Goal: Task Accomplishment & Management: Use online tool/utility

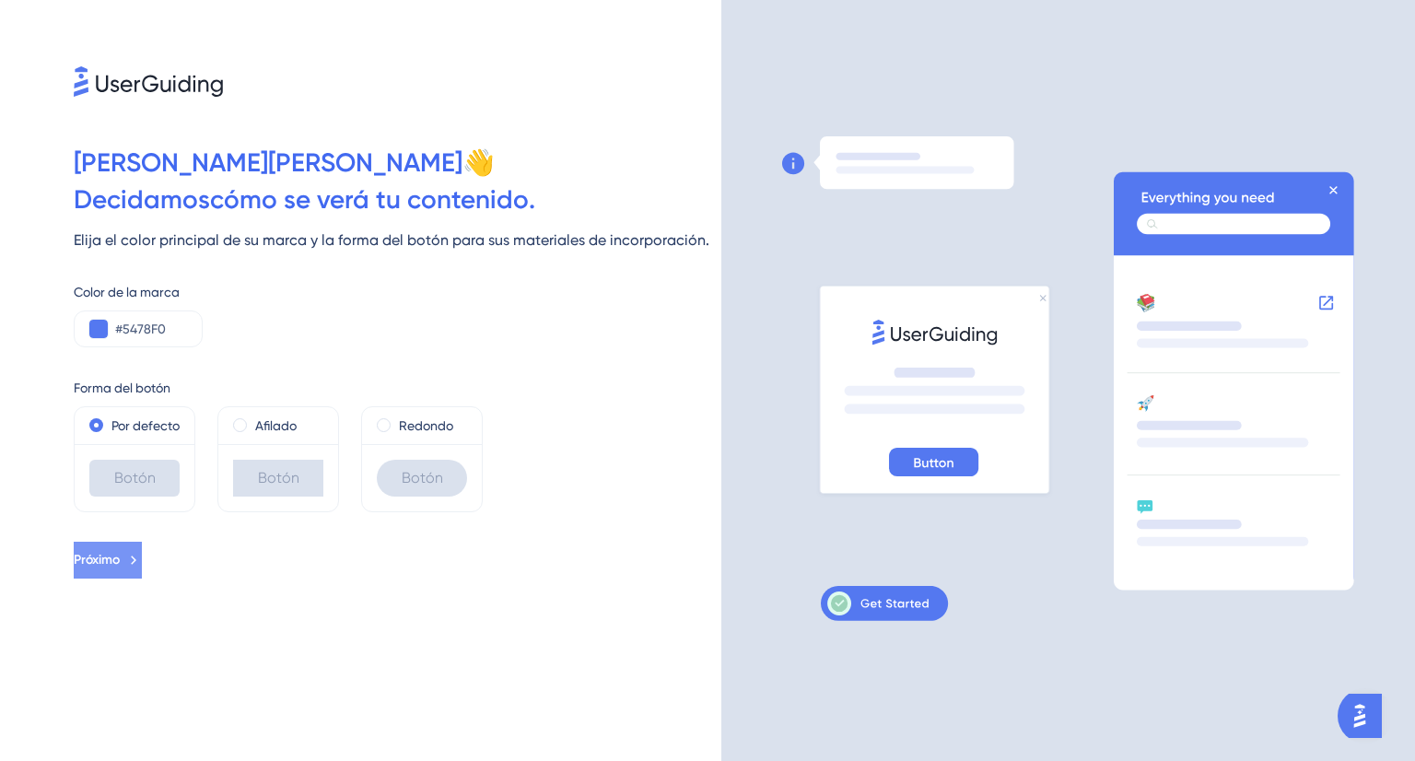
click at [120, 558] on font "Próximo" at bounding box center [97, 560] width 46 height 16
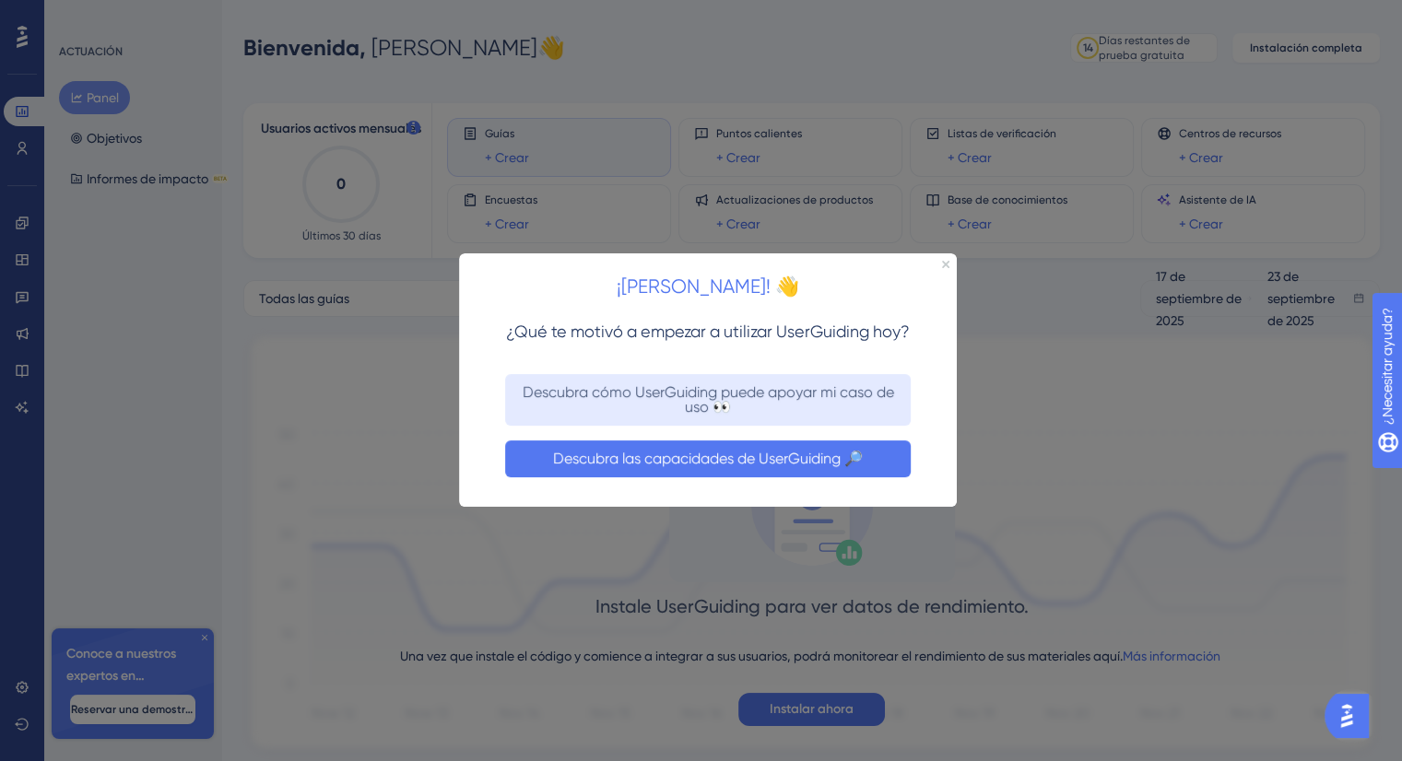
click at [770, 450] on font "Descubra las capacidades de UserGuiding 🔎" at bounding box center [708, 459] width 310 height 18
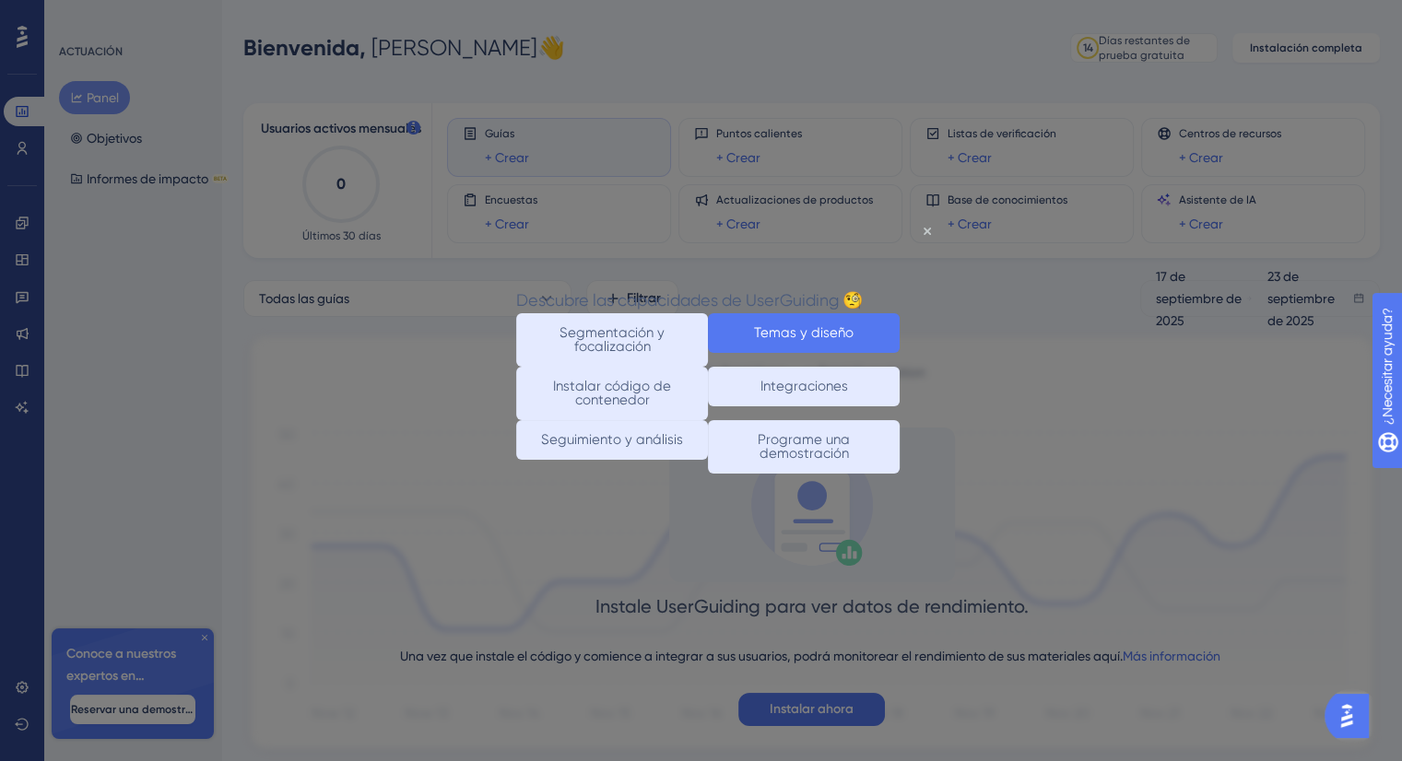
click at [796, 336] on button "Temas y diseño" at bounding box center [804, 333] width 192 height 40
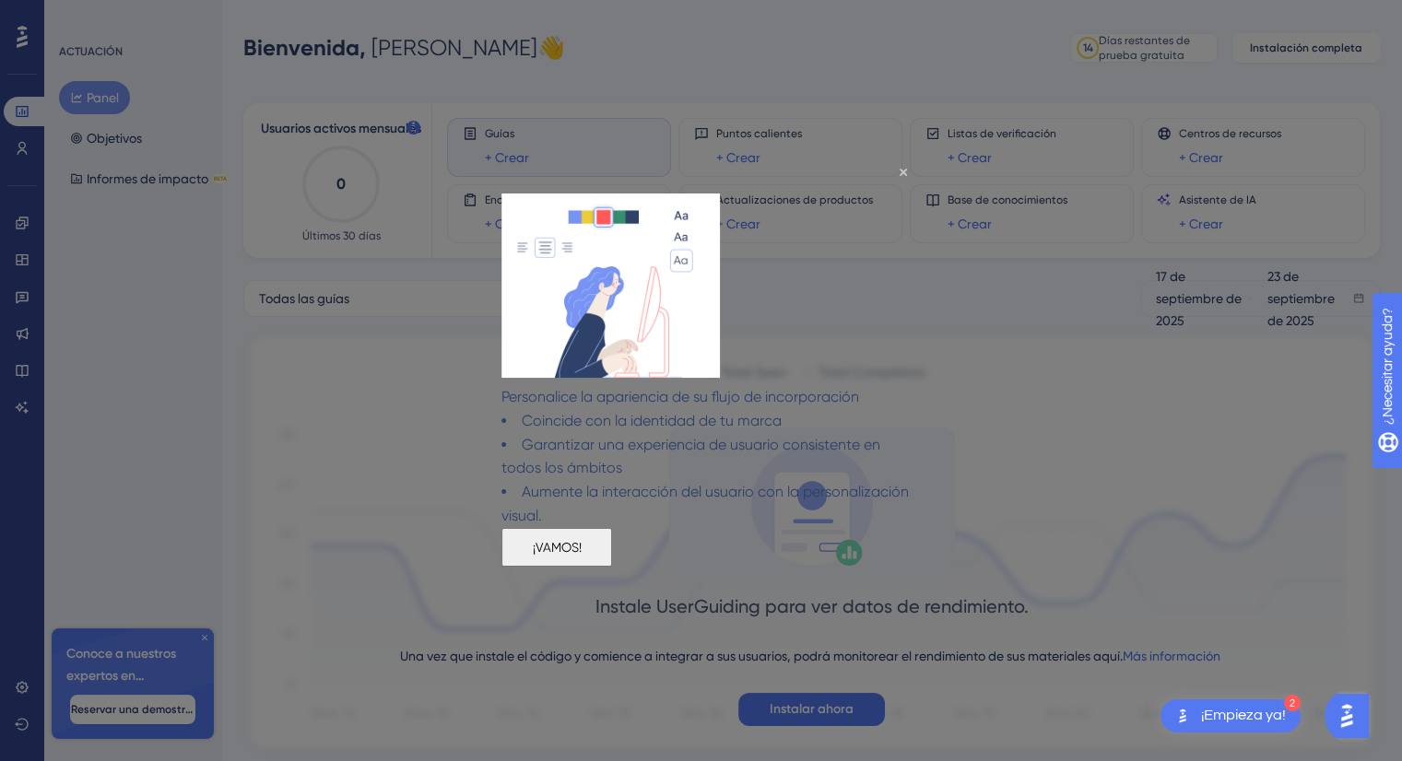
click at [581, 555] on font "¡VAMOS!" at bounding box center [557, 547] width 49 height 15
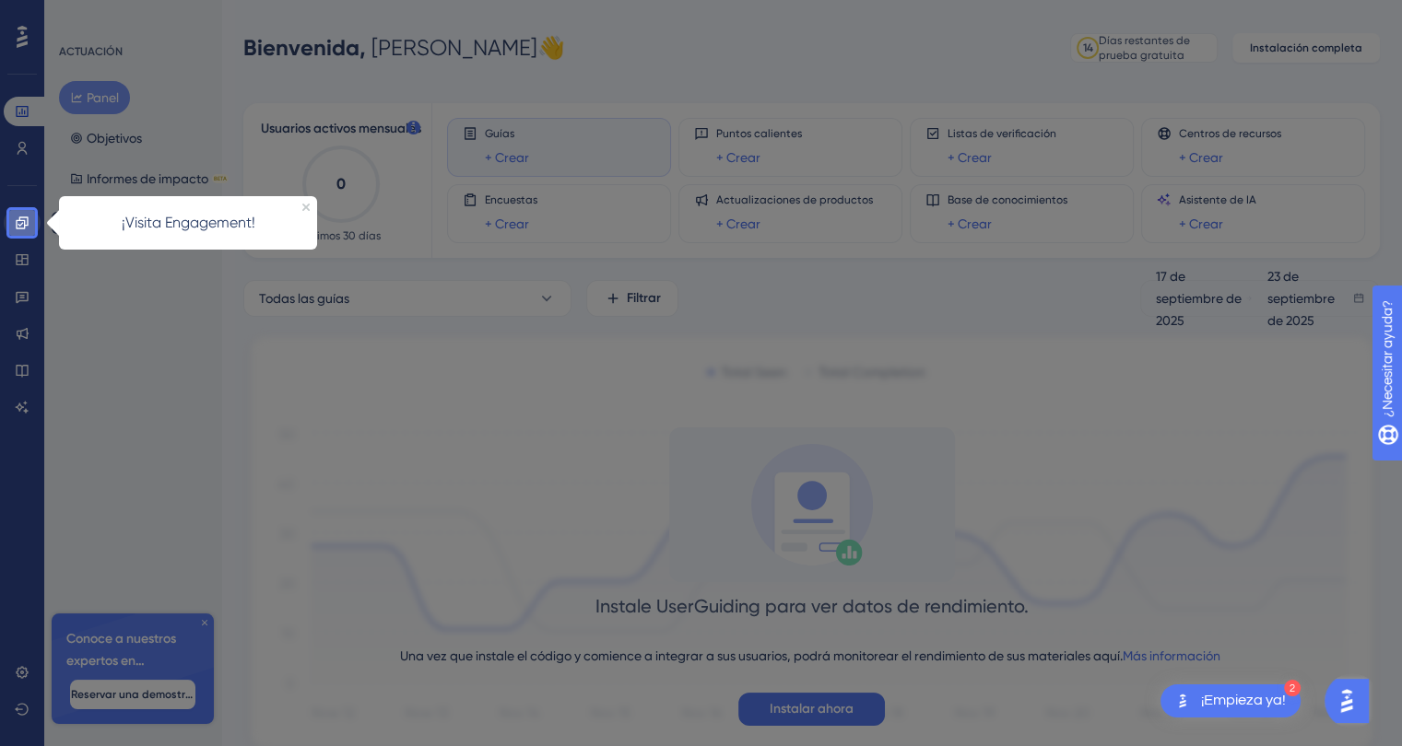
click at [25, 218] on icon at bounding box center [22, 223] width 15 height 15
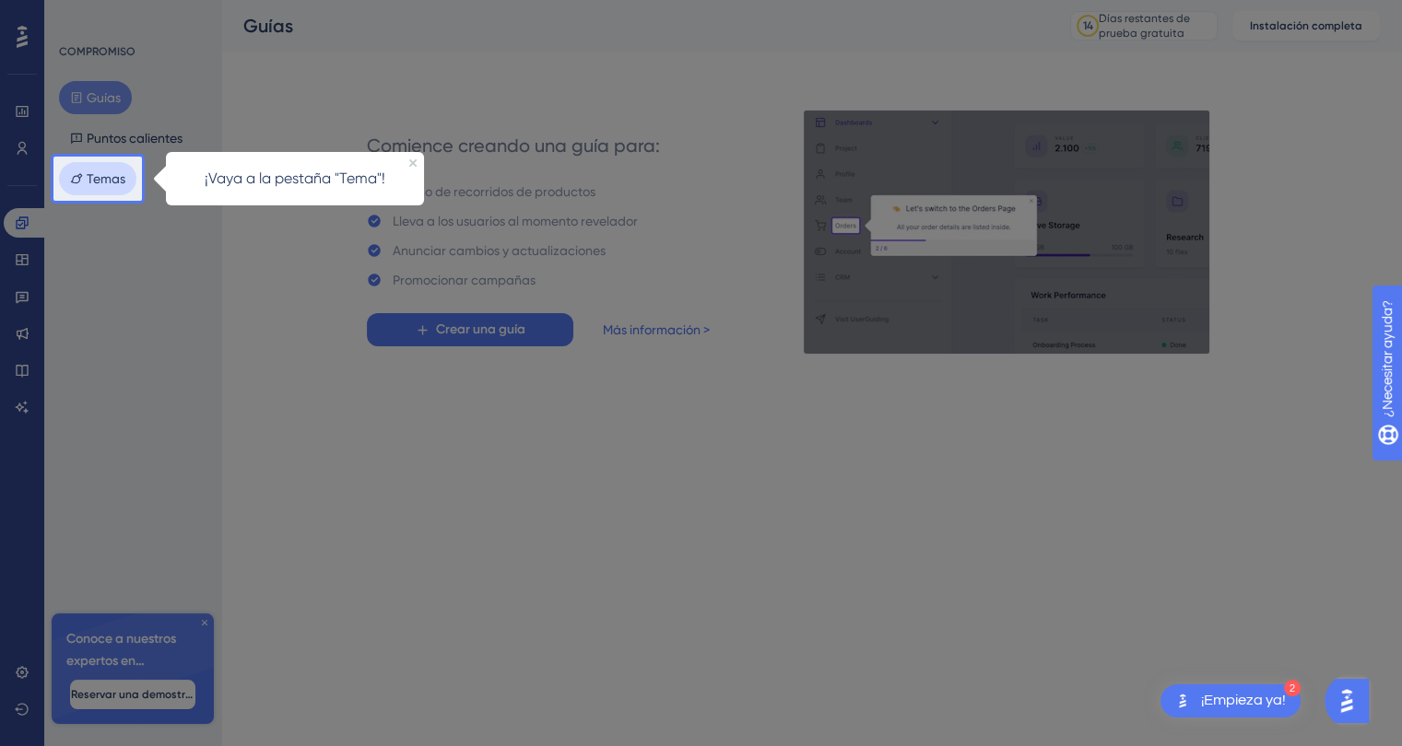
click at [108, 173] on font "Temas" at bounding box center [106, 178] width 39 height 15
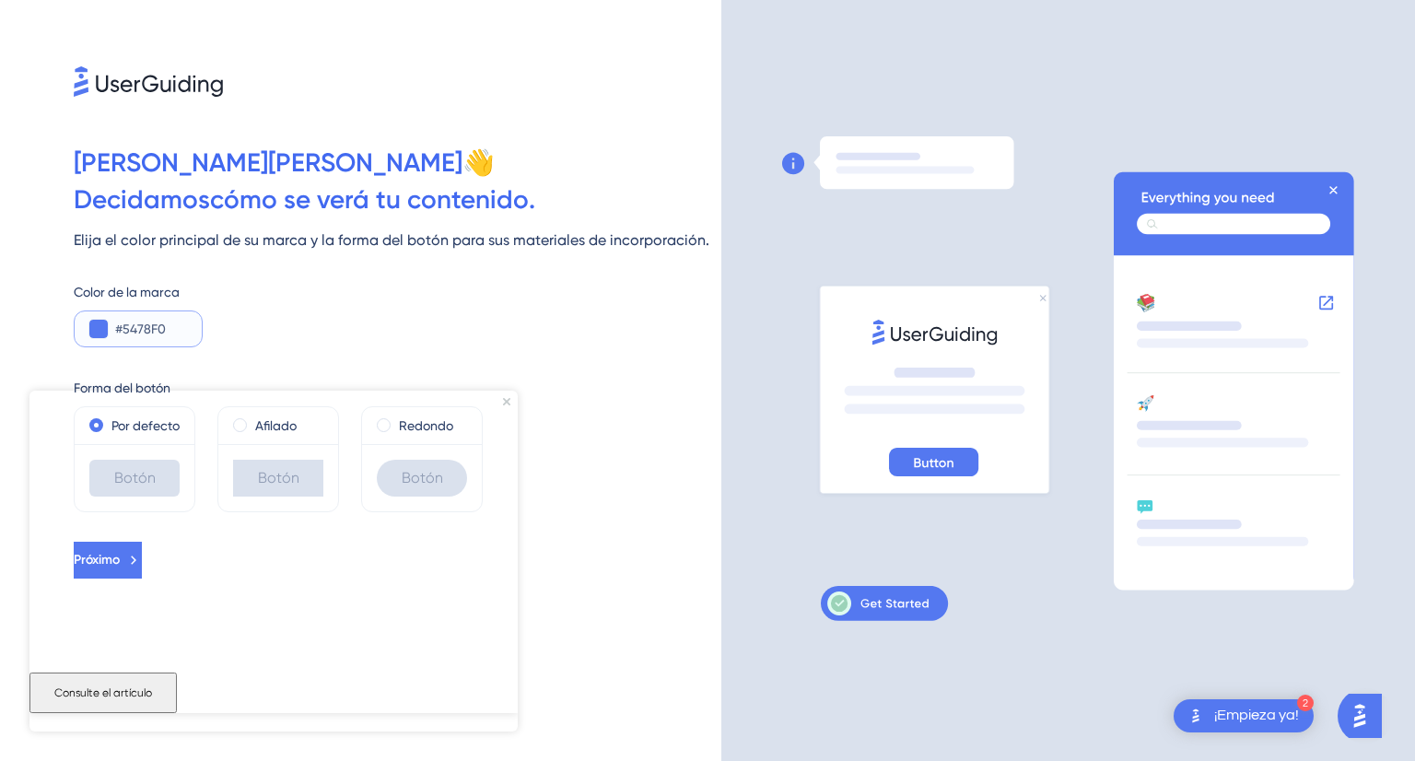
click at [164, 327] on input "#5478F0" at bounding box center [151, 329] width 72 height 22
click at [509, 401] on icon "Cerrar vista previa" at bounding box center [506, 400] width 7 height 7
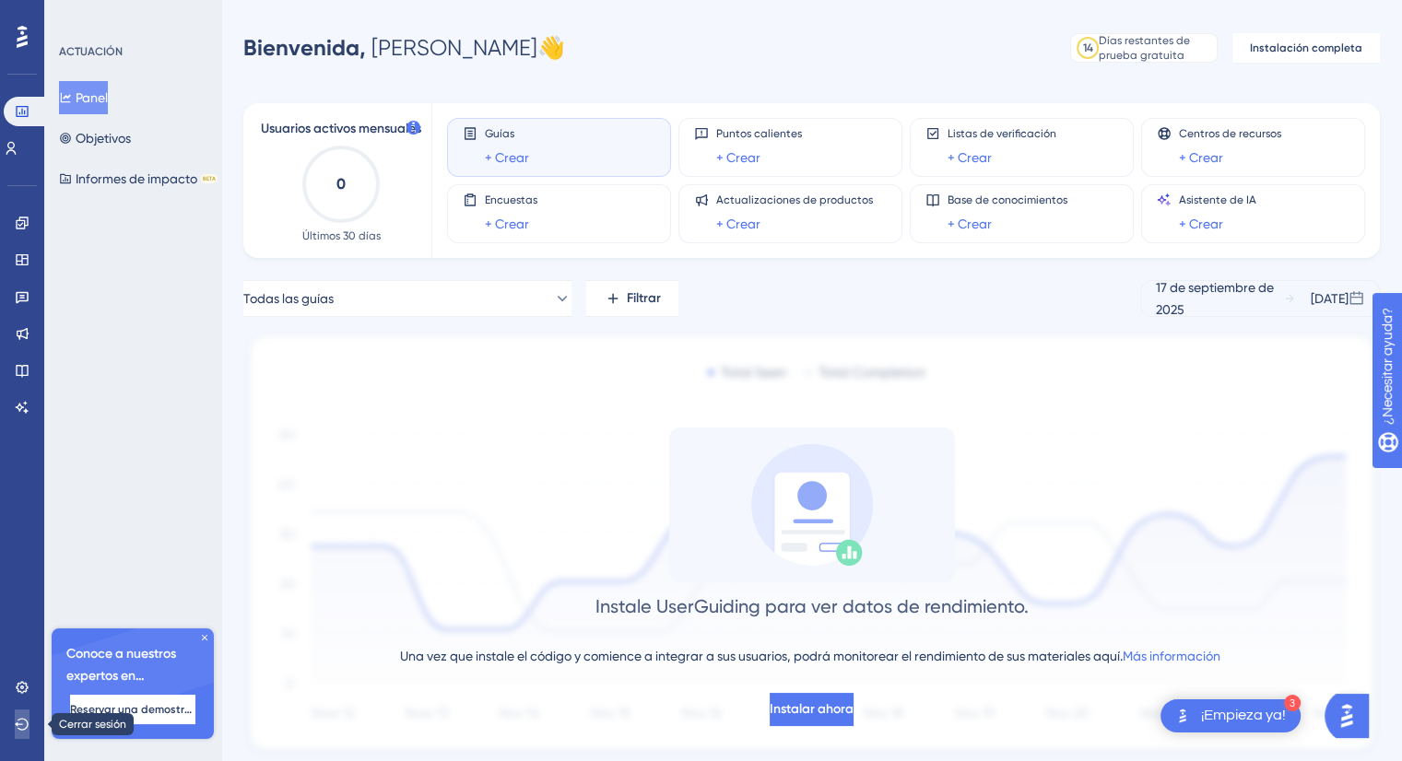
click at [21, 717] on icon at bounding box center [22, 724] width 15 height 15
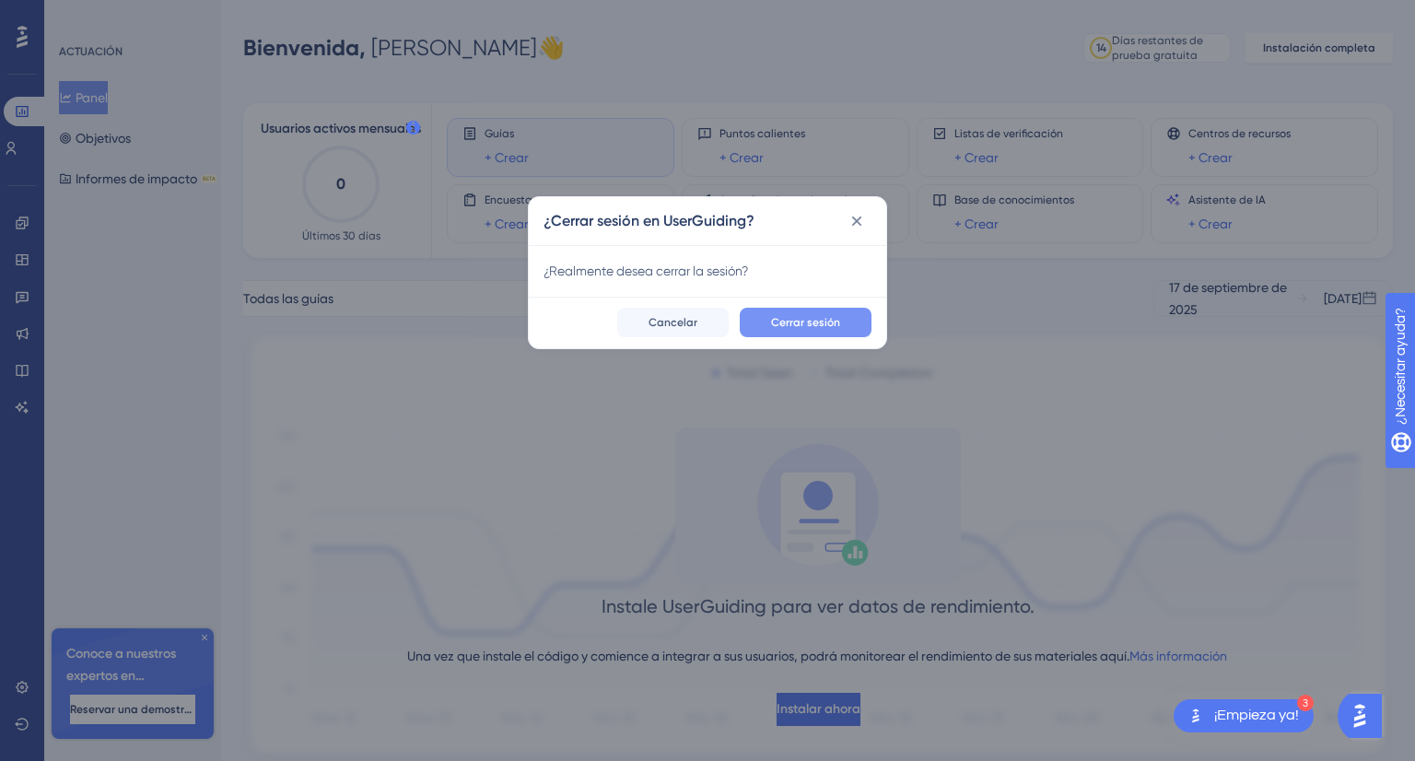
click at [823, 316] on font "Cerrar sesión" at bounding box center [805, 322] width 69 height 13
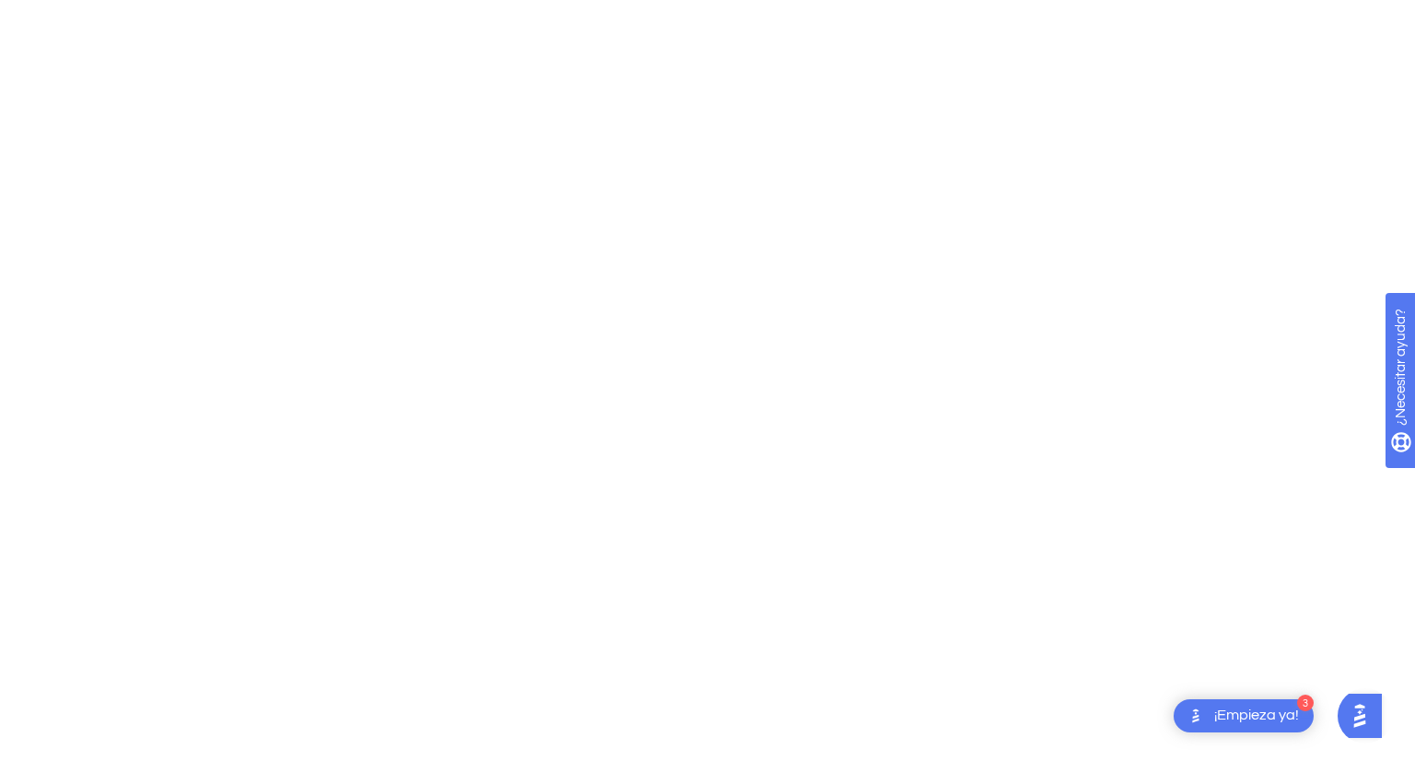
click at [1251, 717] on font "¡Empieza ya!" at bounding box center [1257, 715] width 85 height 15
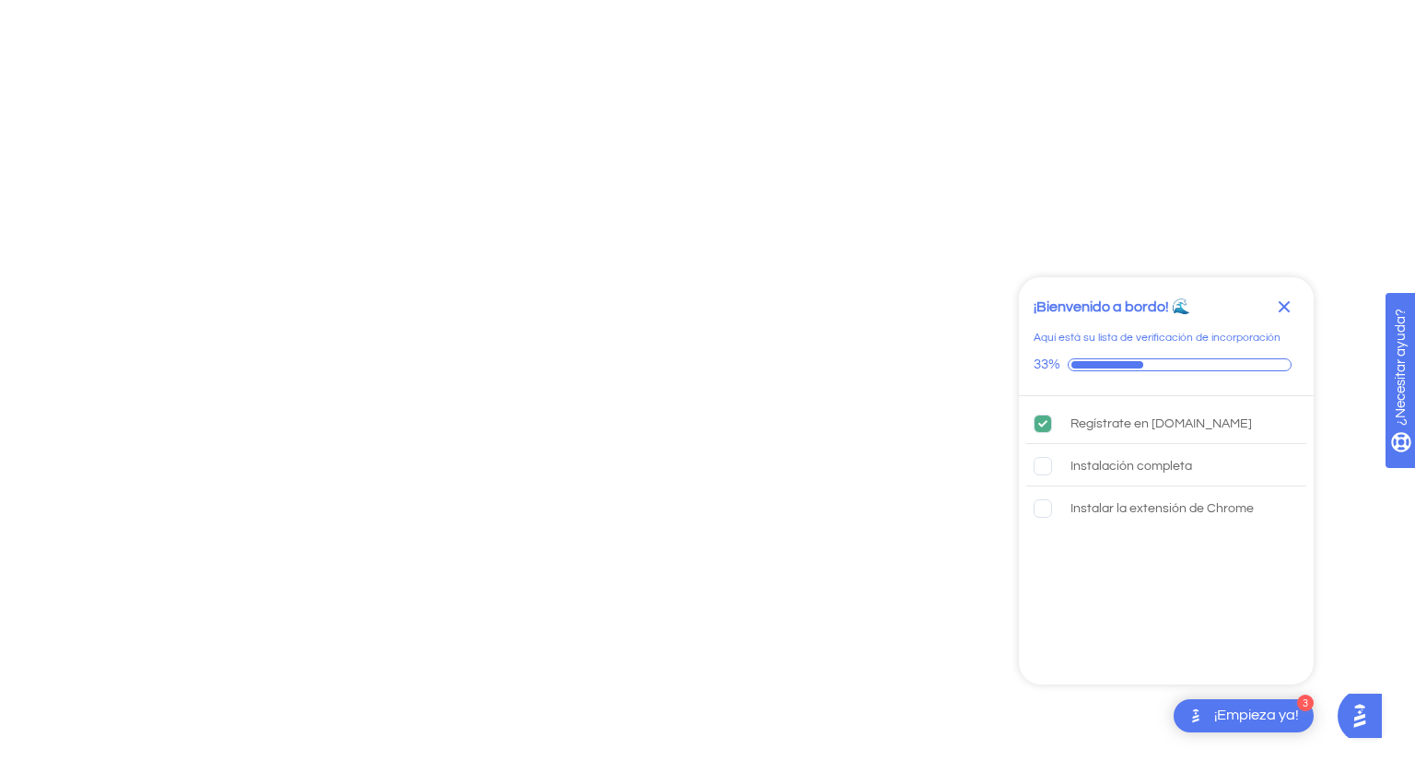
click at [1283, 317] on icon "Cerrar lista de verificación" at bounding box center [1285, 307] width 22 height 22
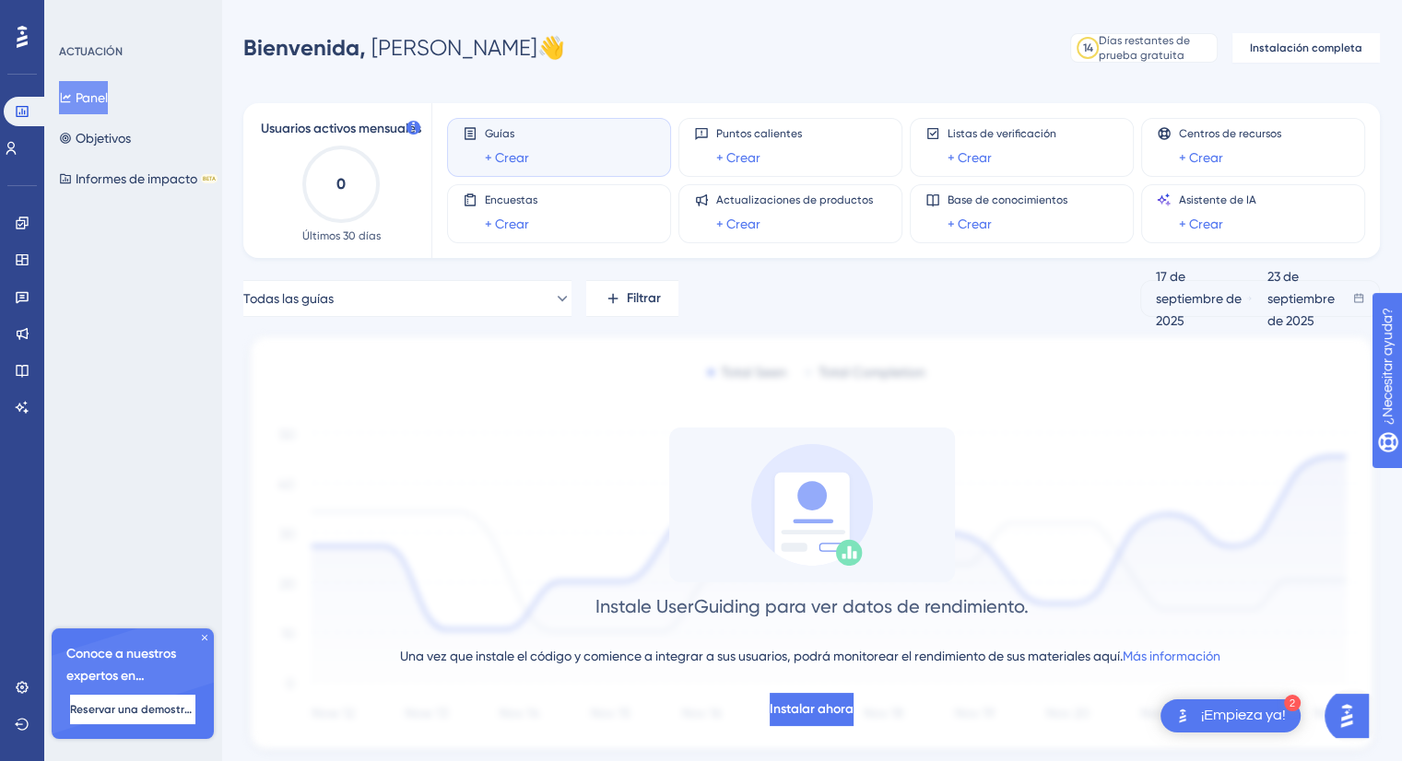
click at [1284, 715] on font "¡Empieza ya!" at bounding box center [1243, 715] width 85 height 15
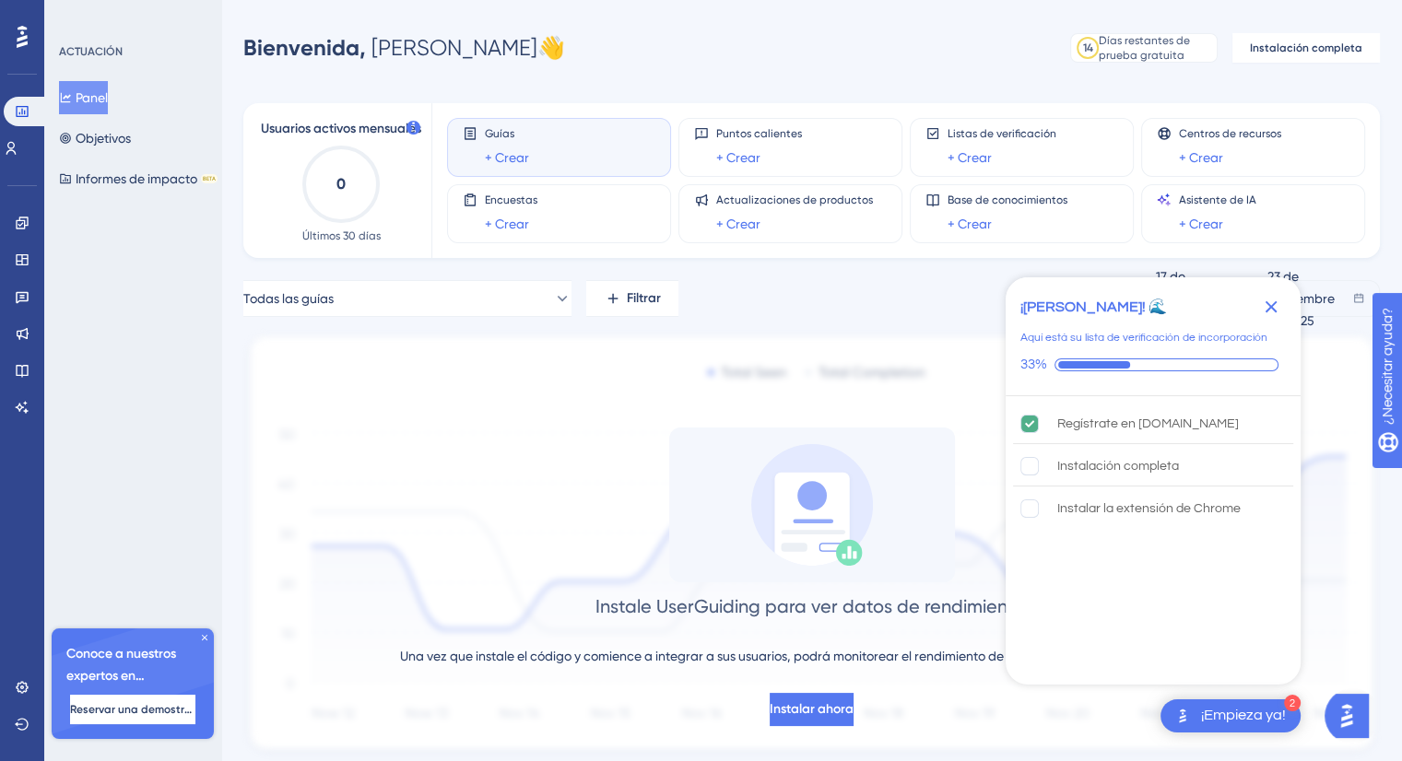
click at [1284, 715] on font "¡Empieza ya!" at bounding box center [1243, 715] width 85 height 15
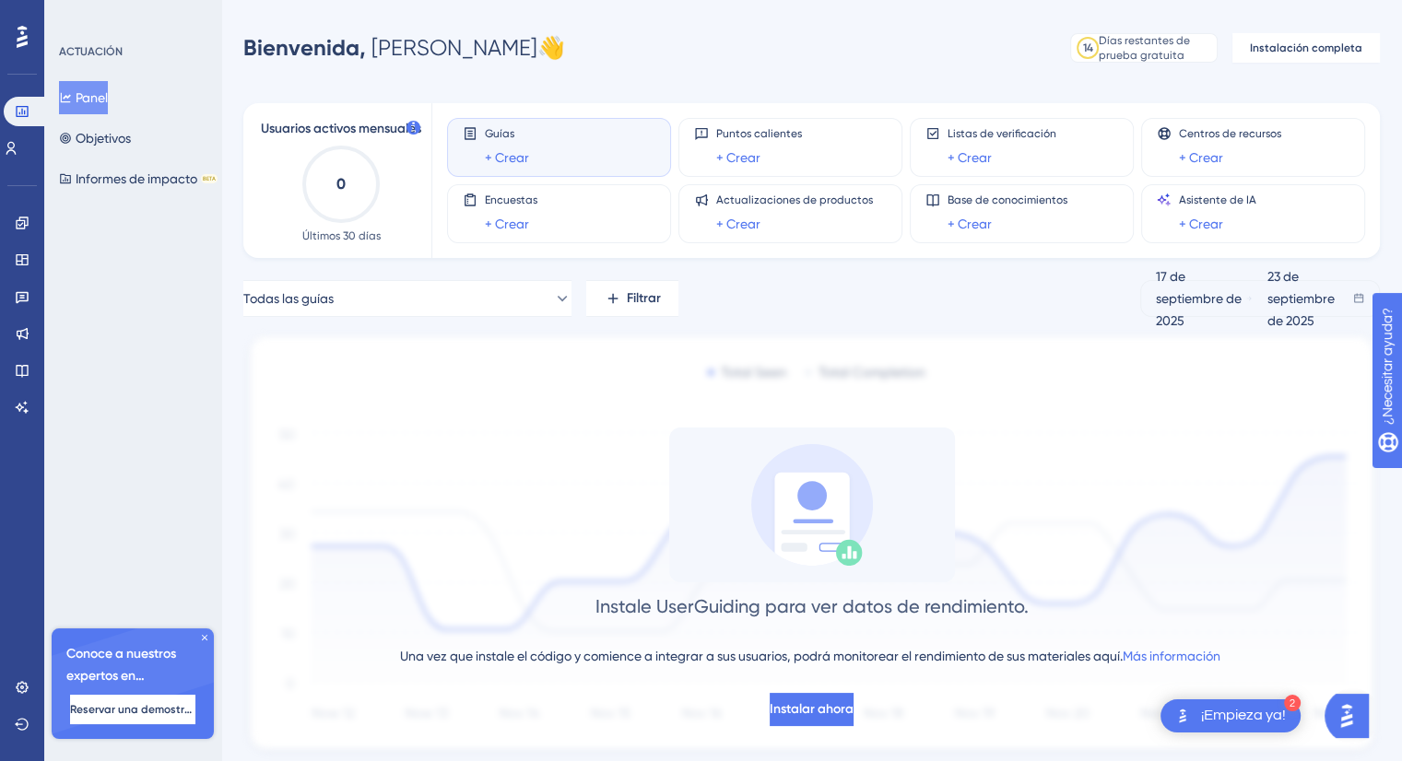
click at [1216, 709] on font "¡Empieza ya!" at bounding box center [1243, 715] width 85 height 15
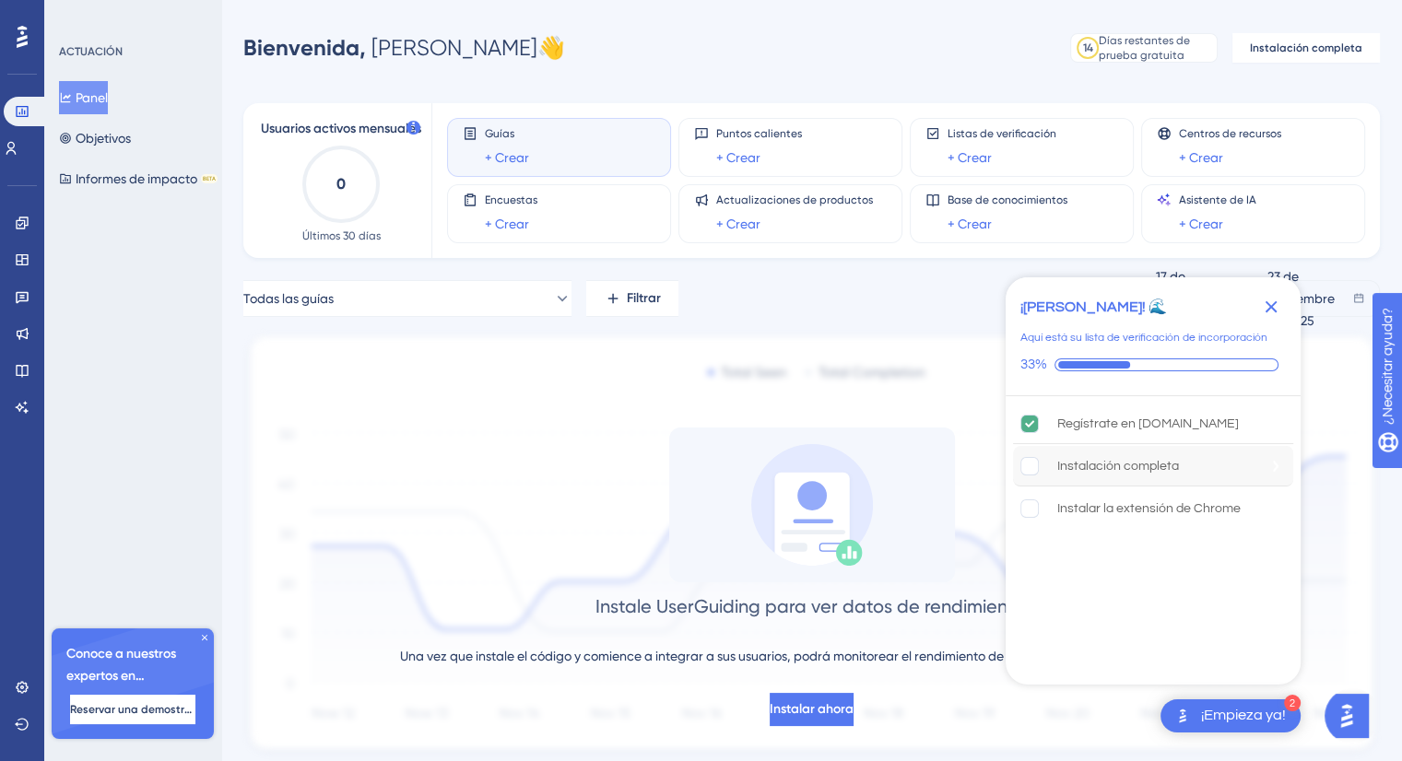
click at [1034, 457] on rect "Completar La instalación está incompleta." at bounding box center [1030, 466] width 18 height 18
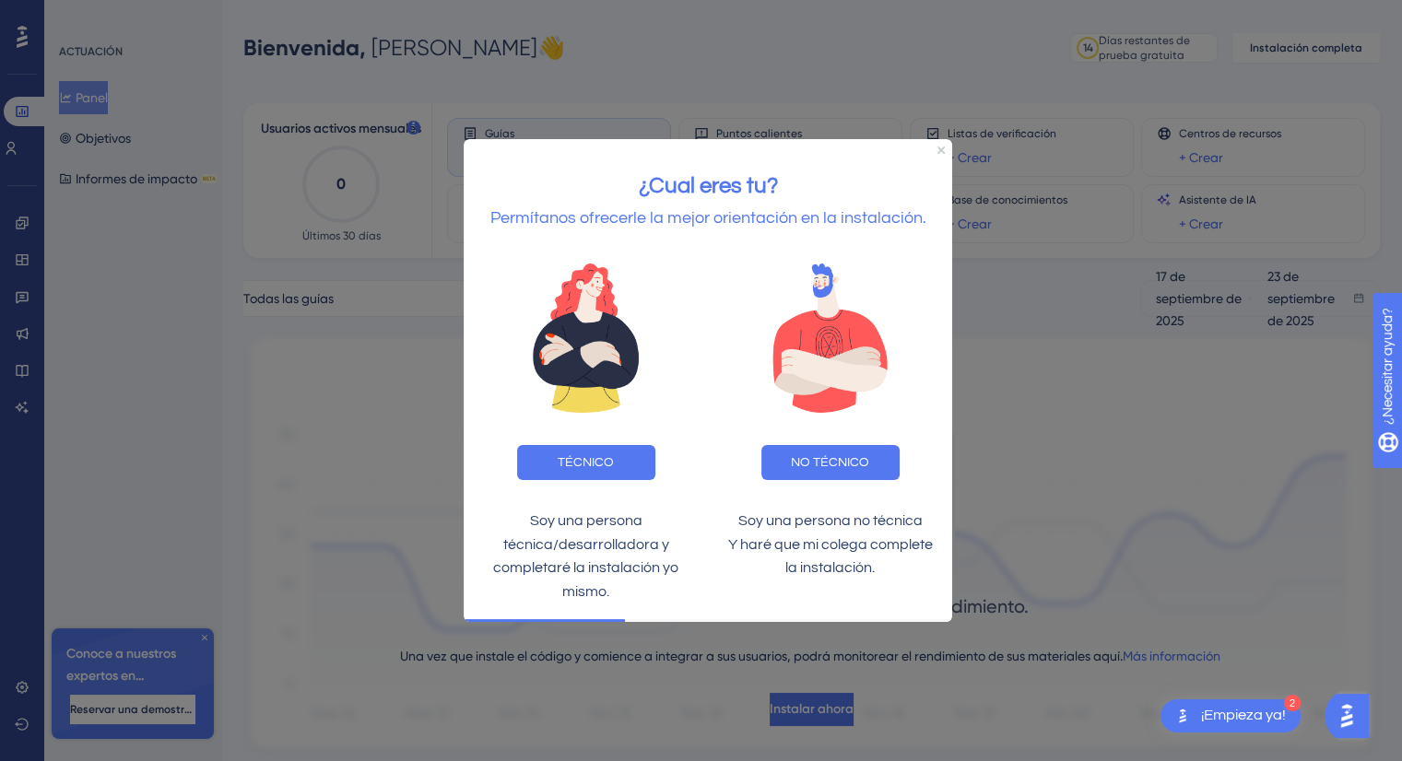
scroll to position [56, 0]
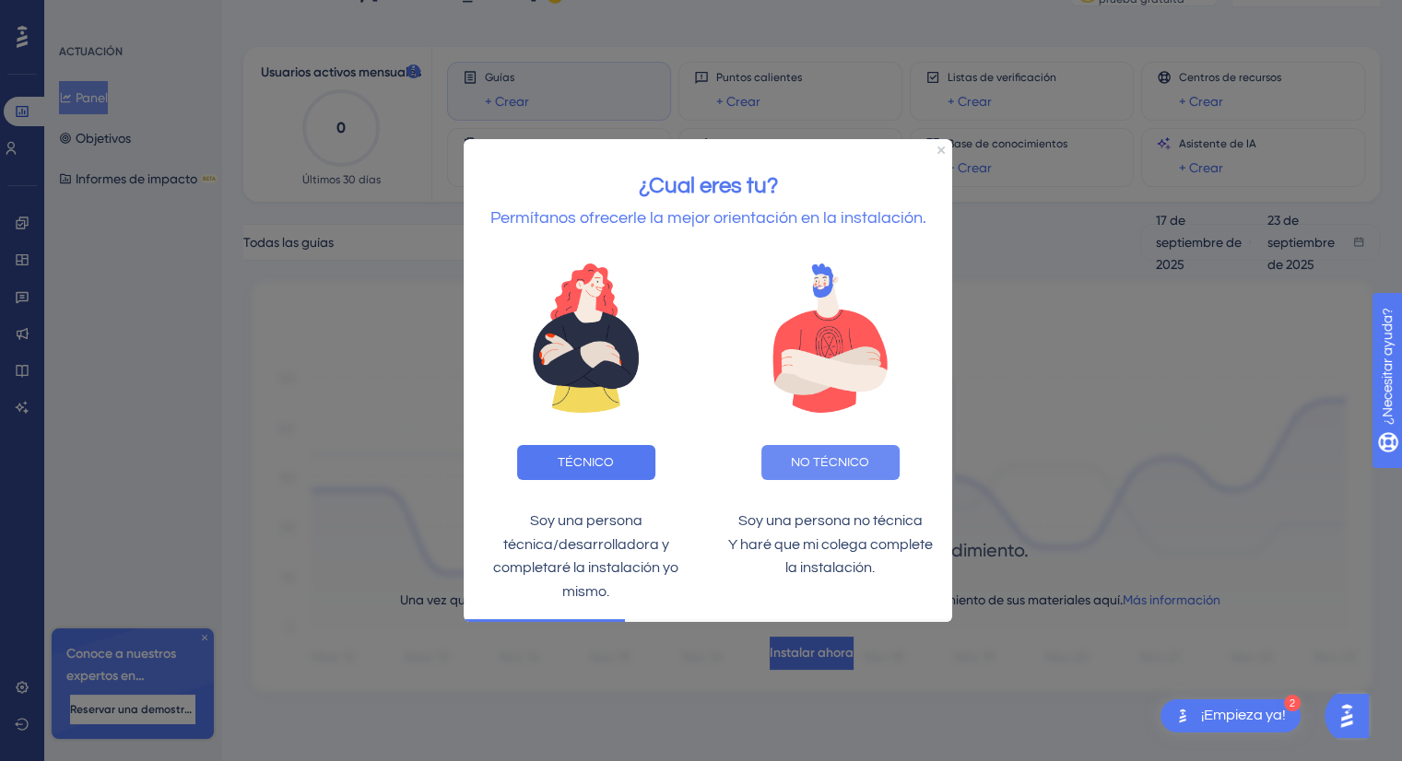
click at [867, 455] on font "NO TÉCNICO" at bounding box center [830, 461] width 78 height 13
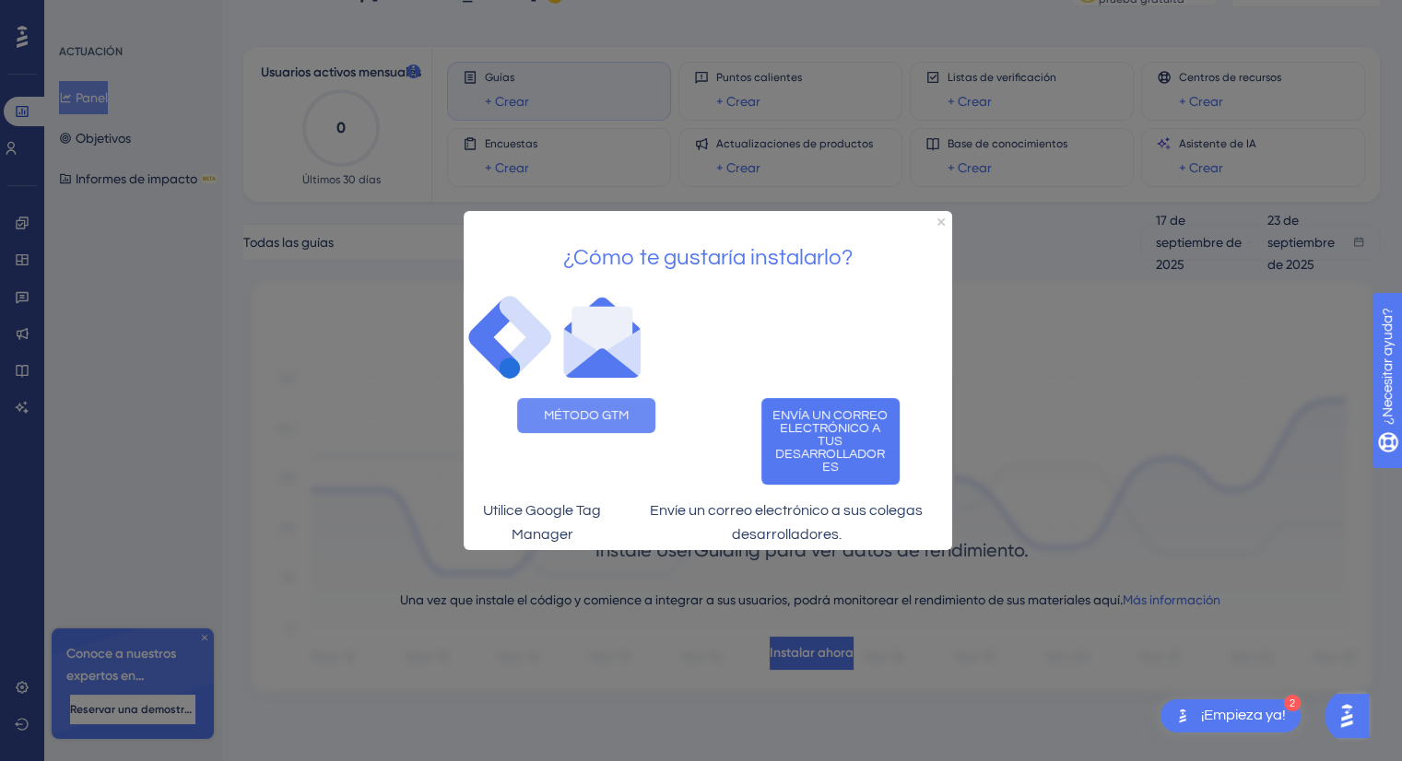
click at [627, 417] on button "MÉTODO GTM" at bounding box center [586, 415] width 138 height 35
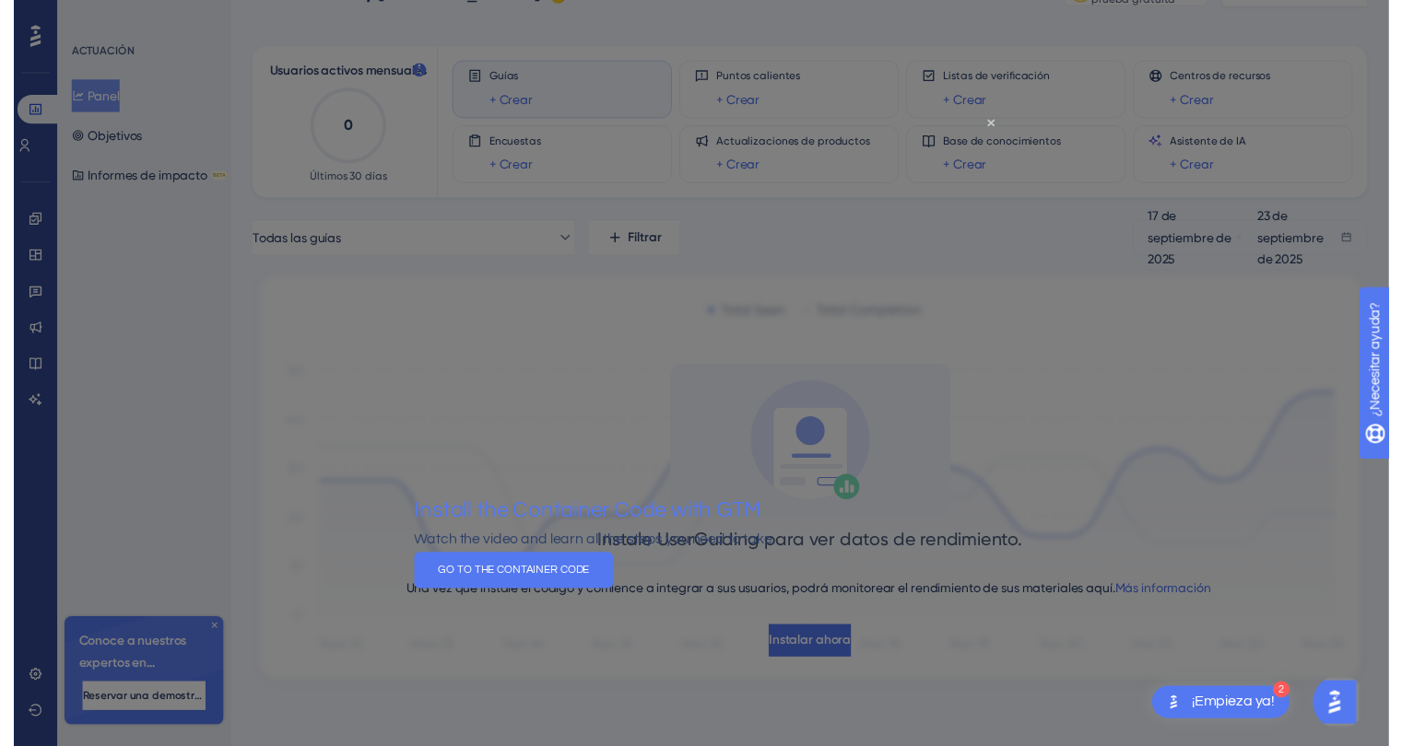
scroll to position [0, 0]
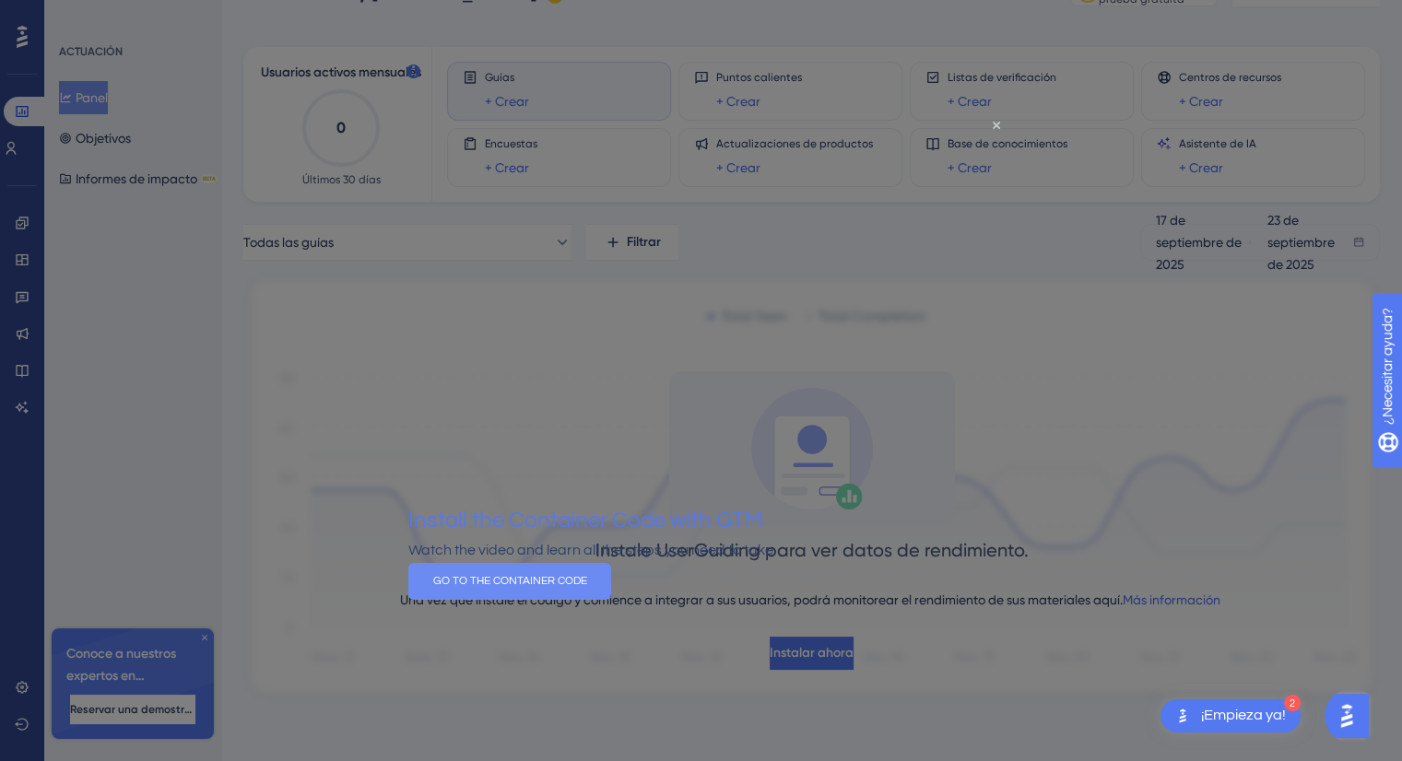
click at [611, 600] on button "GO TO THE CONTAINER CODE" at bounding box center [509, 581] width 203 height 37
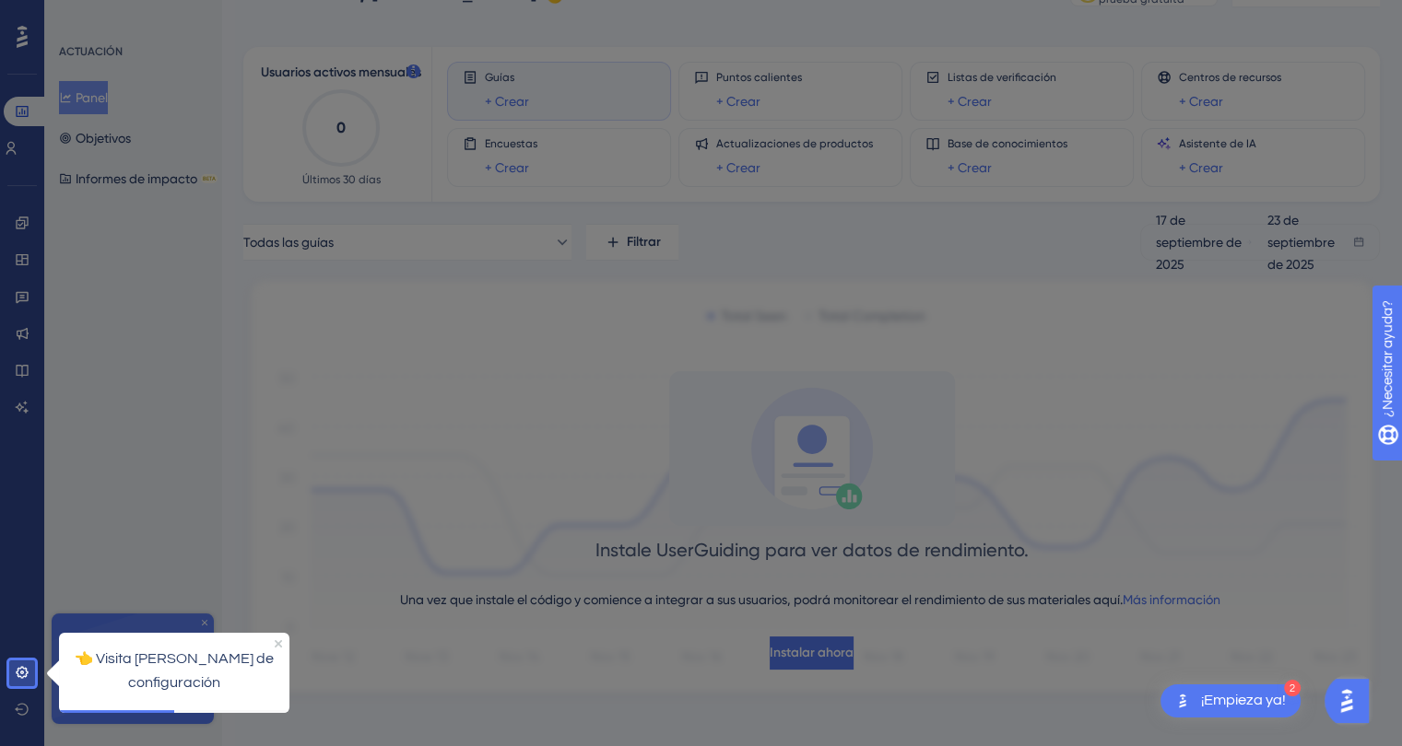
click at [7, 675] on div at bounding box center [4, 352] width 9 height 817
click at [25, 675] on icon at bounding box center [22, 672] width 15 height 15
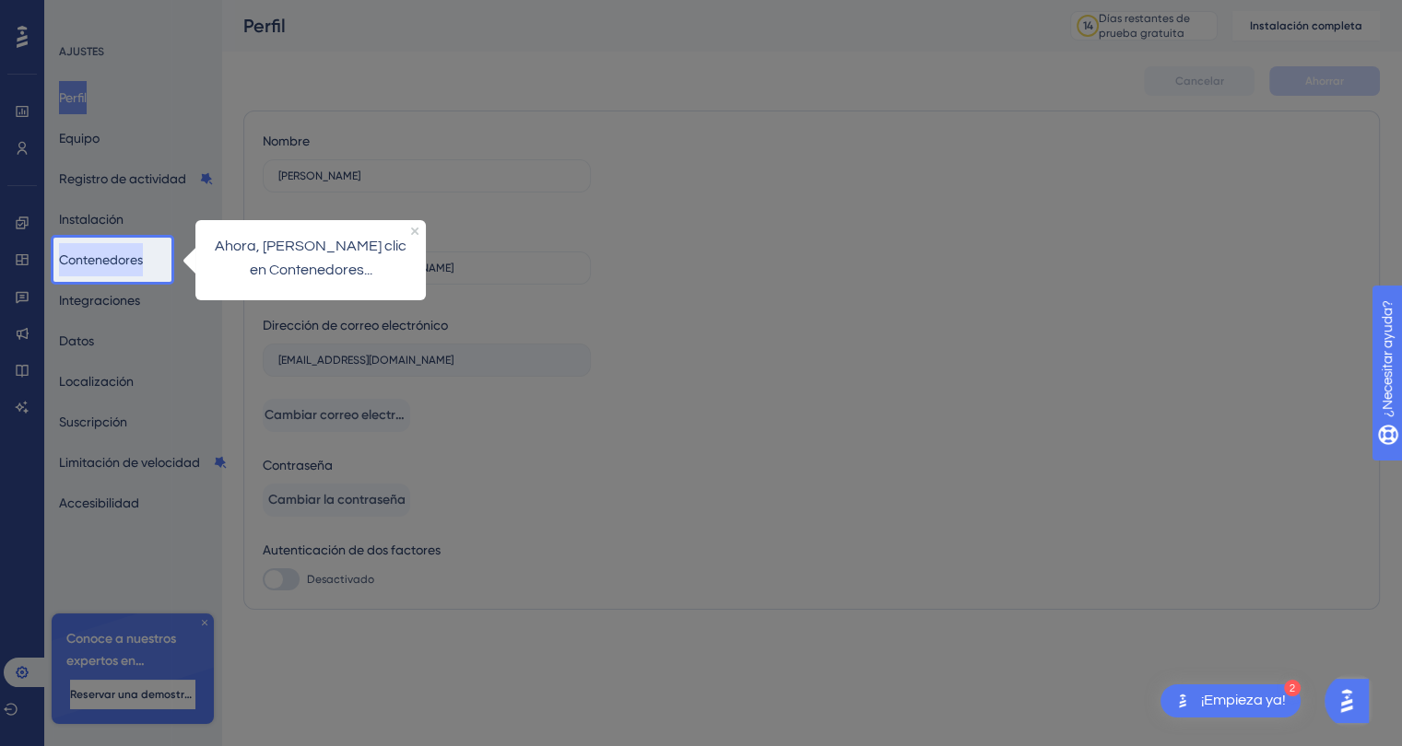
click at [143, 256] on button "Contenedores" at bounding box center [101, 259] width 84 height 33
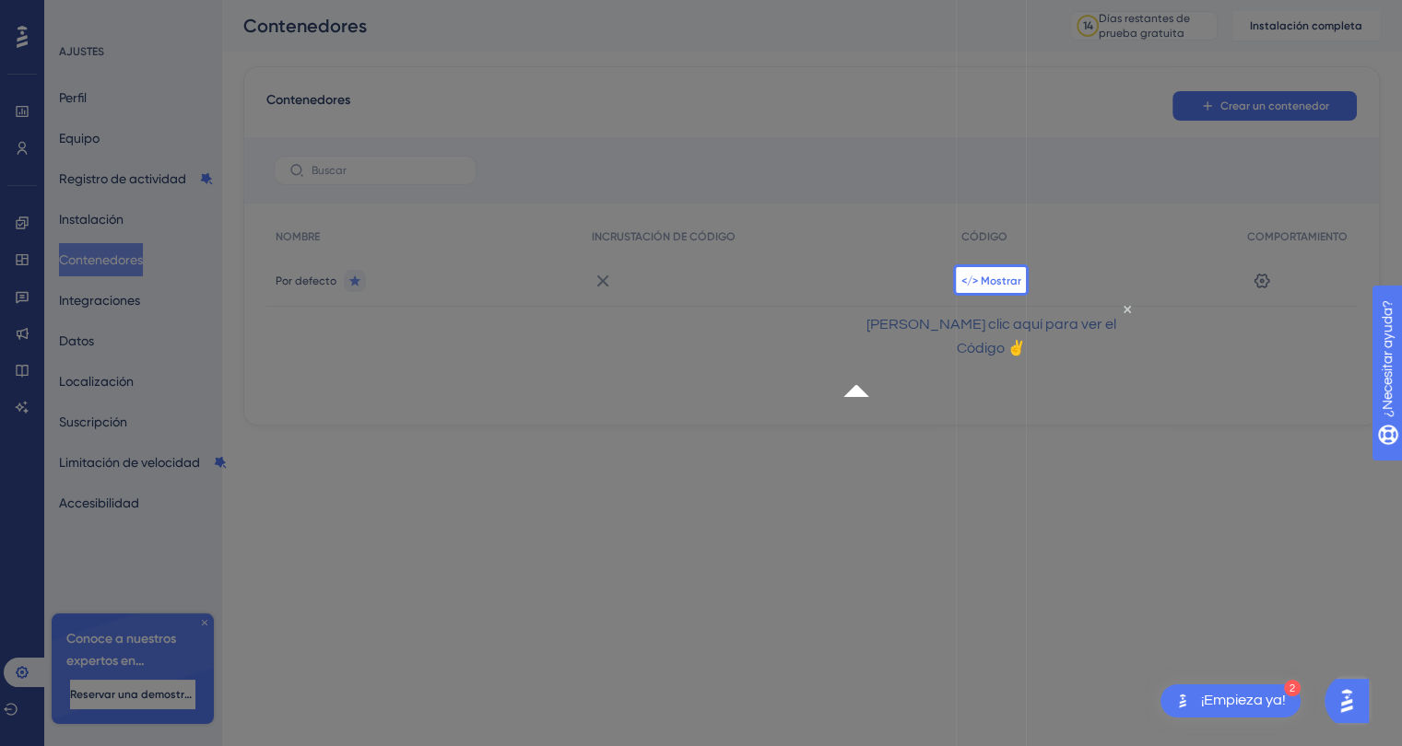
click at [1004, 284] on font "</> Mostrar" at bounding box center [991, 281] width 60 height 13
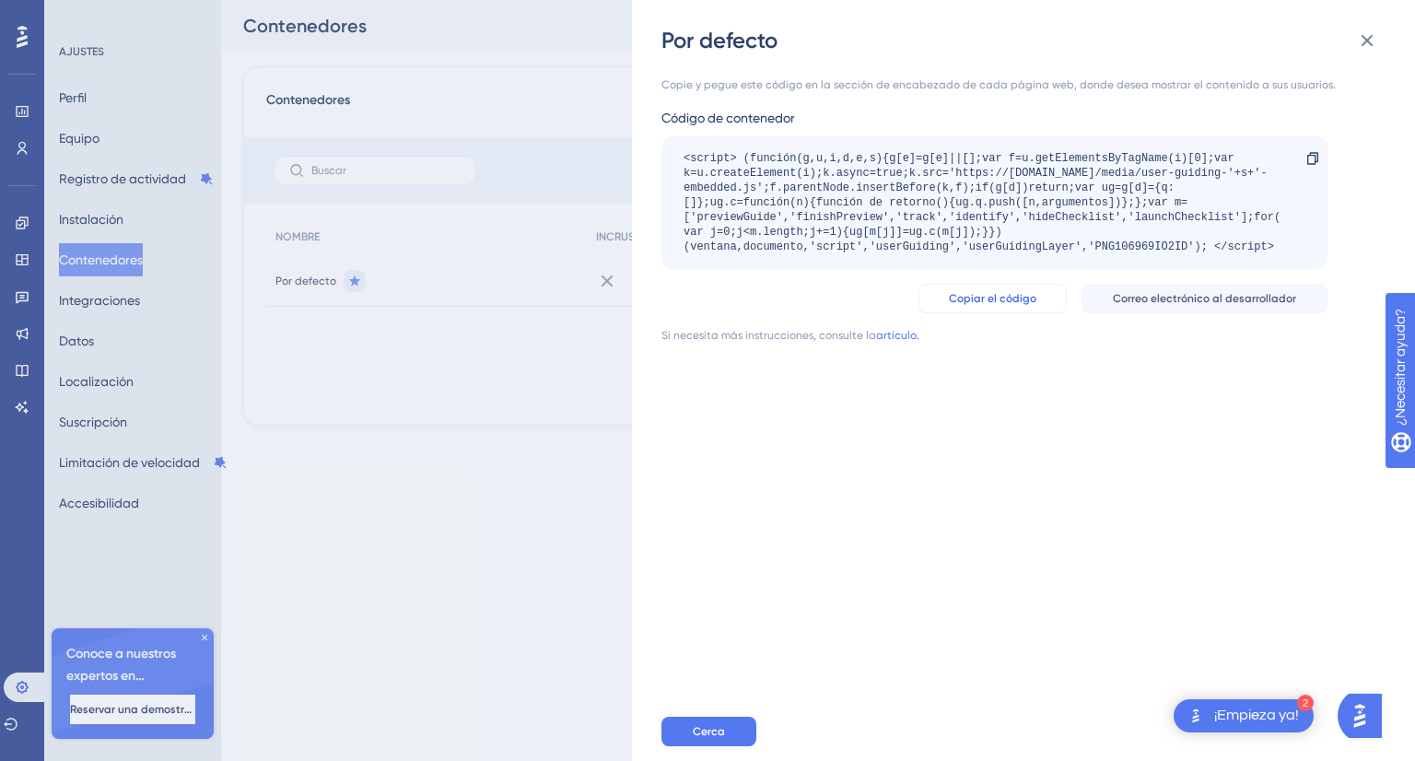
click at [980, 302] on font "Copiar el código" at bounding box center [993, 298] width 88 height 13
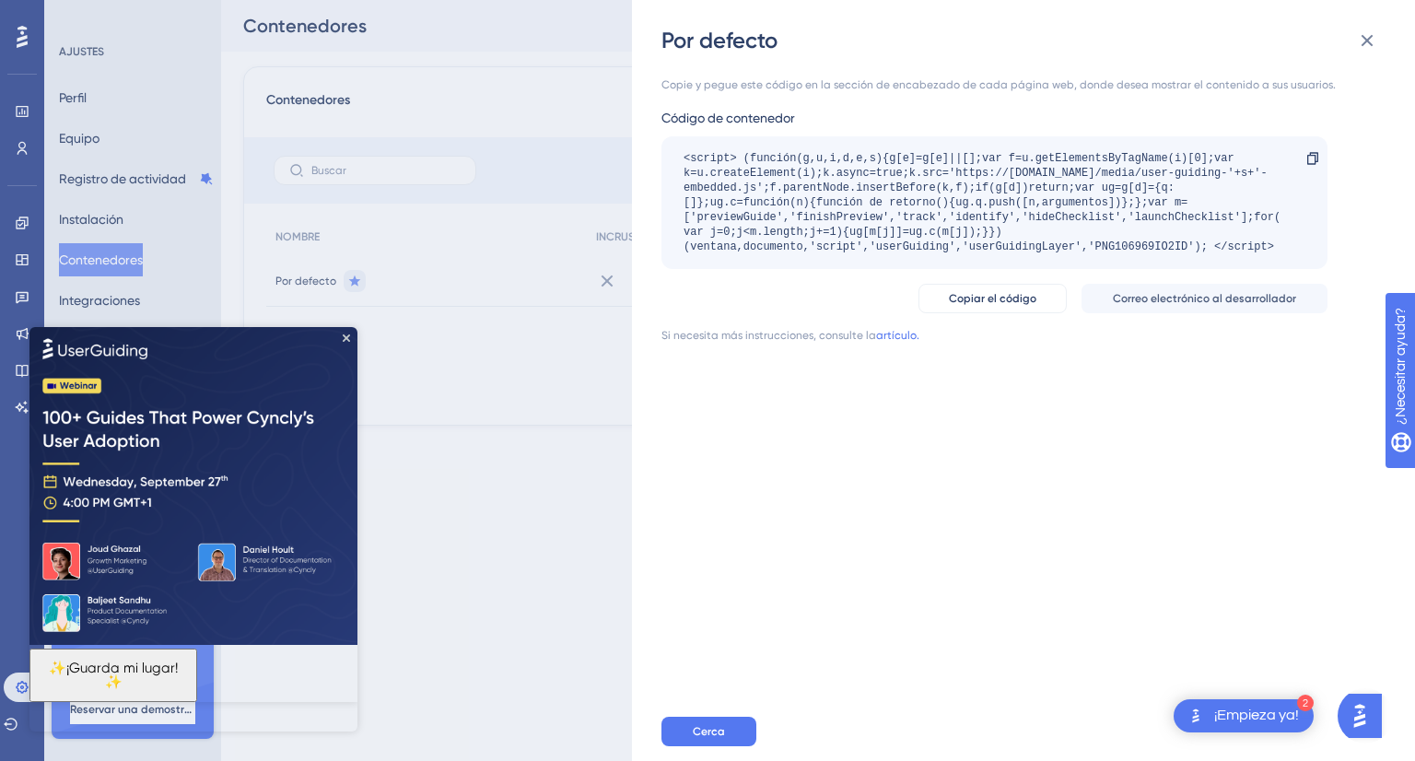
click at [1274, 719] on font "¡Empieza ya!" at bounding box center [1257, 715] width 85 height 15
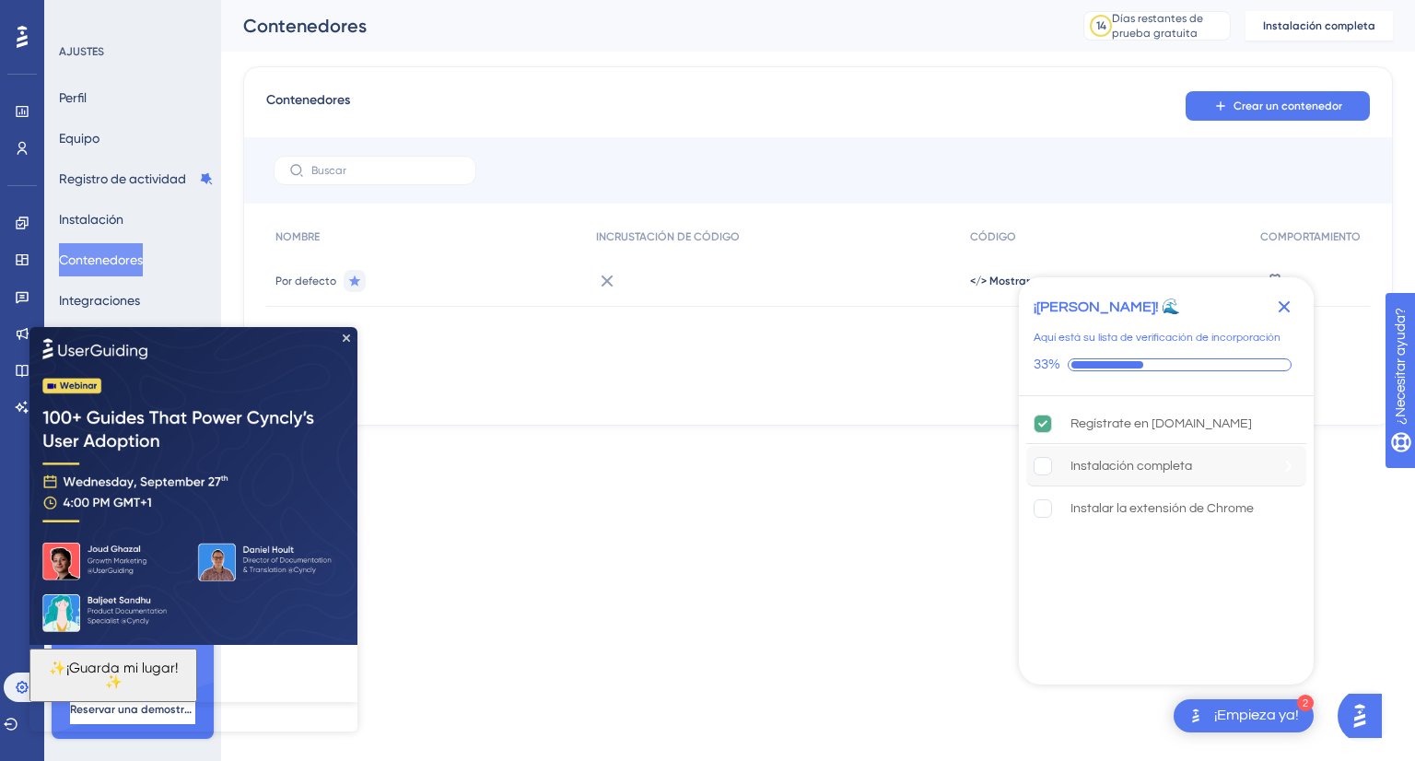
click at [1144, 471] on font "Instalación completa" at bounding box center [1132, 466] width 122 height 13
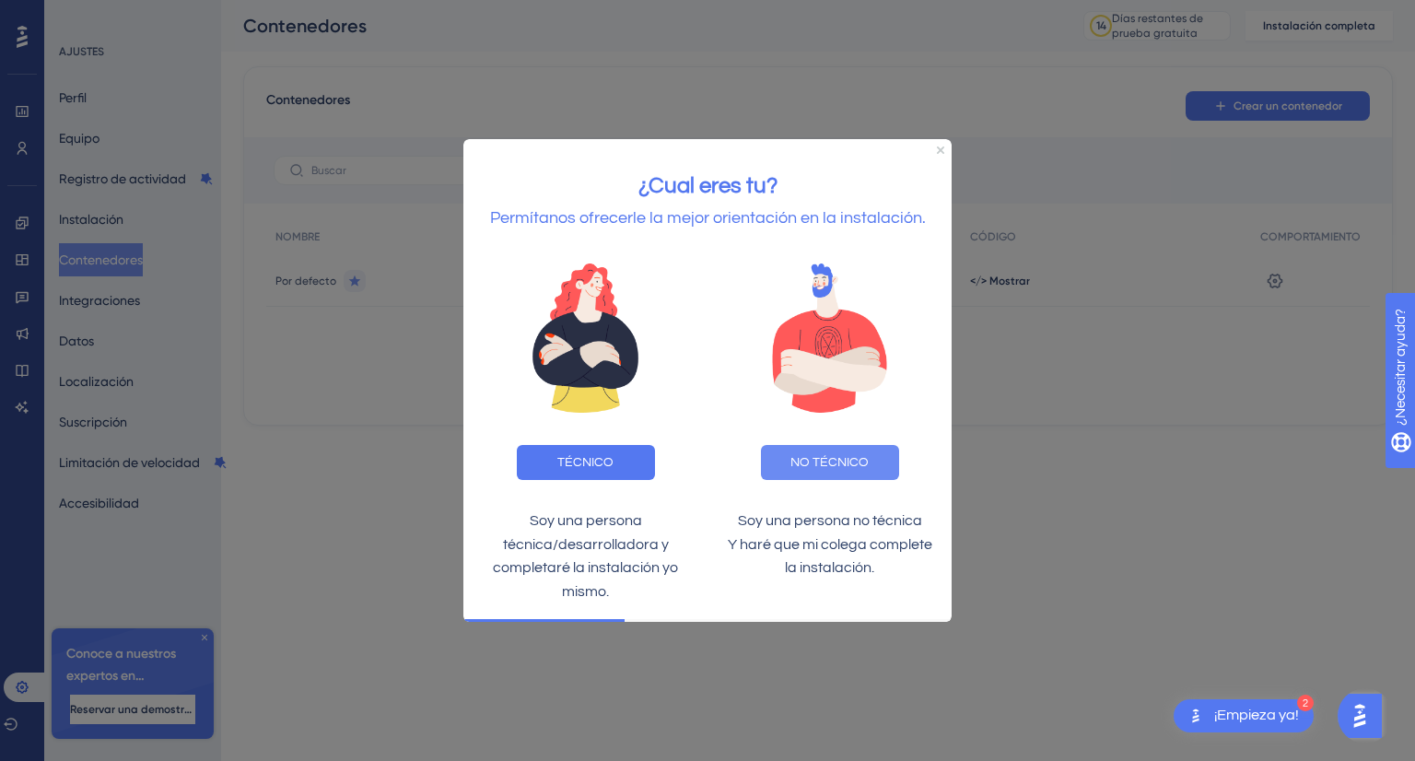
click at [792, 450] on button "NO TÉCNICO" at bounding box center [830, 461] width 138 height 35
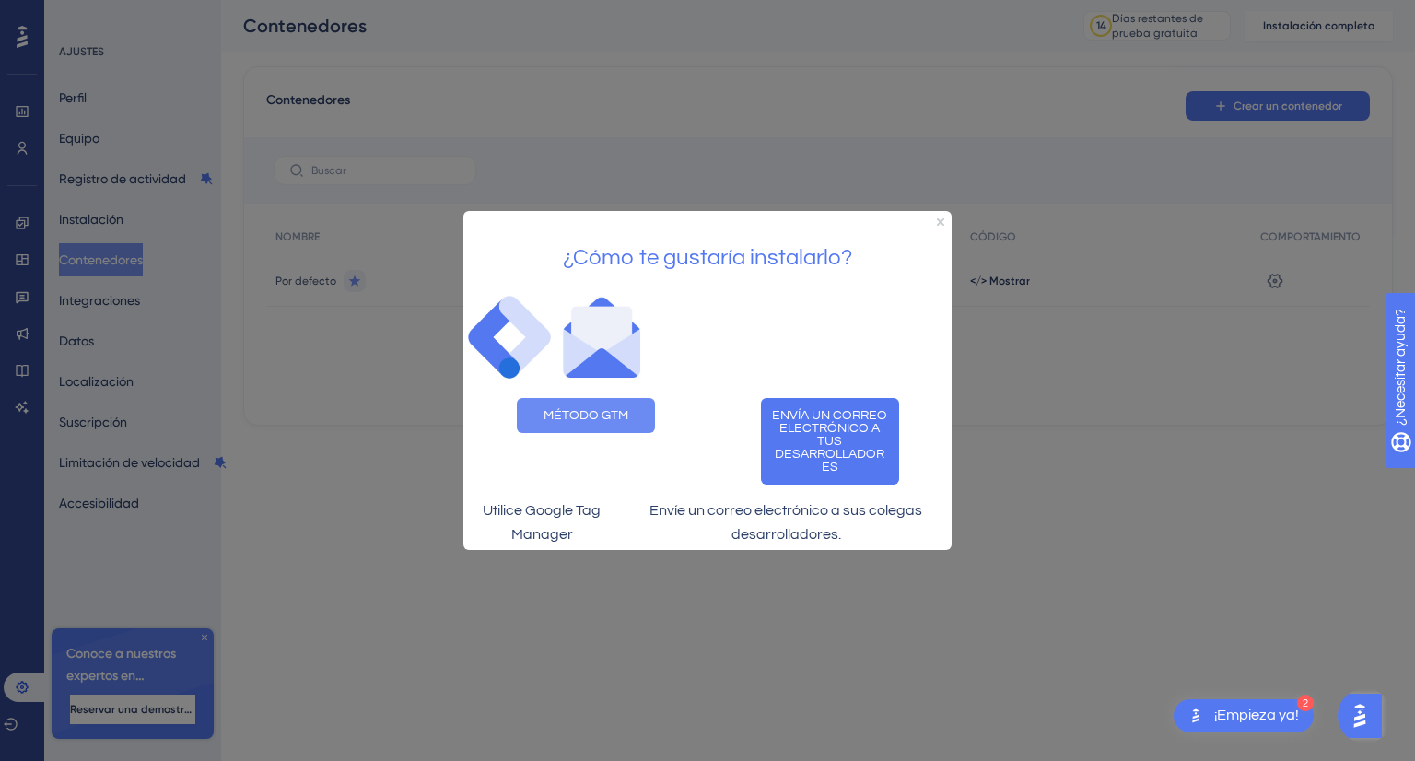
click at [627, 409] on font "MÉTODO GTM" at bounding box center [586, 415] width 85 height 13
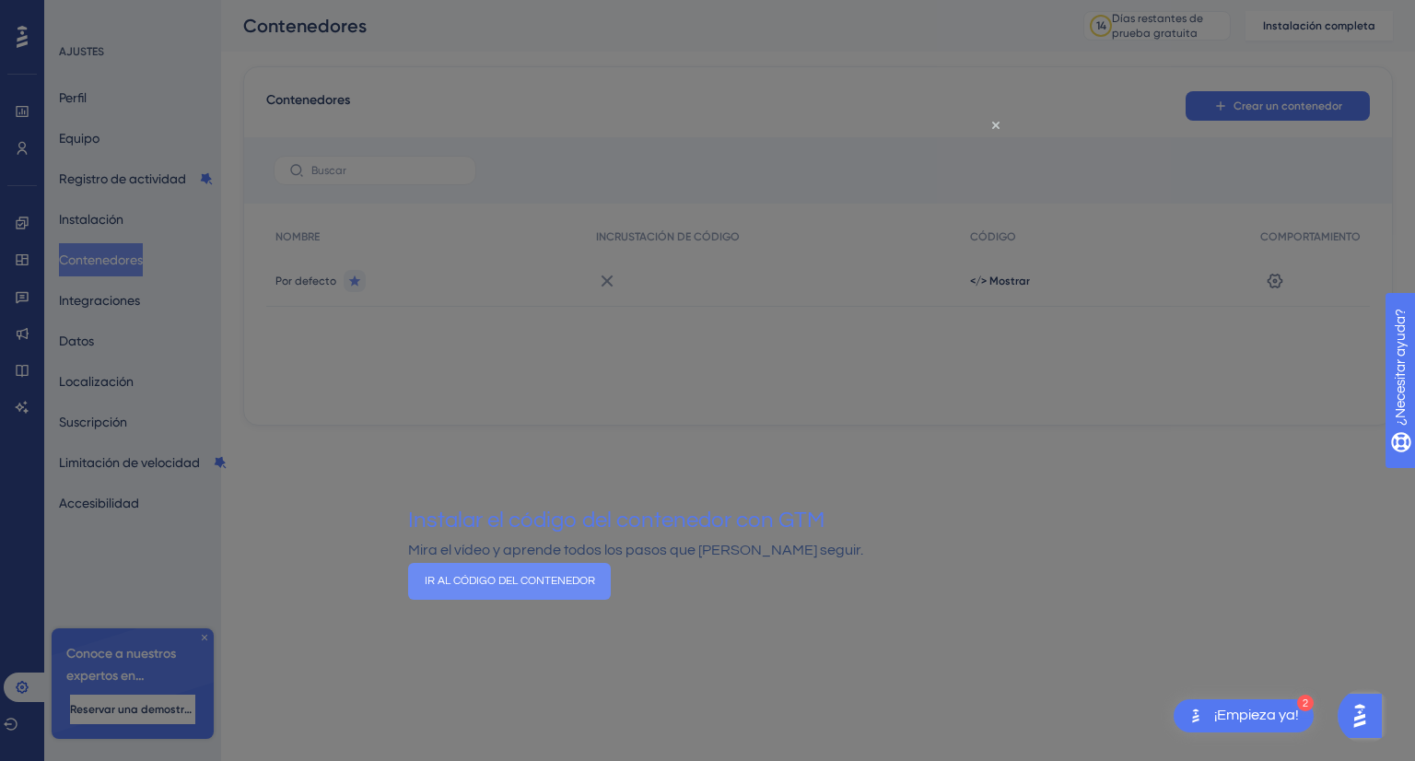
click at [595, 587] on font "IR AL CÓDIGO DEL CONTENEDOR" at bounding box center [510, 581] width 170 height 12
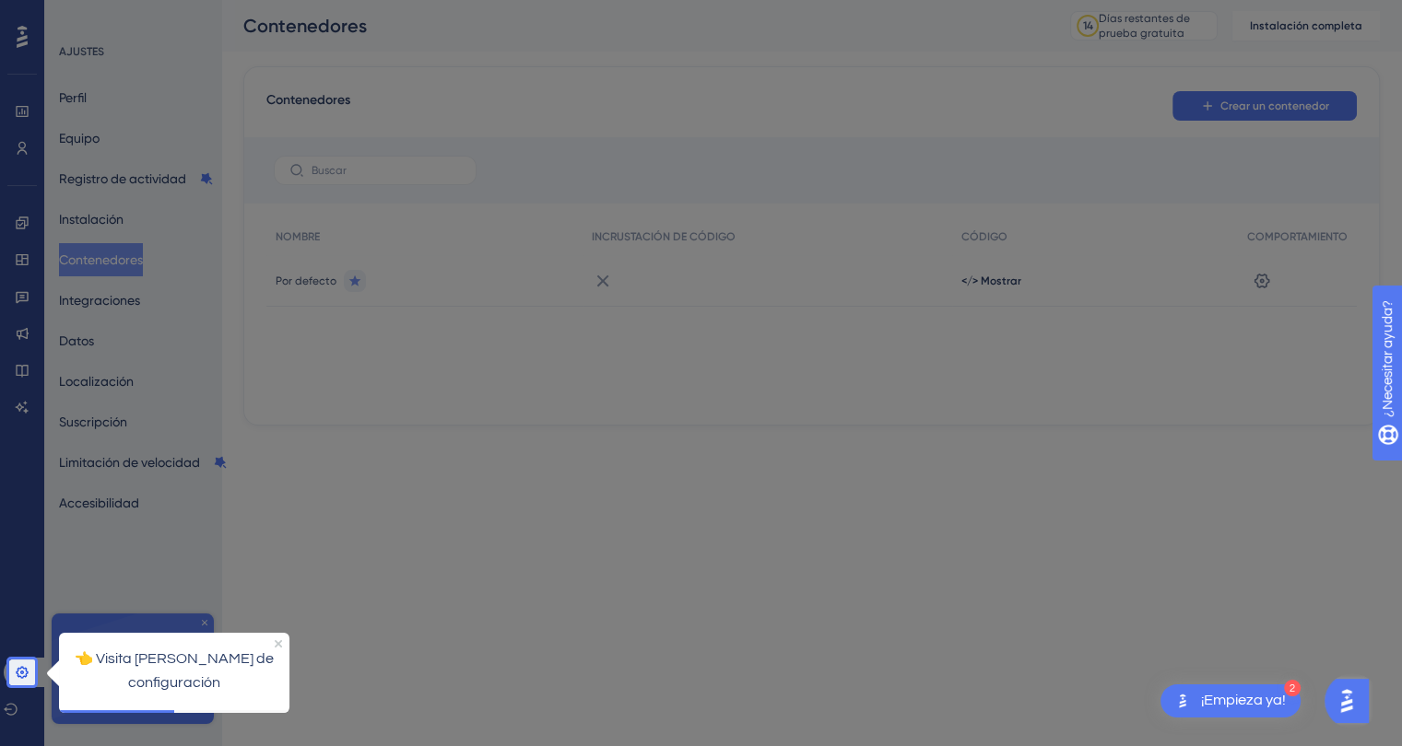
click at [21, 658] on div at bounding box center [22, 330] width 26 height 660
click at [29, 675] on link at bounding box center [26, 672] width 44 height 29
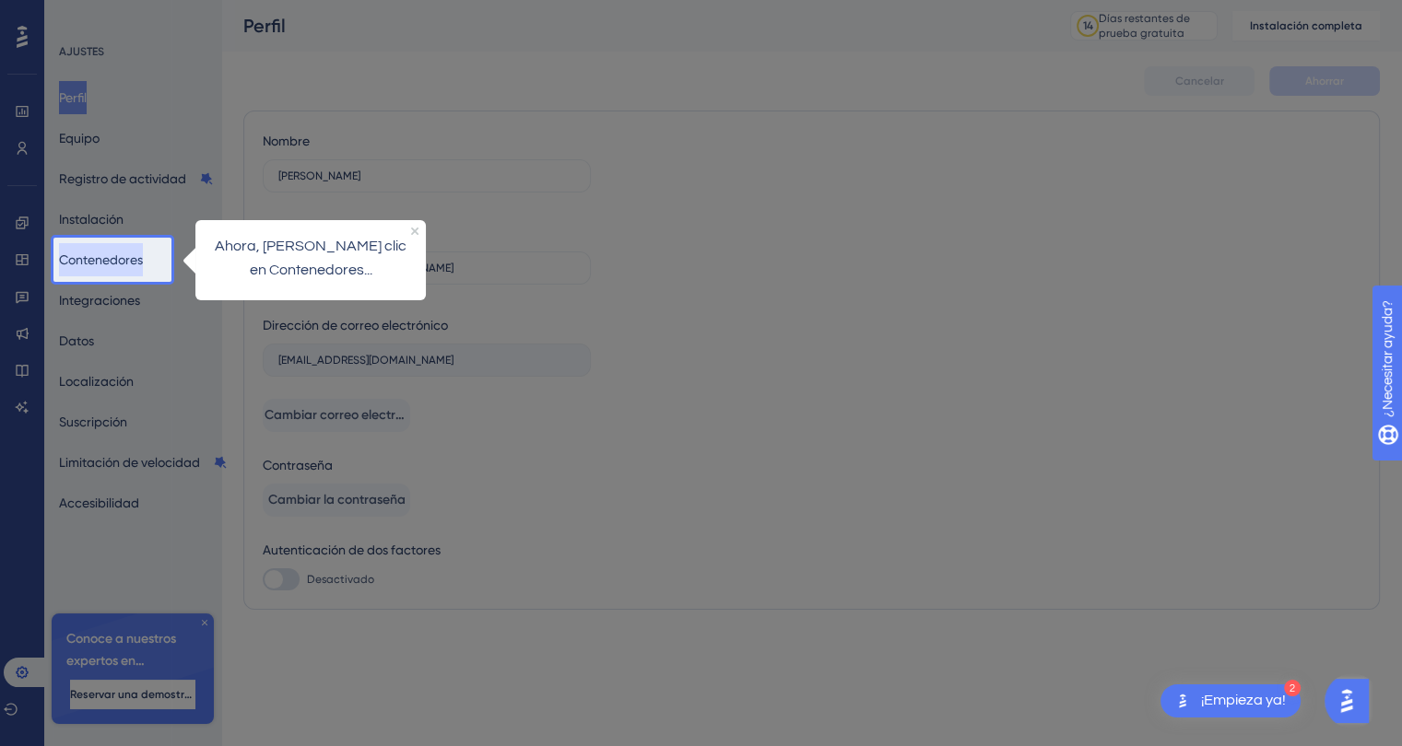
click at [107, 252] on font "Contenedores" at bounding box center [101, 259] width 84 height 15
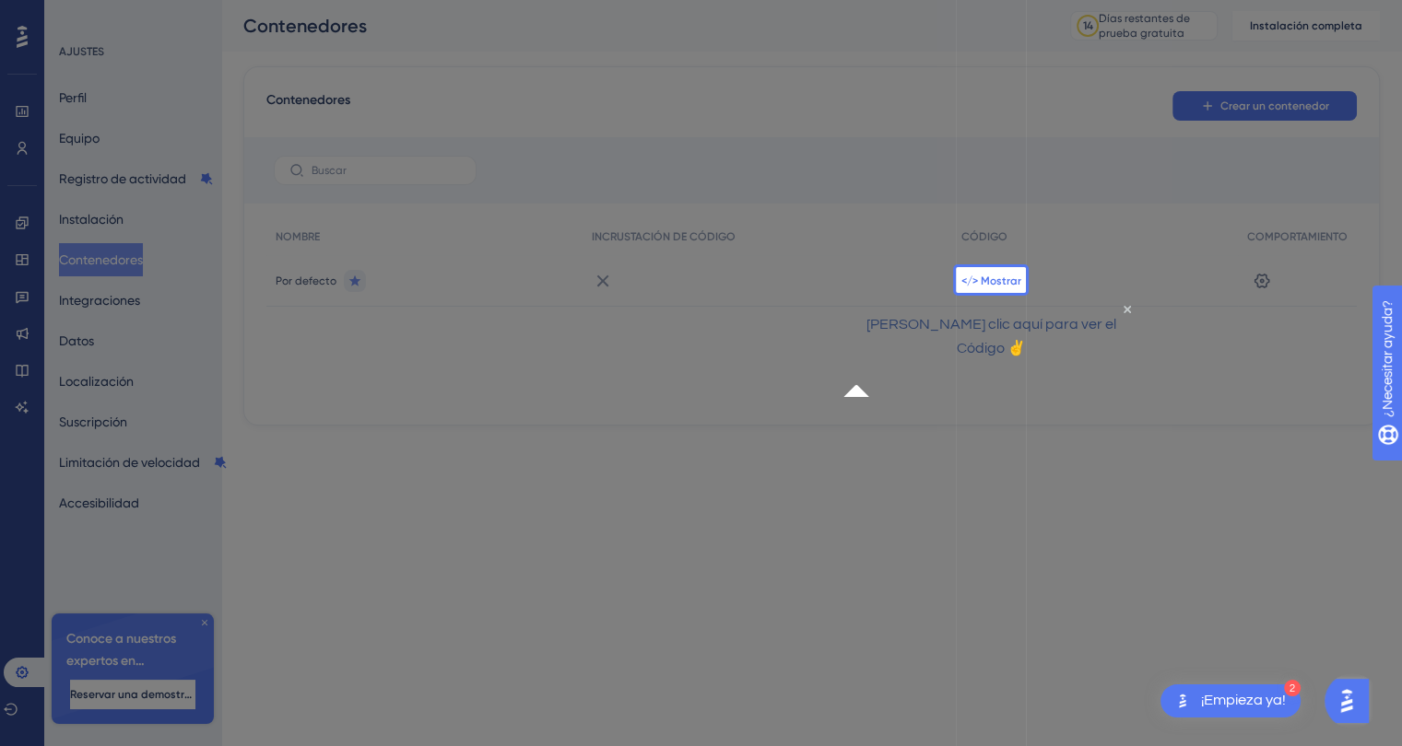
click at [987, 281] on font "</> Mostrar" at bounding box center [991, 281] width 60 height 13
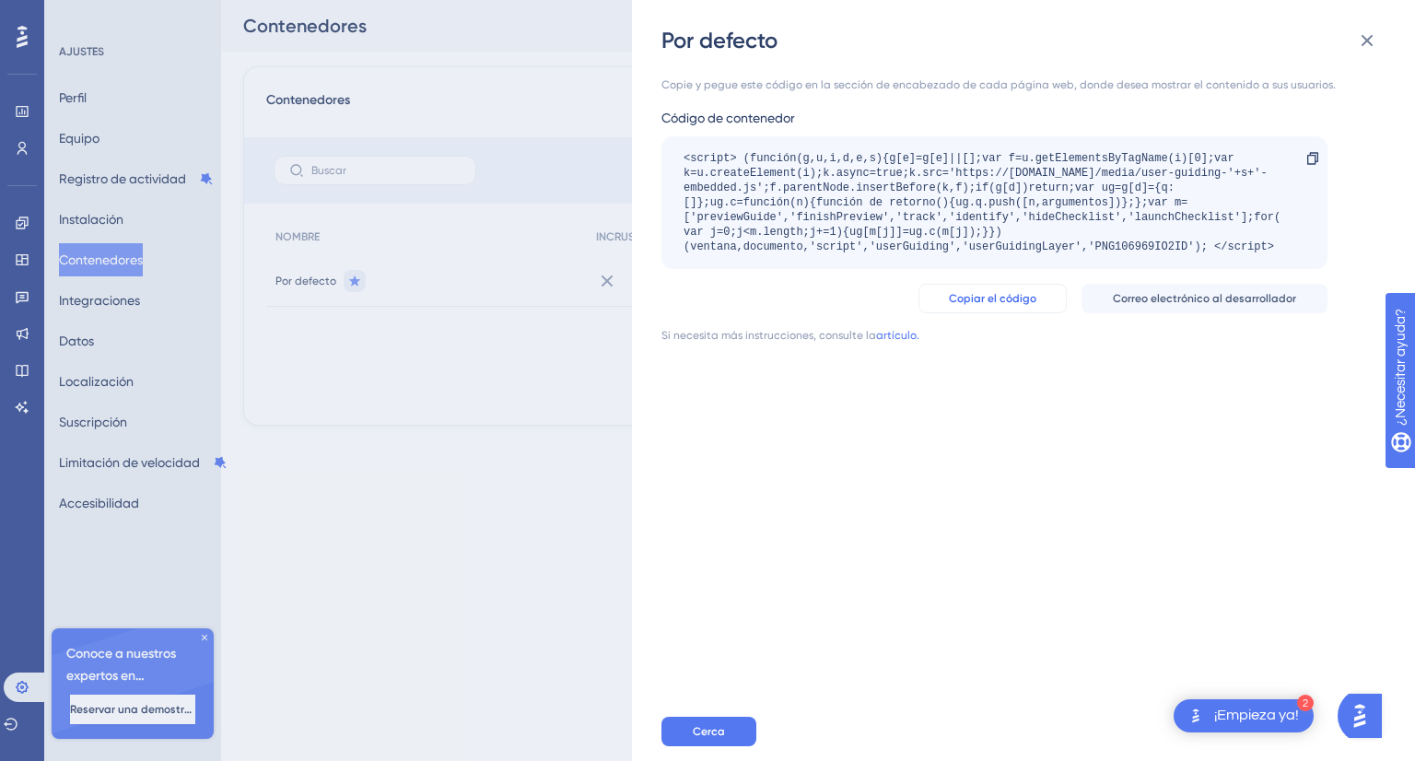
click at [1017, 288] on button "Copiar el código" at bounding box center [993, 298] width 148 height 29
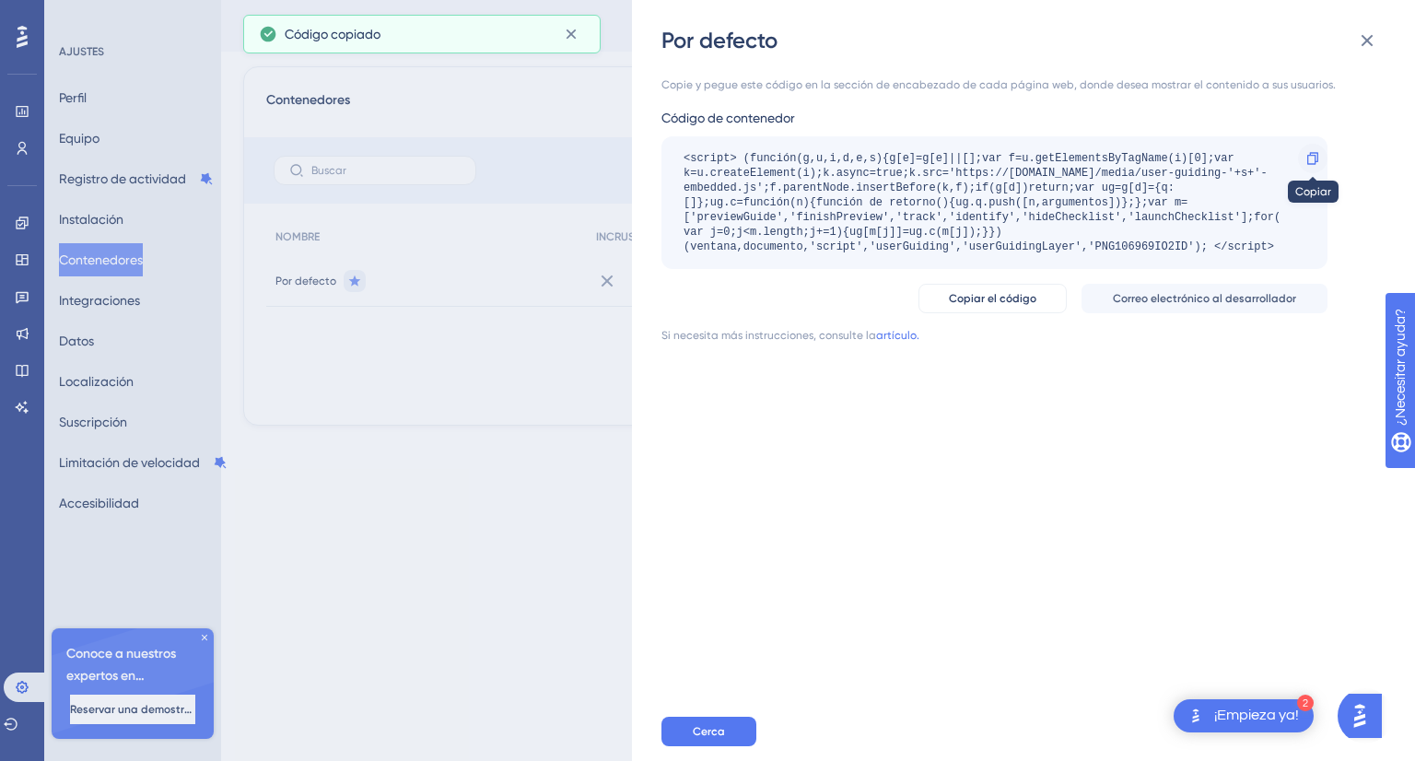
click at [1320, 166] on div at bounding box center [1312, 158] width 29 height 29
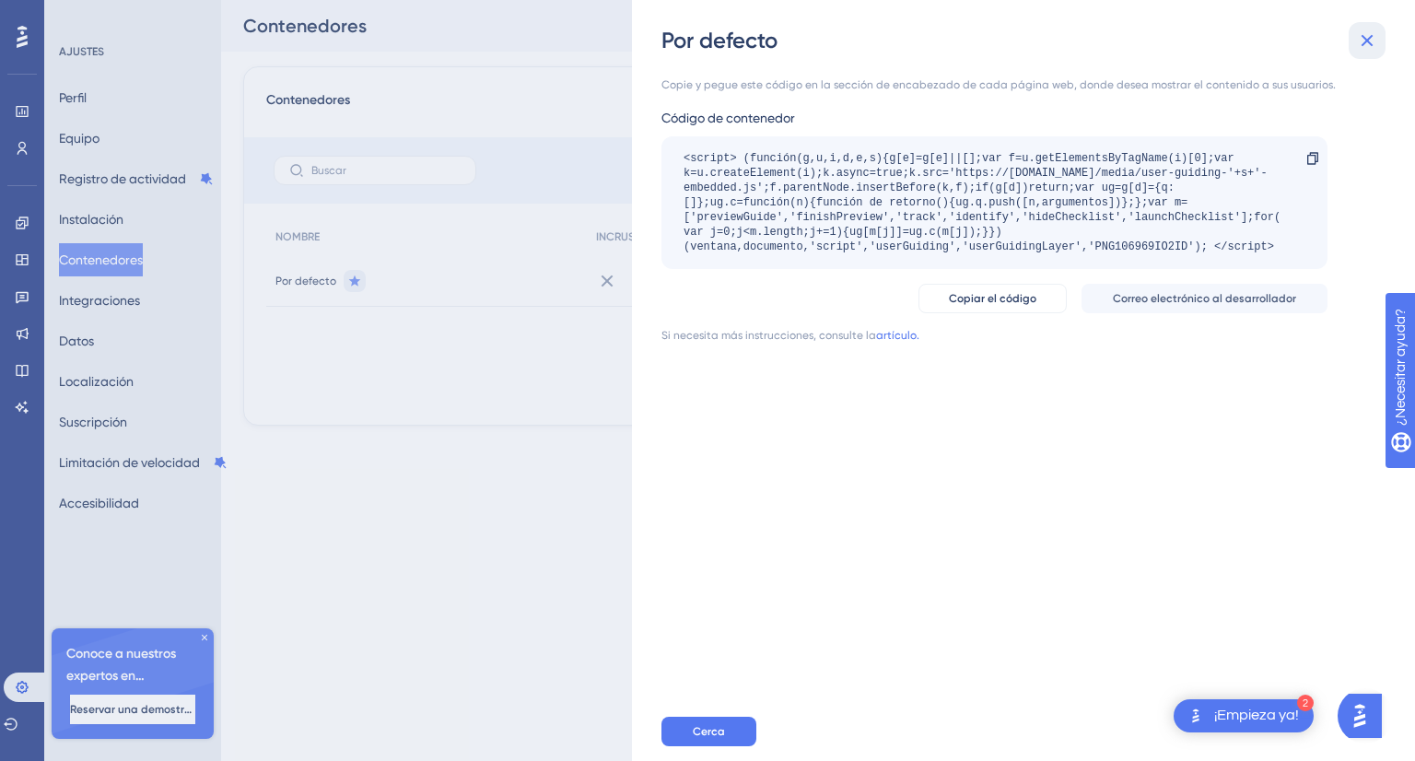
click at [1371, 29] on icon at bounding box center [1367, 40] width 22 height 22
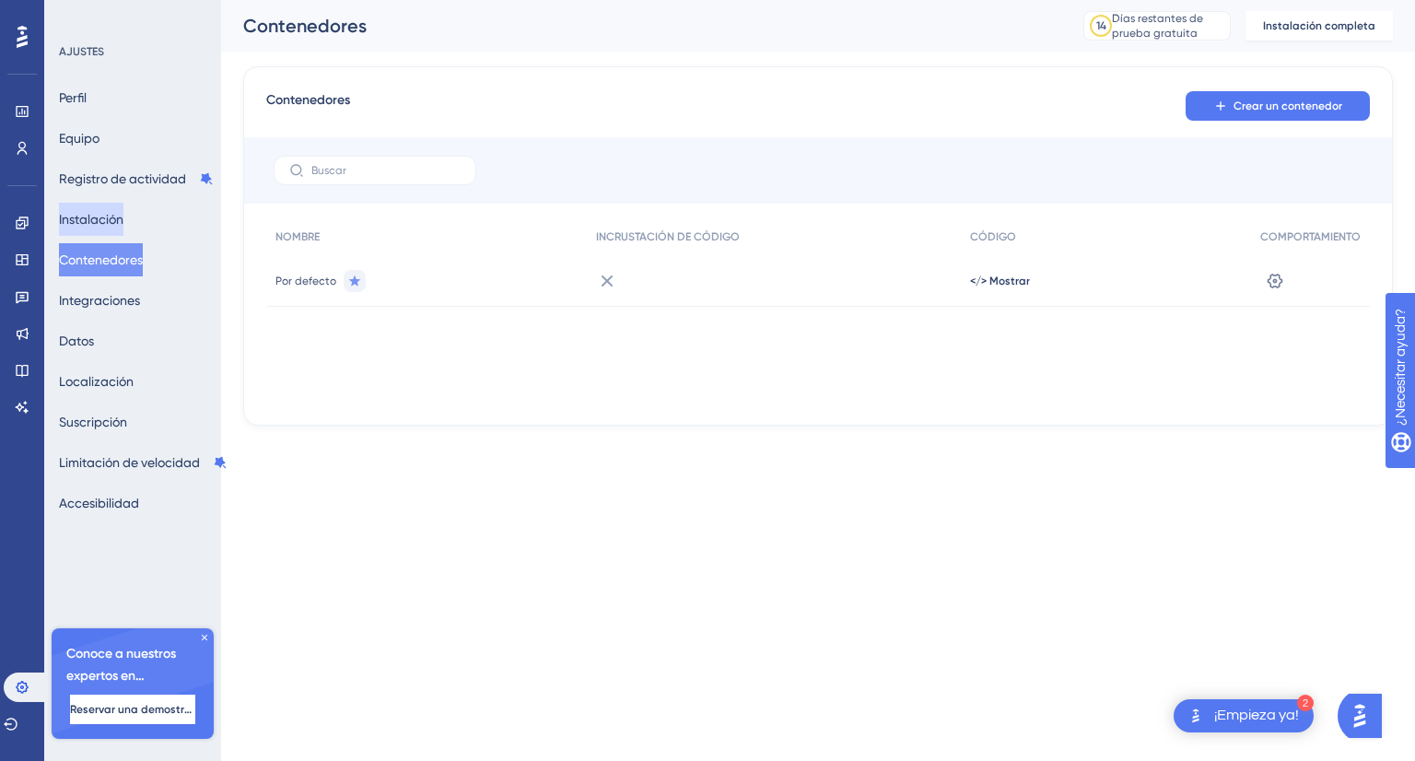
click at [123, 222] on button "Instalación" at bounding box center [91, 219] width 65 height 33
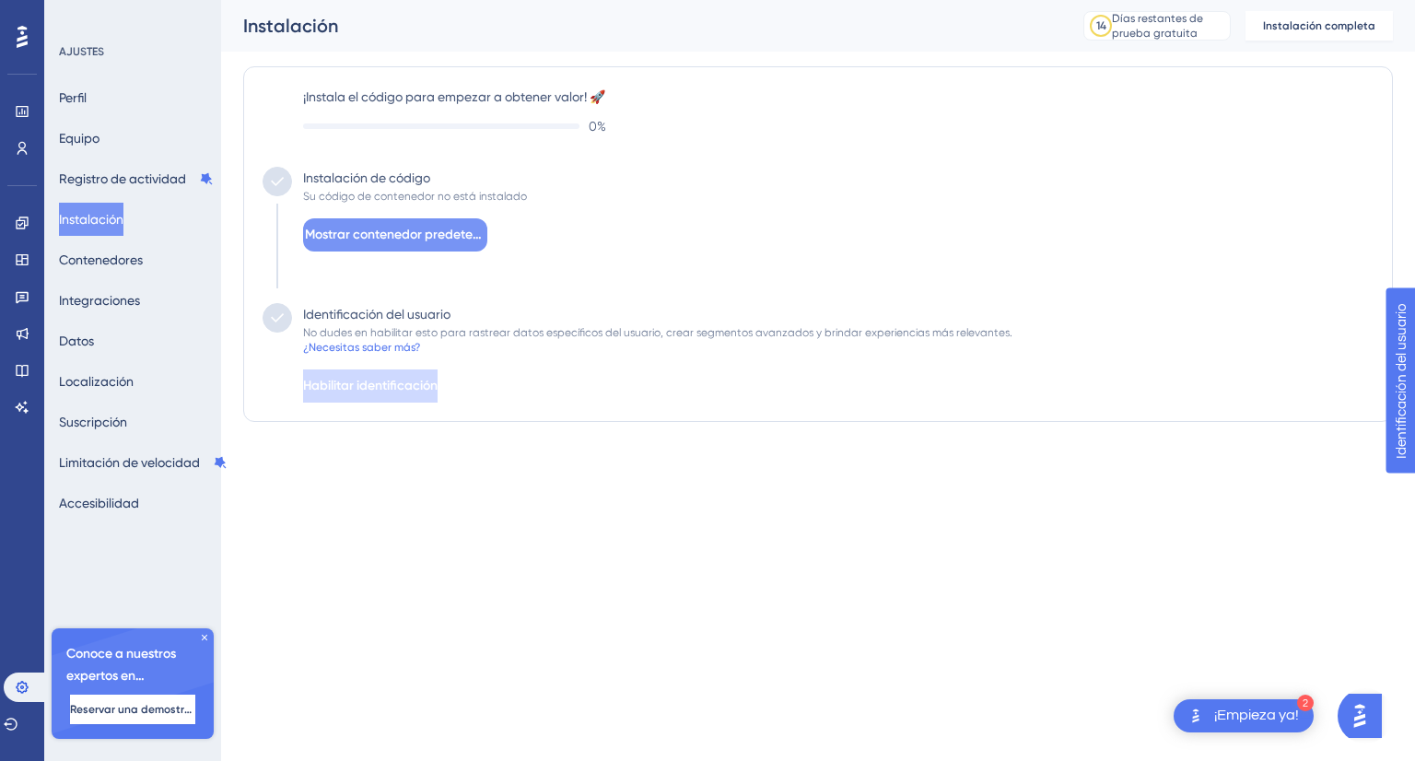
click at [456, 225] on span "Mostrar contenedor predeterminado" at bounding box center [395, 235] width 181 height 22
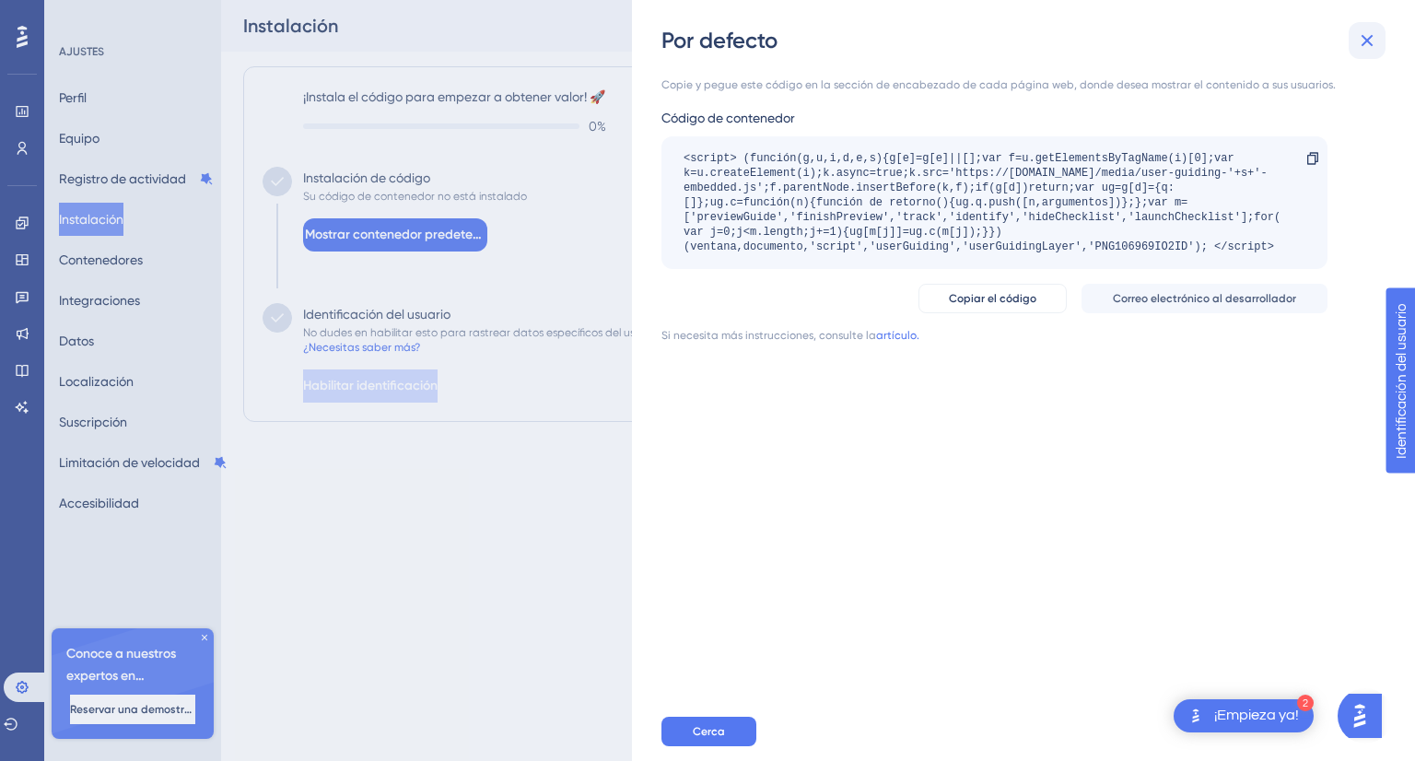
click at [1366, 26] on button at bounding box center [1367, 40] width 37 height 37
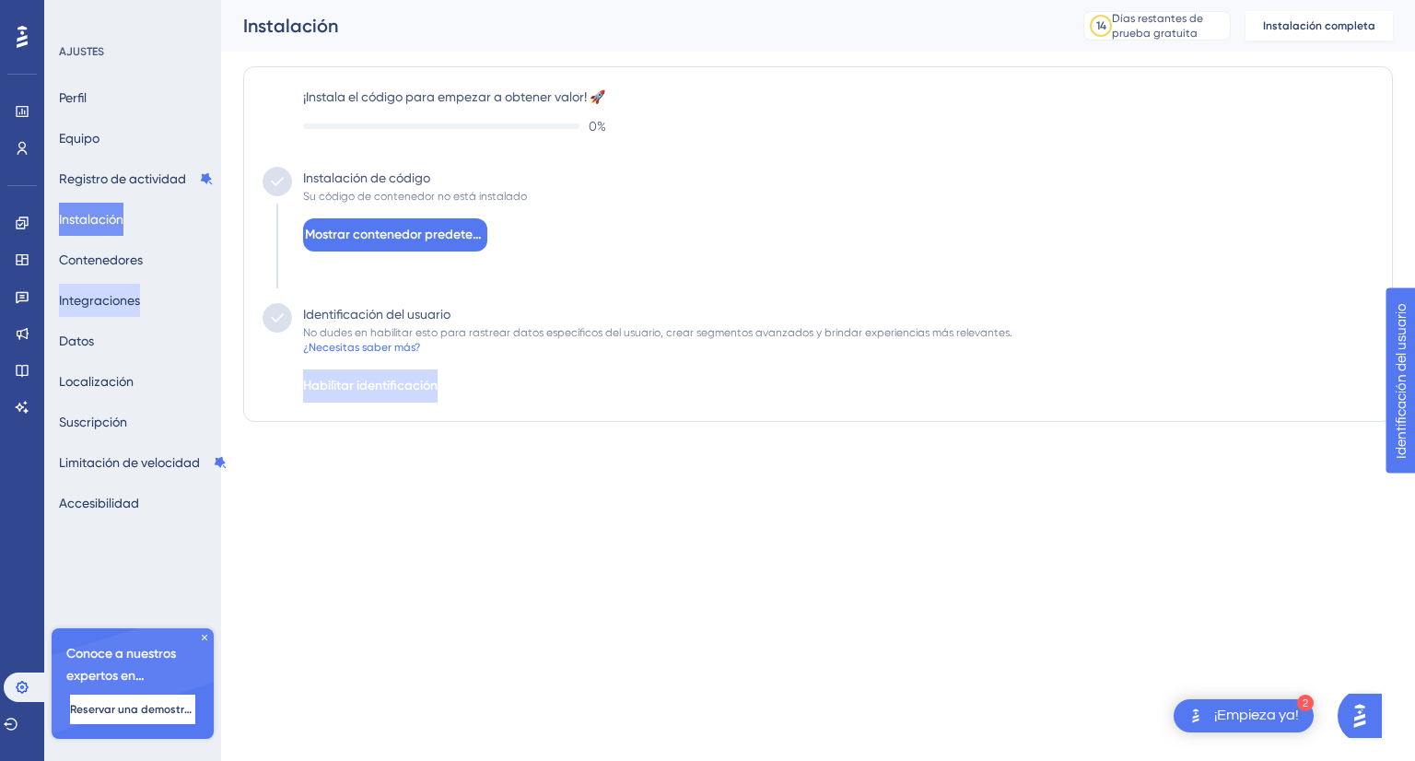
click at [115, 311] on font "Integraciones" at bounding box center [99, 300] width 81 height 22
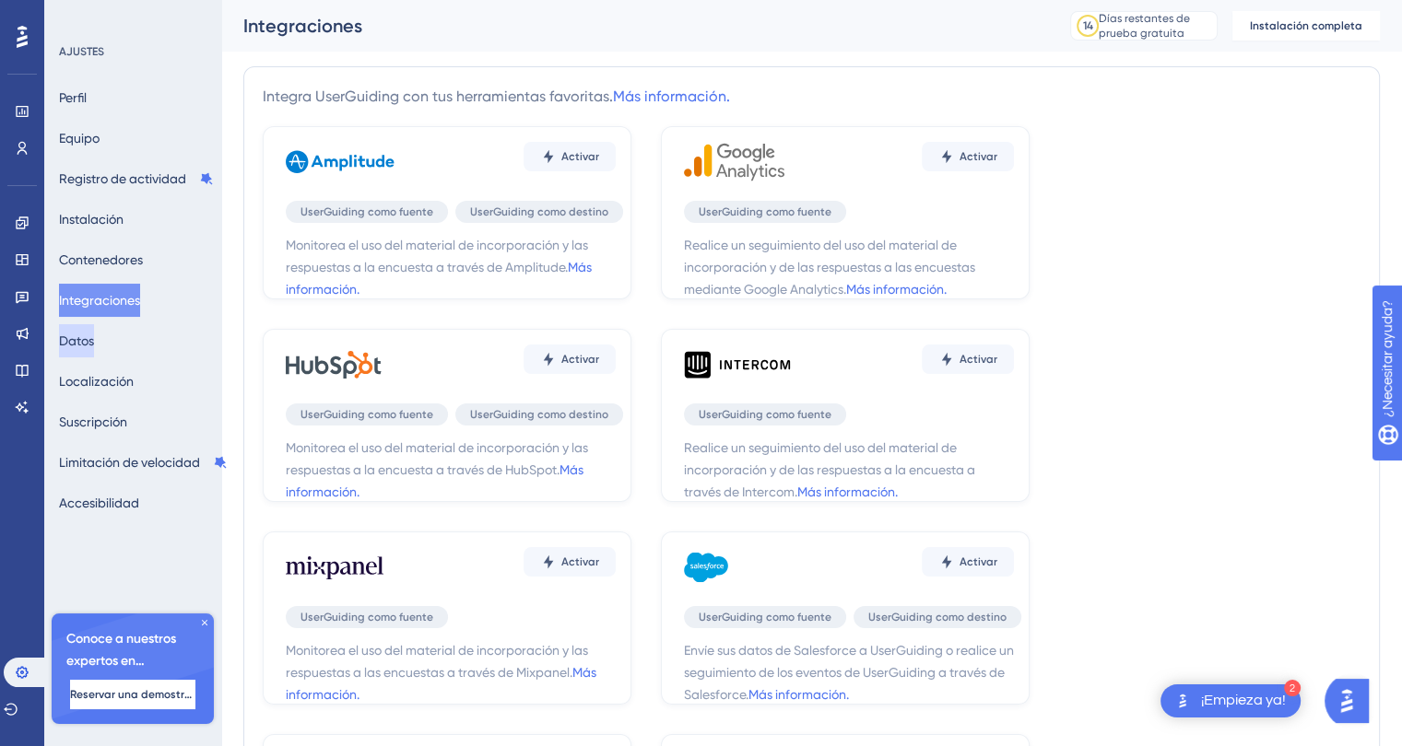
click at [94, 335] on font "Datos" at bounding box center [76, 341] width 35 height 15
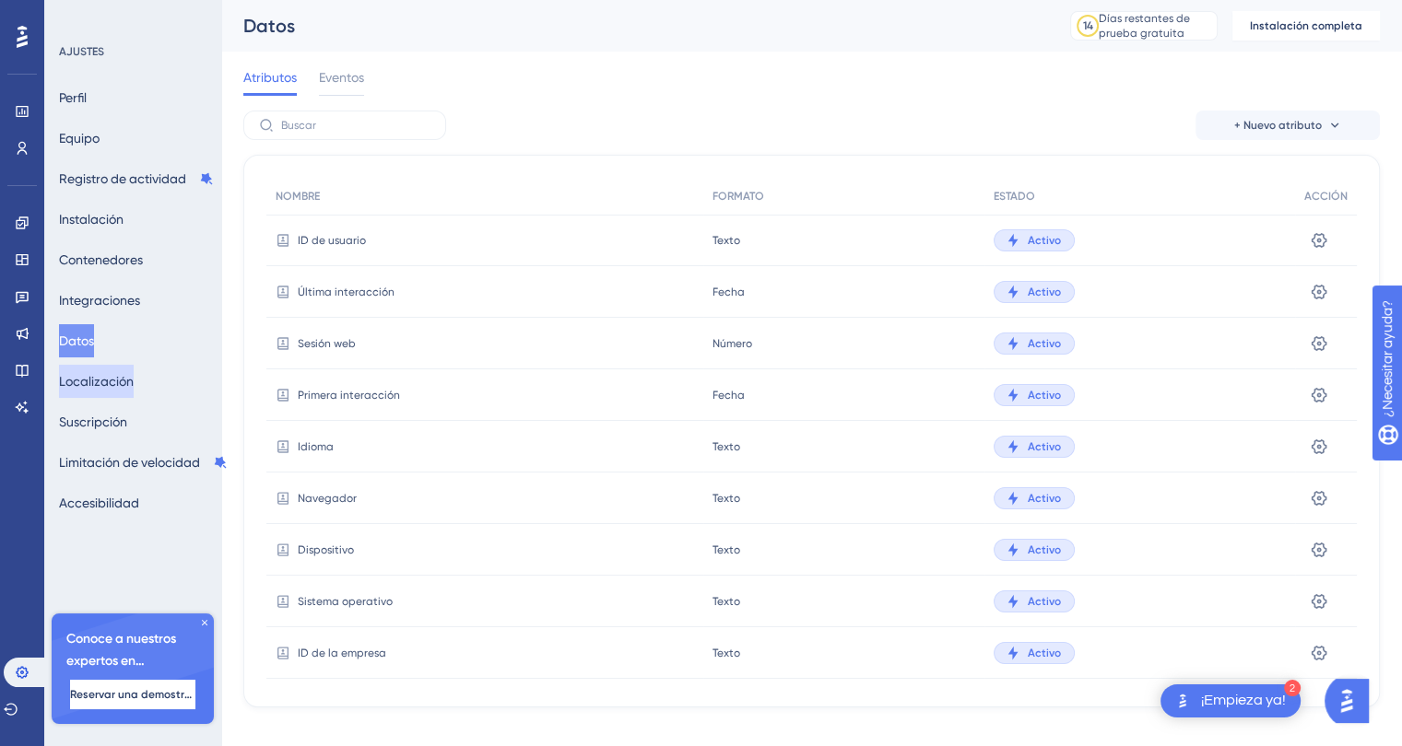
click at [83, 377] on font "Localización" at bounding box center [96, 381] width 75 height 15
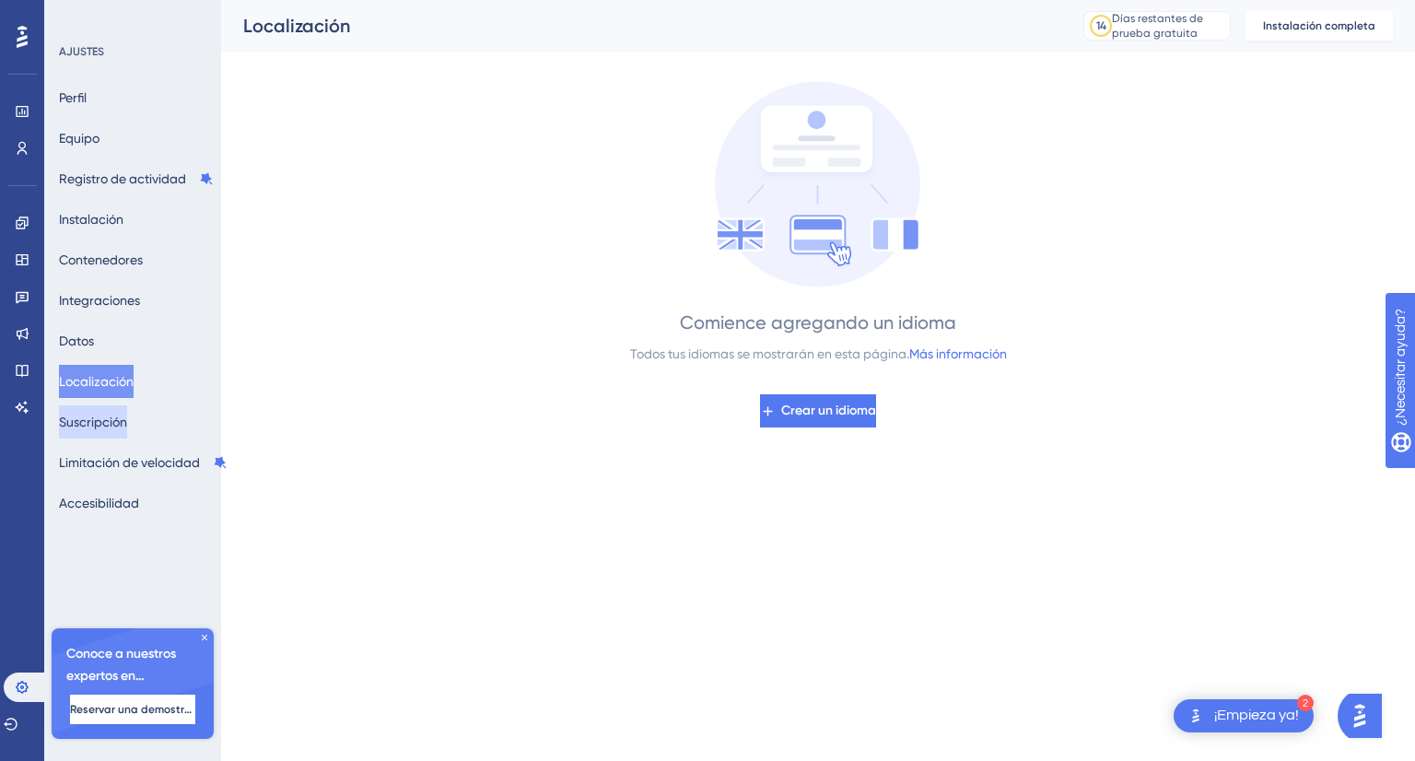
click at [96, 408] on button "Suscripción" at bounding box center [93, 421] width 68 height 33
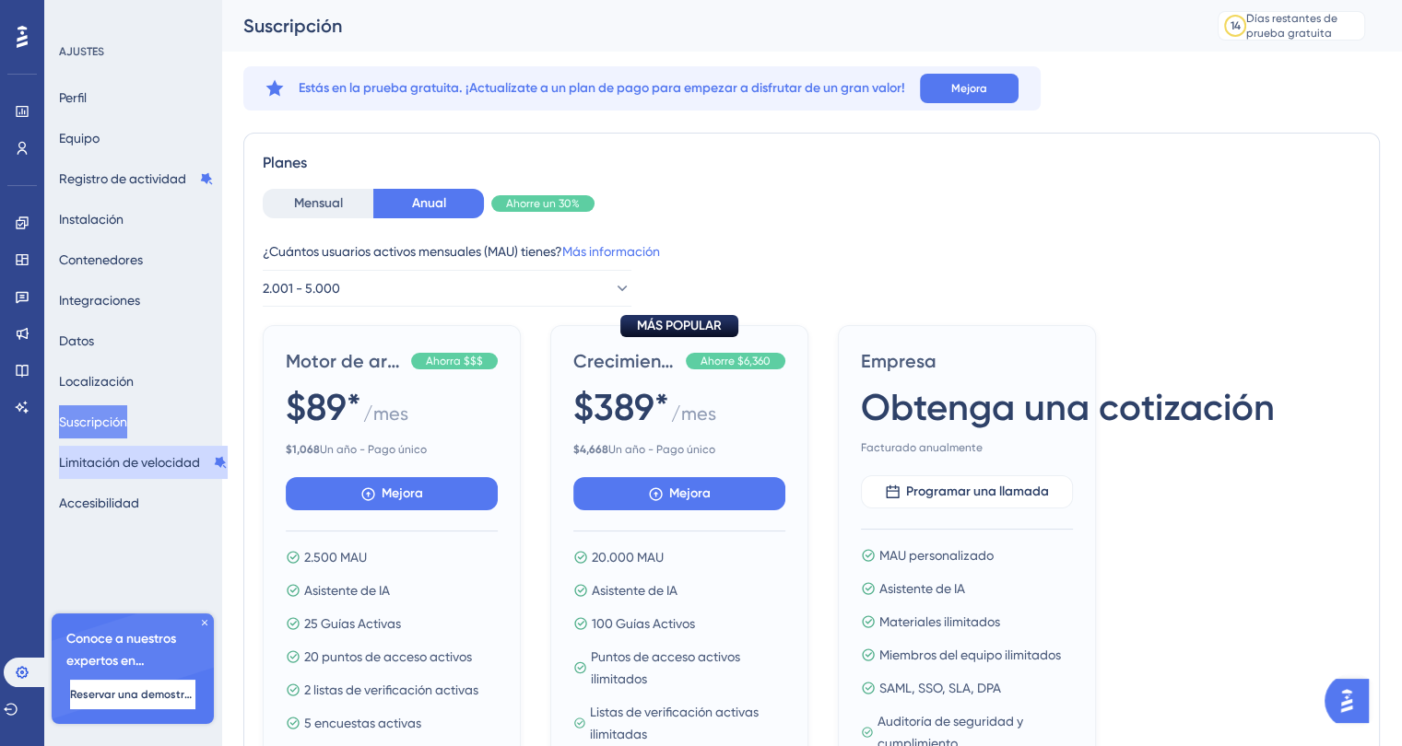
click at [118, 458] on font "Limitación de velocidad" at bounding box center [129, 462] width 141 height 15
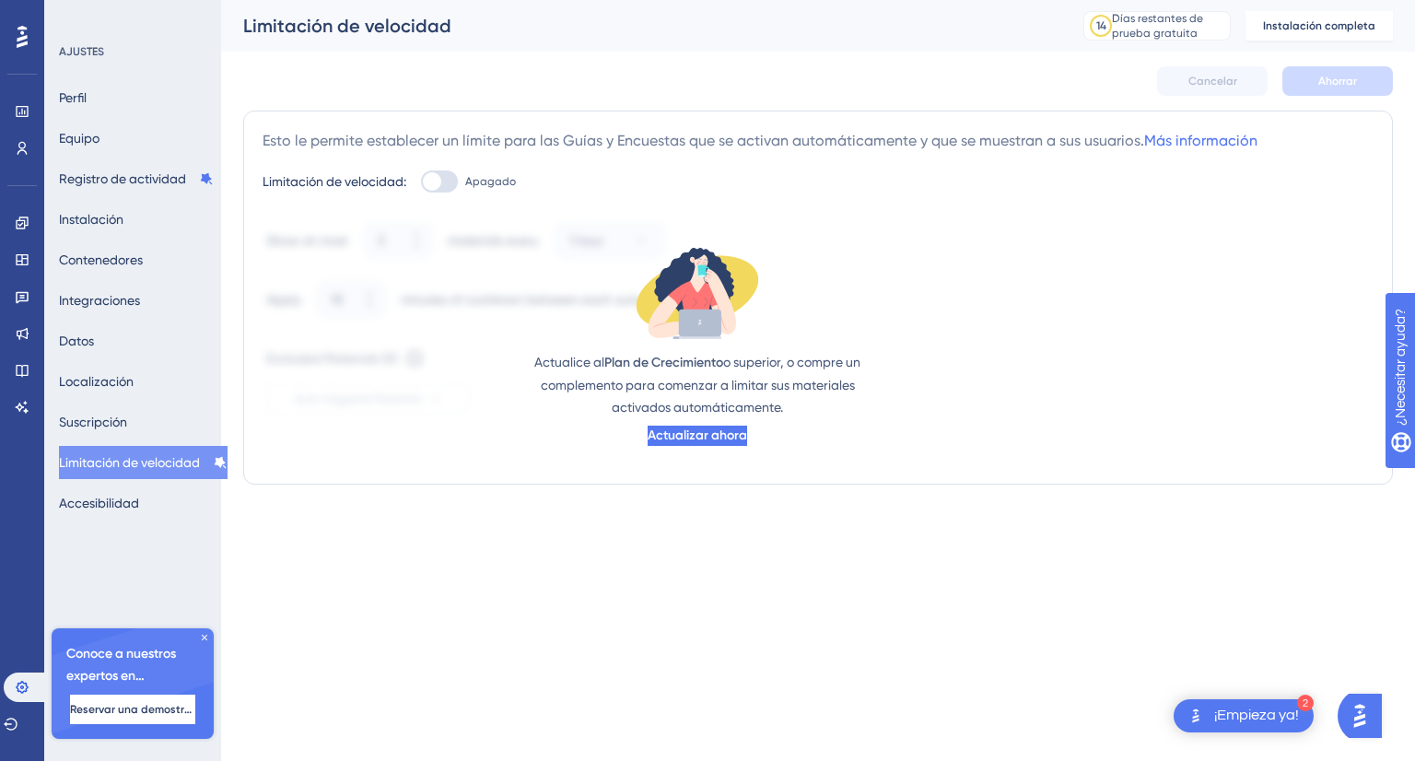
click at [123, 484] on div "Perfil Equipo Registro de actividad Instalación Contenedores Integraciones Dato…" at bounding box center [133, 300] width 149 height 439
click at [127, 492] on font "Accesibilidad" at bounding box center [99, 503] width 80 height 22
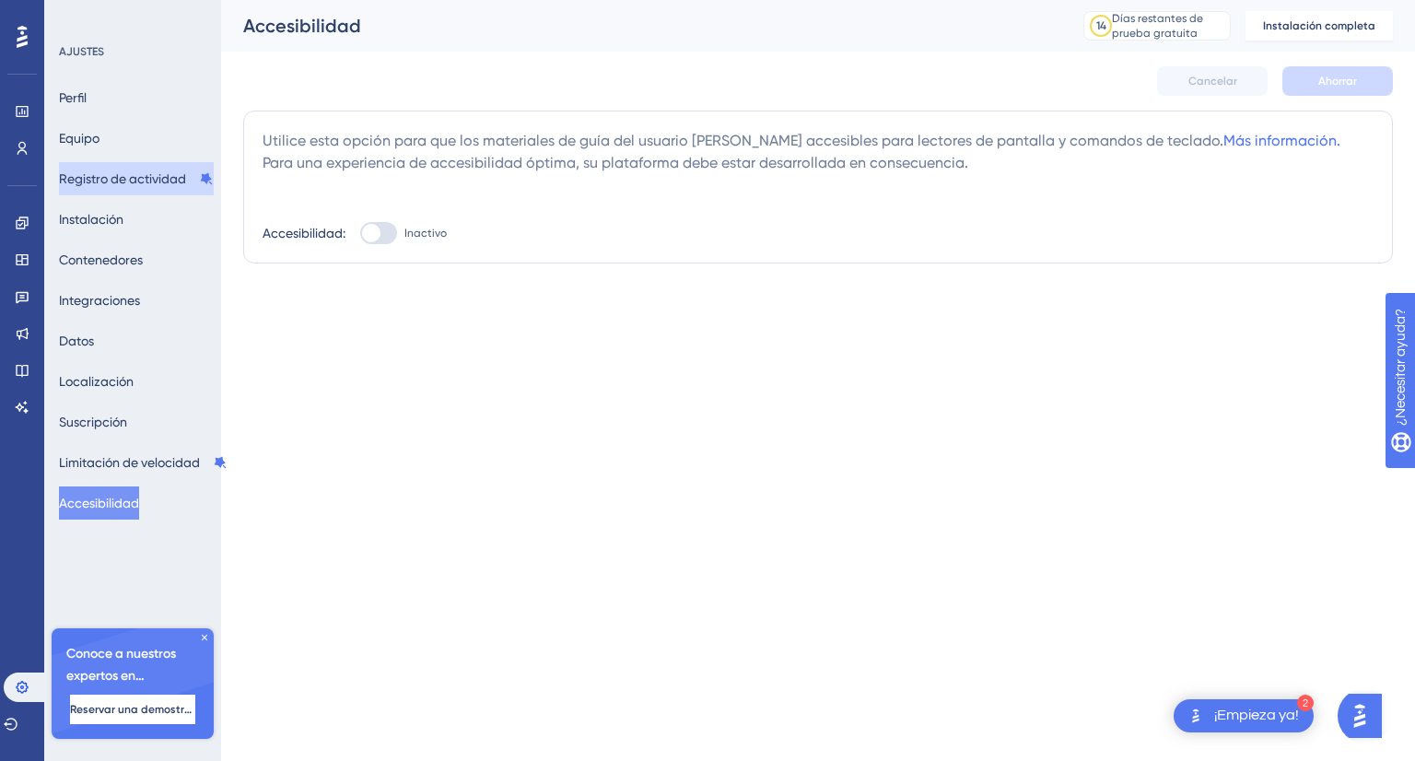
click at [133, 183] on font "Registro de actividad" at bounding box center [122, 178] width 127 height 15
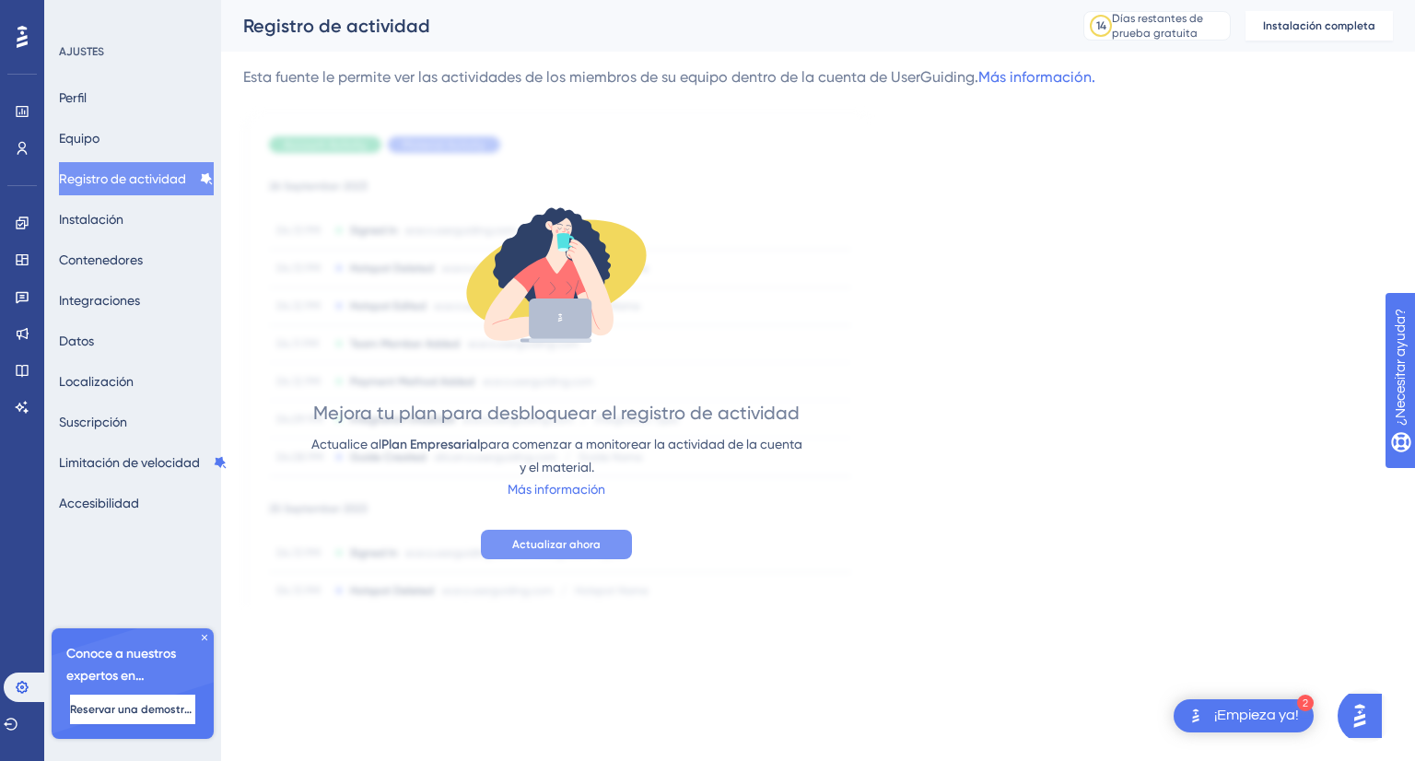
click at [549, 546] on font "Actualizar ahora" at bounding box center [556, 544] width 88 height 13
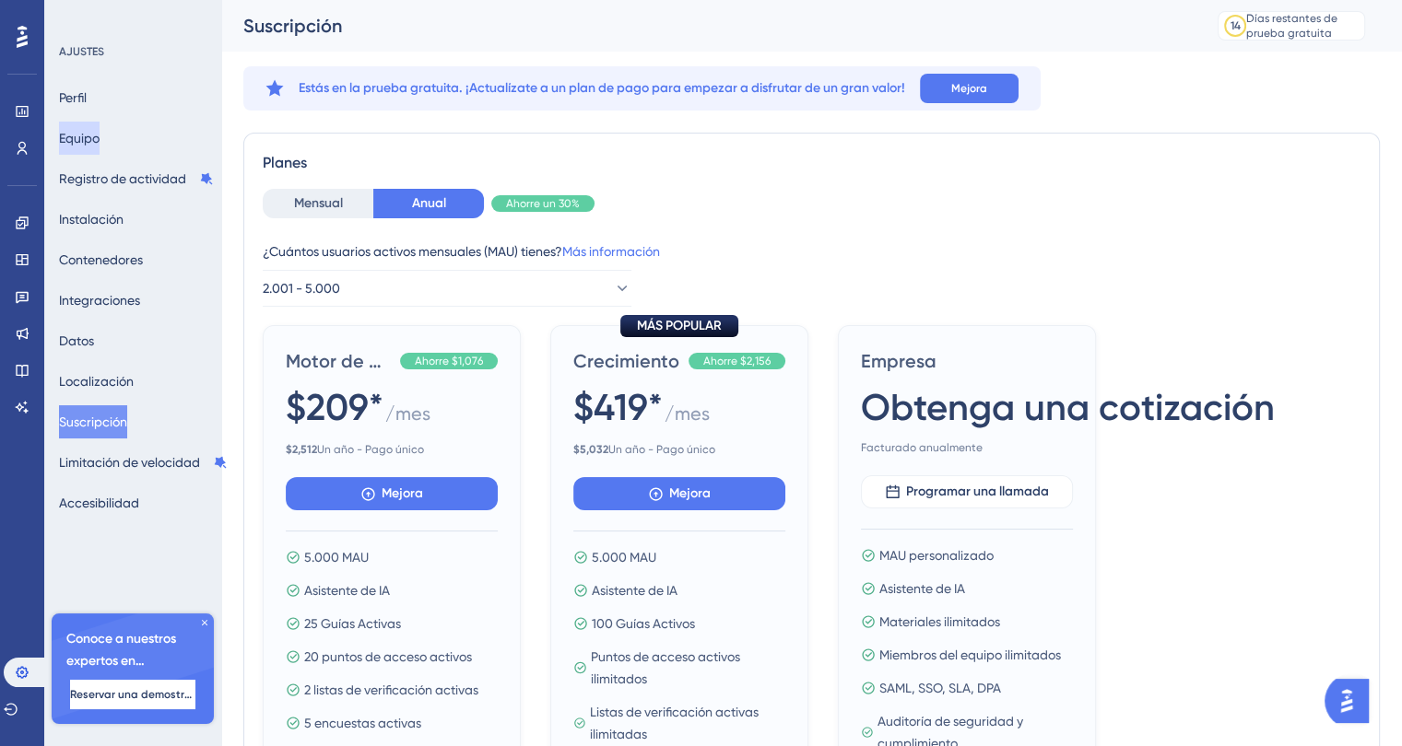
click at [100, 134] on button "Equipo" at bounding box center [79, 138] width 41 height 33
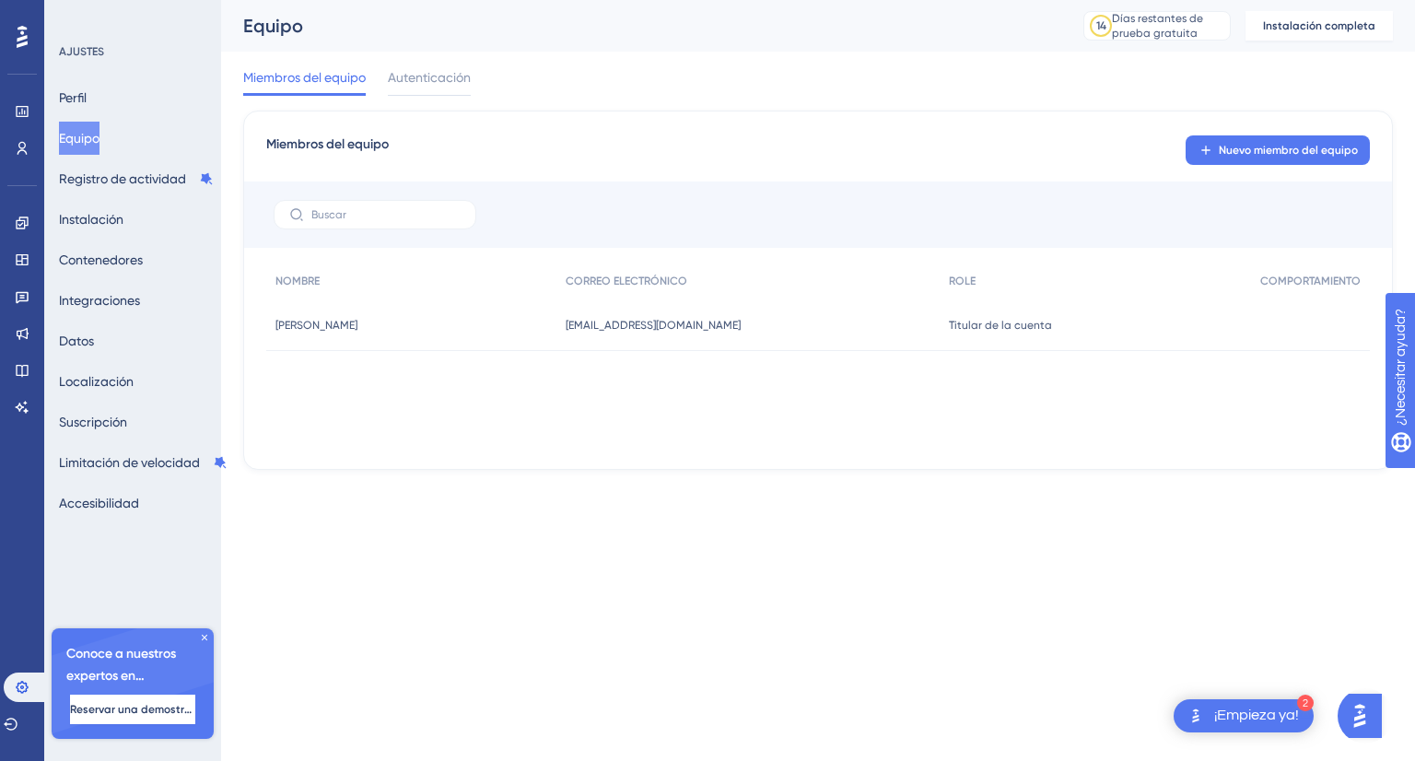
click at [1073, 333] on div "Titular de la cuenta Titular de la cuenta" at bounding box center [1095, 325] width 311 height 52
click at [1236, 156] on font "Nuevo miembro del equipo" at bounding box center [1288, 150] width 139 height 13
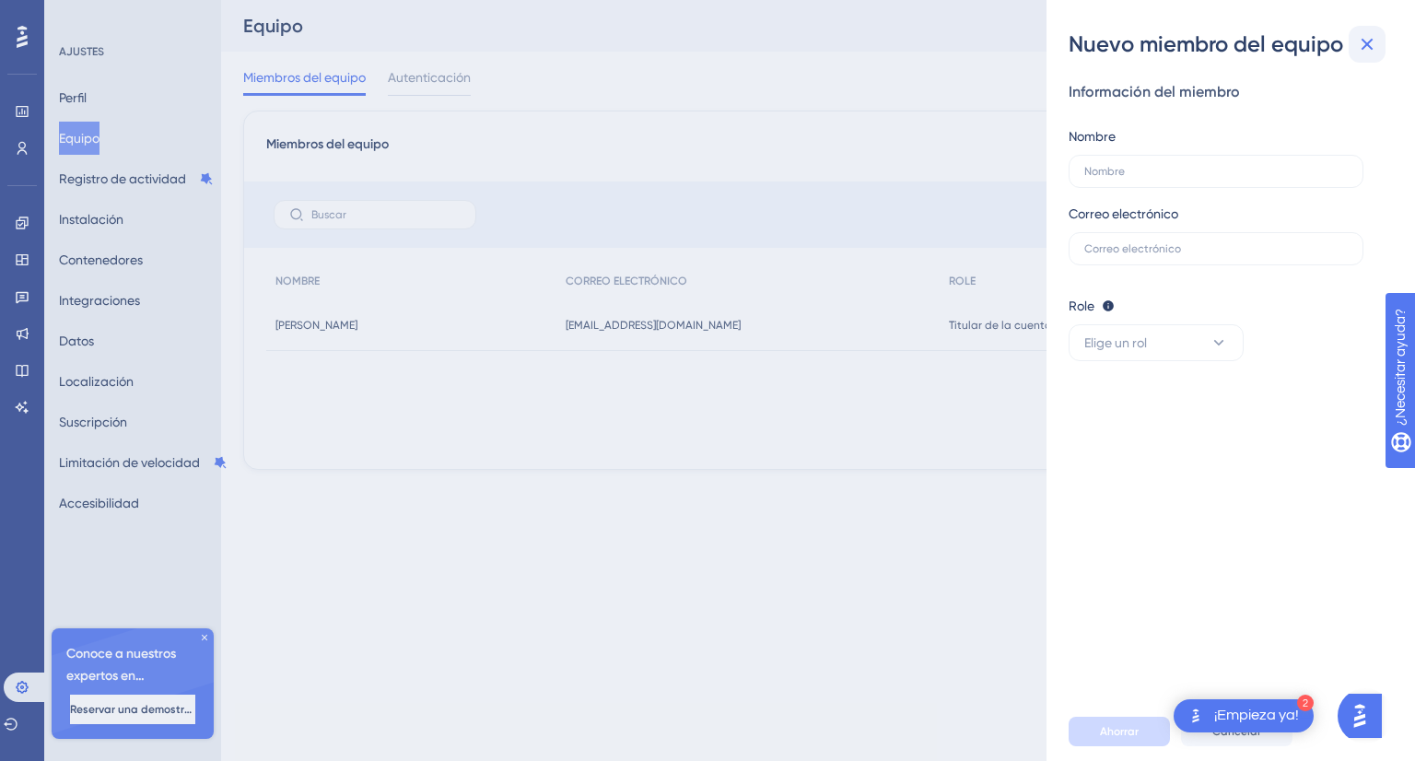
click at [1376, 43] on icon at bounding box center [1367, 44] width 22 height 22
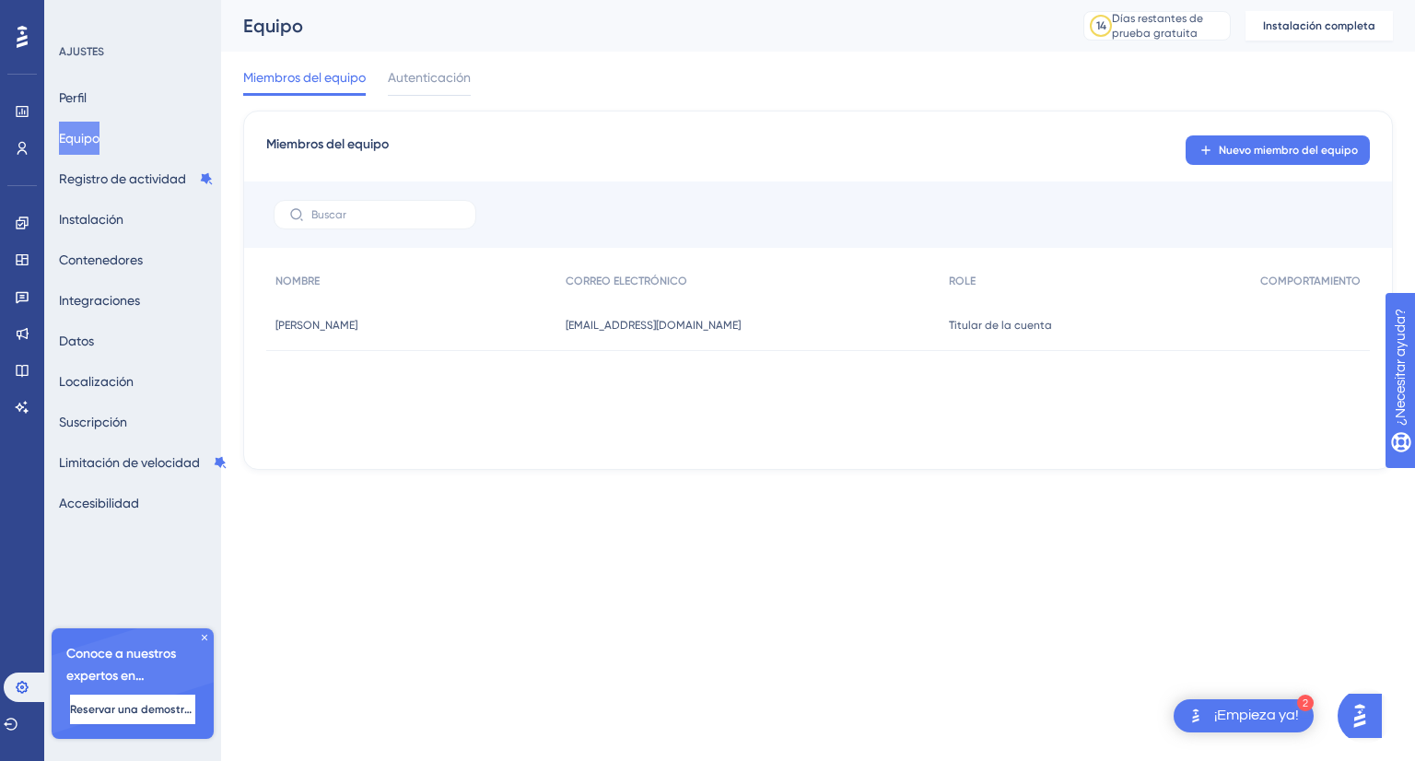
click at [1258, 722] on font "¡Empieza ya!" at bounding box center [1257, 715] width 85 height 15
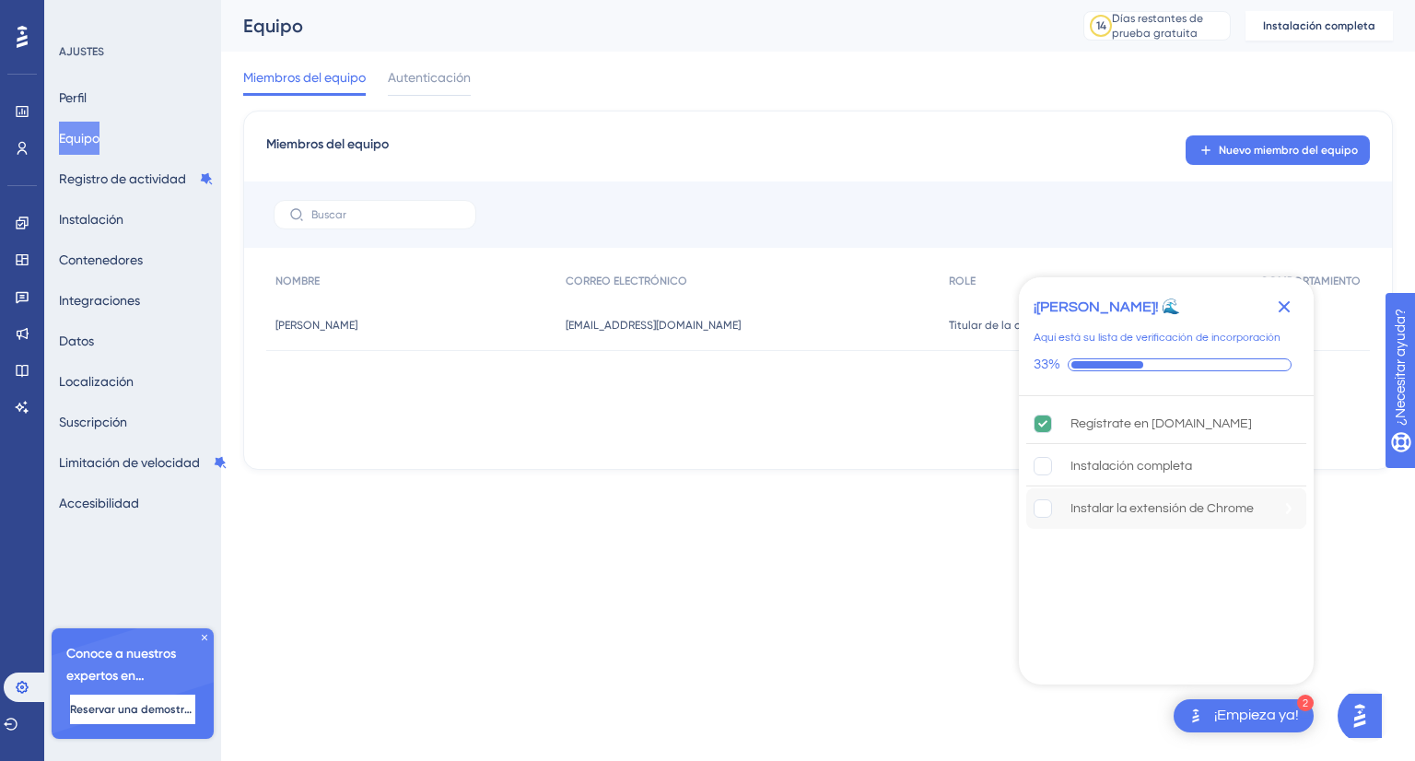
click at [1170, 495] on div "Instalar la extensión de Chrome" at bounding box center [1167, 508] width 280 height 41
click at [1075, 476] on div "Instalación completa" at bounding box center [1167, 466] width 280 height 41
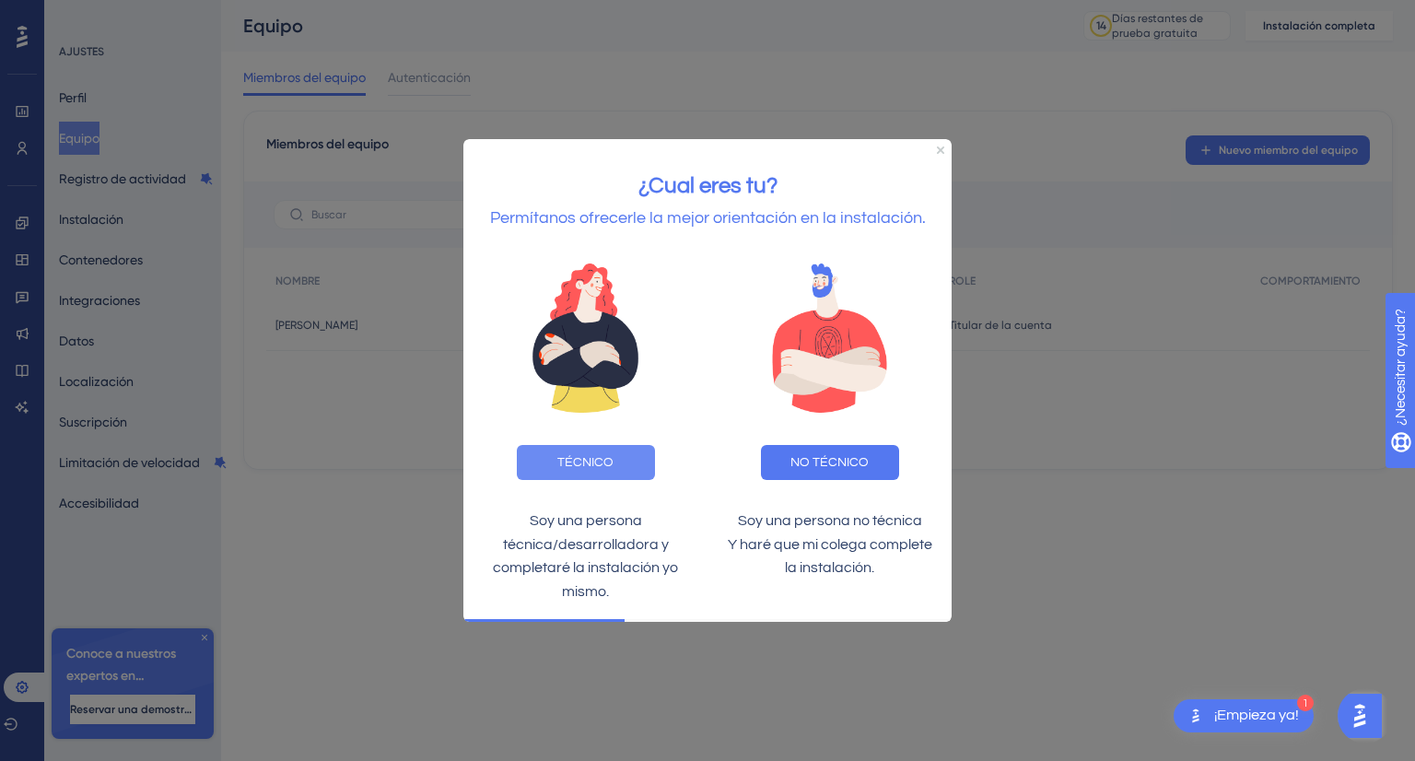
click at [620, 444] on button "TÉCNICO" at bounding box center [586, 461] width 138 height 35
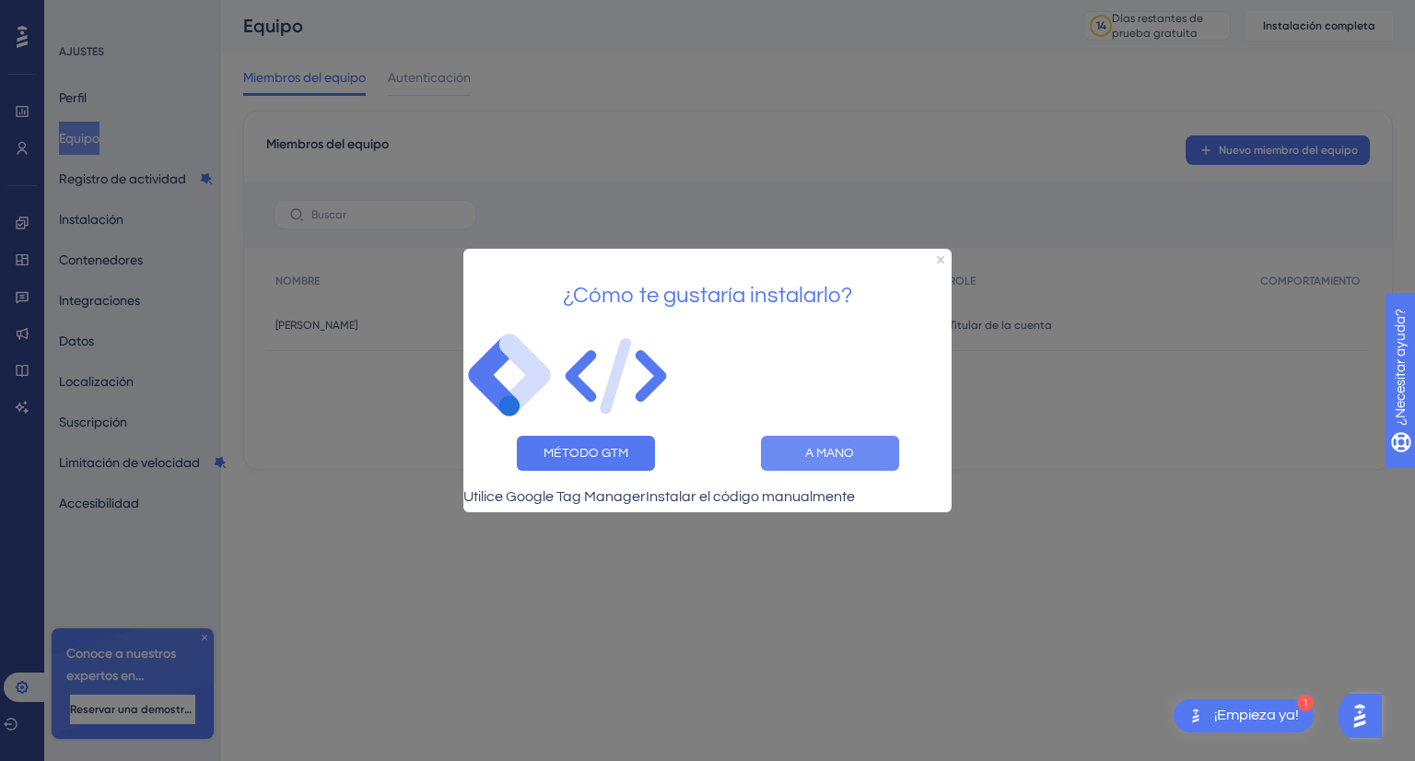
click at [802, 453] on button "A MANO" at bounding box center [830, 453] width 138 height 35
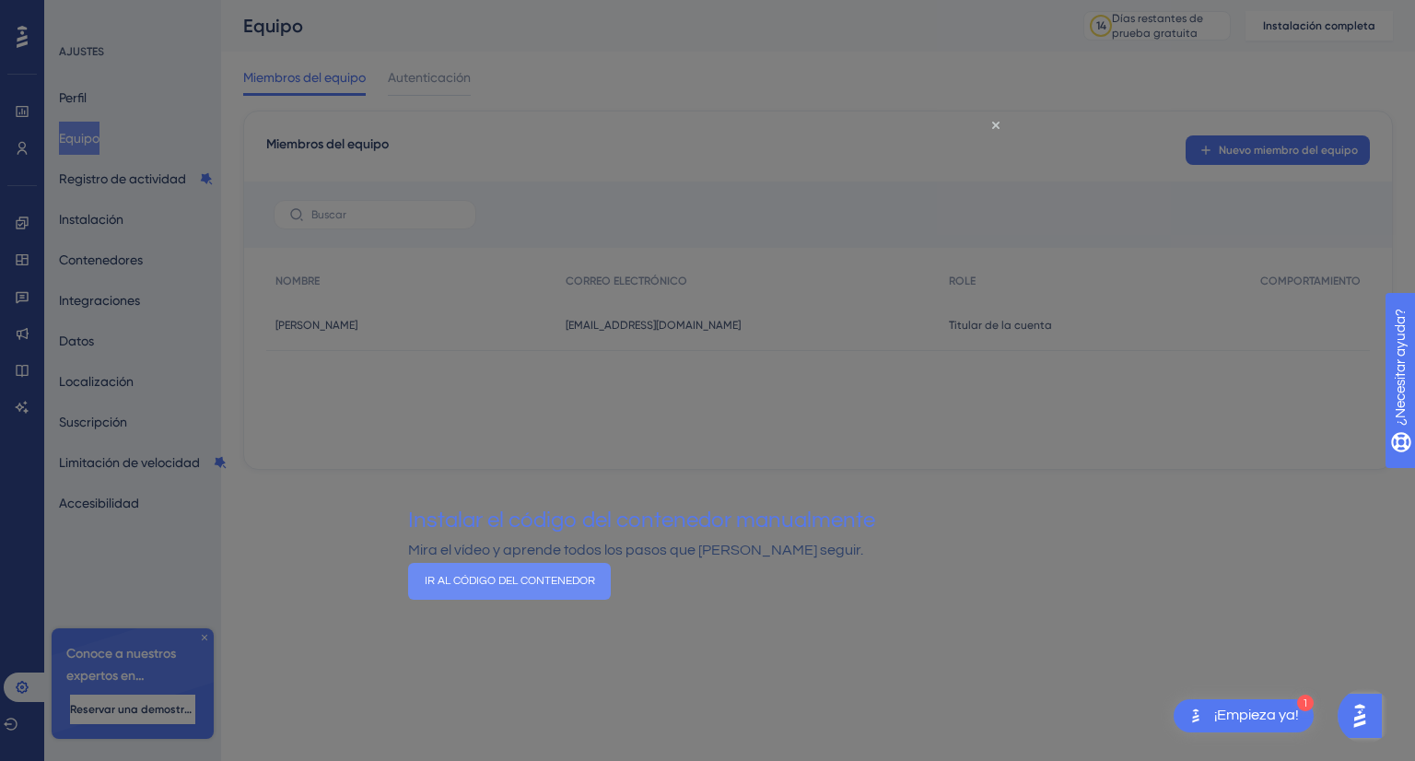
click at [611, 593] on button "IR AL CÓDIGO DEL CONTENEDOR" at bounding box center [509, 581] width 203 height 37
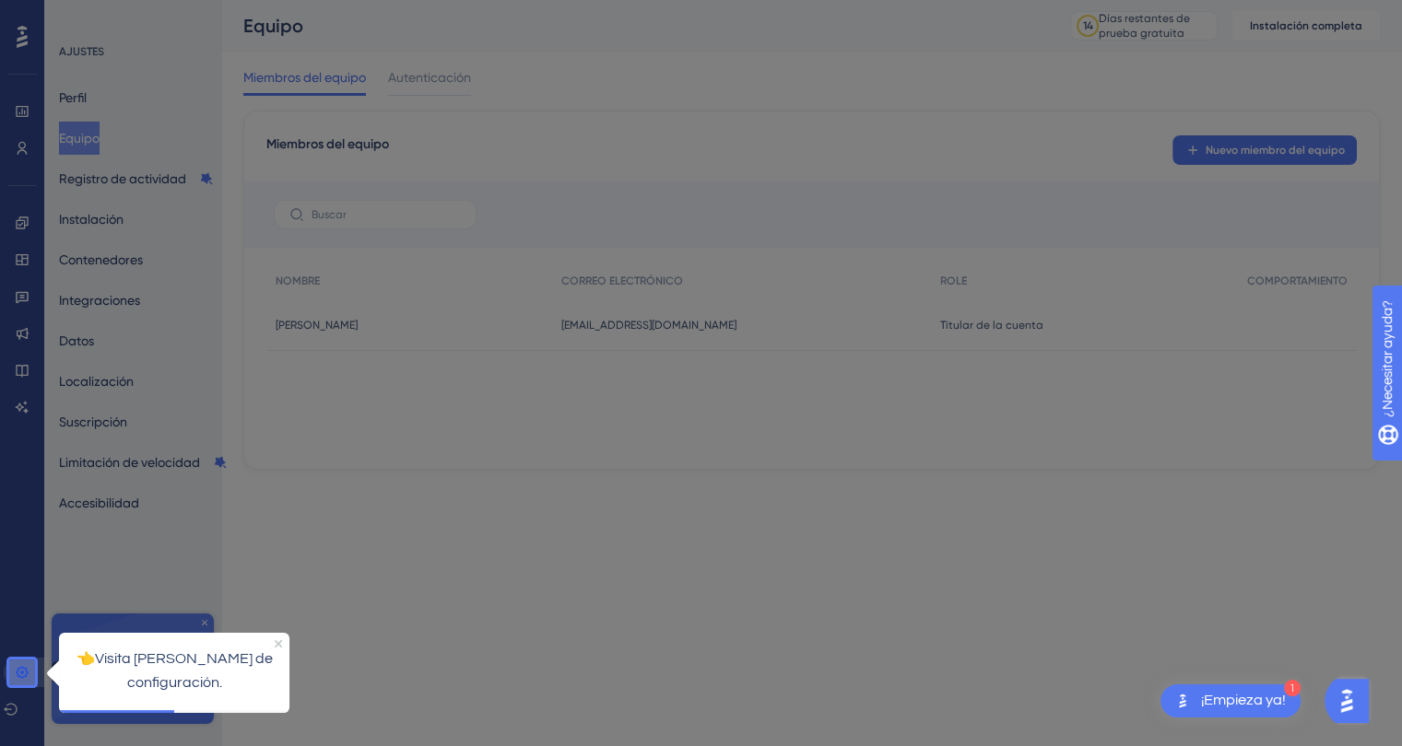
click at [24, 666] on icon at bounding box center [22, 672] width 15 height 15
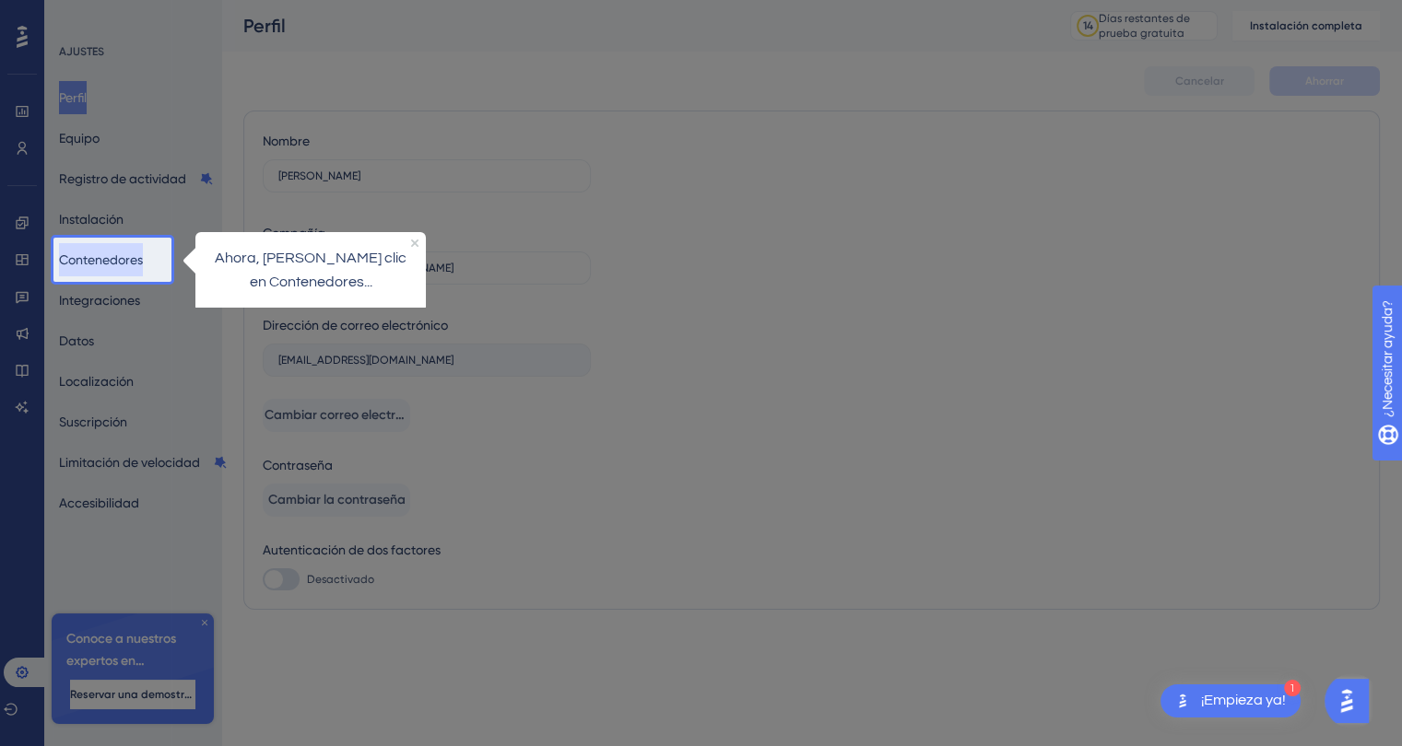
click at [109, 267] on font "Contenedores" at bounding box center [101, 260] width 84 height 22
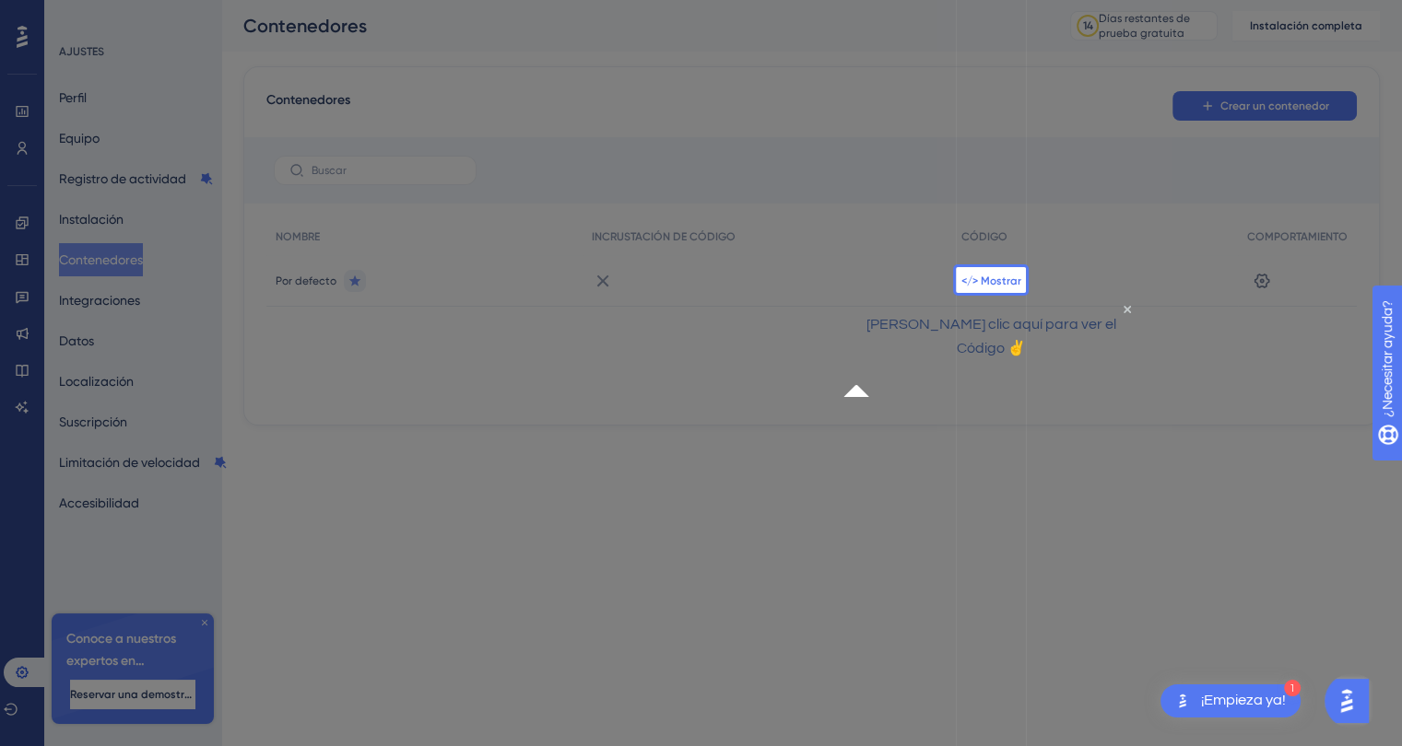
click at [995, 275] on font "</> Mostrar" at bounding box center [991, 281] width 60 height 13
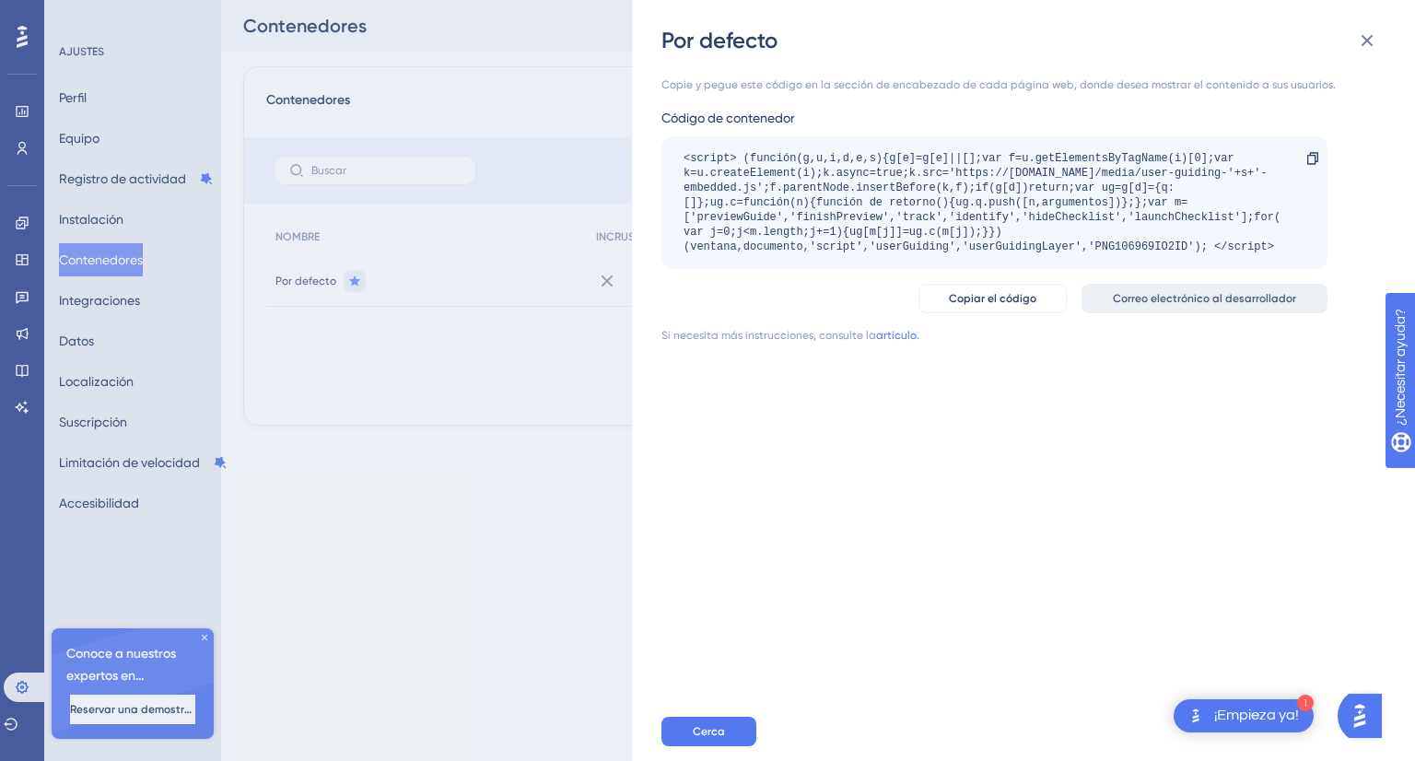
click at [1143, 305] on span "Correo electrónico al desarrollador" at bounding box center [1204, 298] width 183 height 15
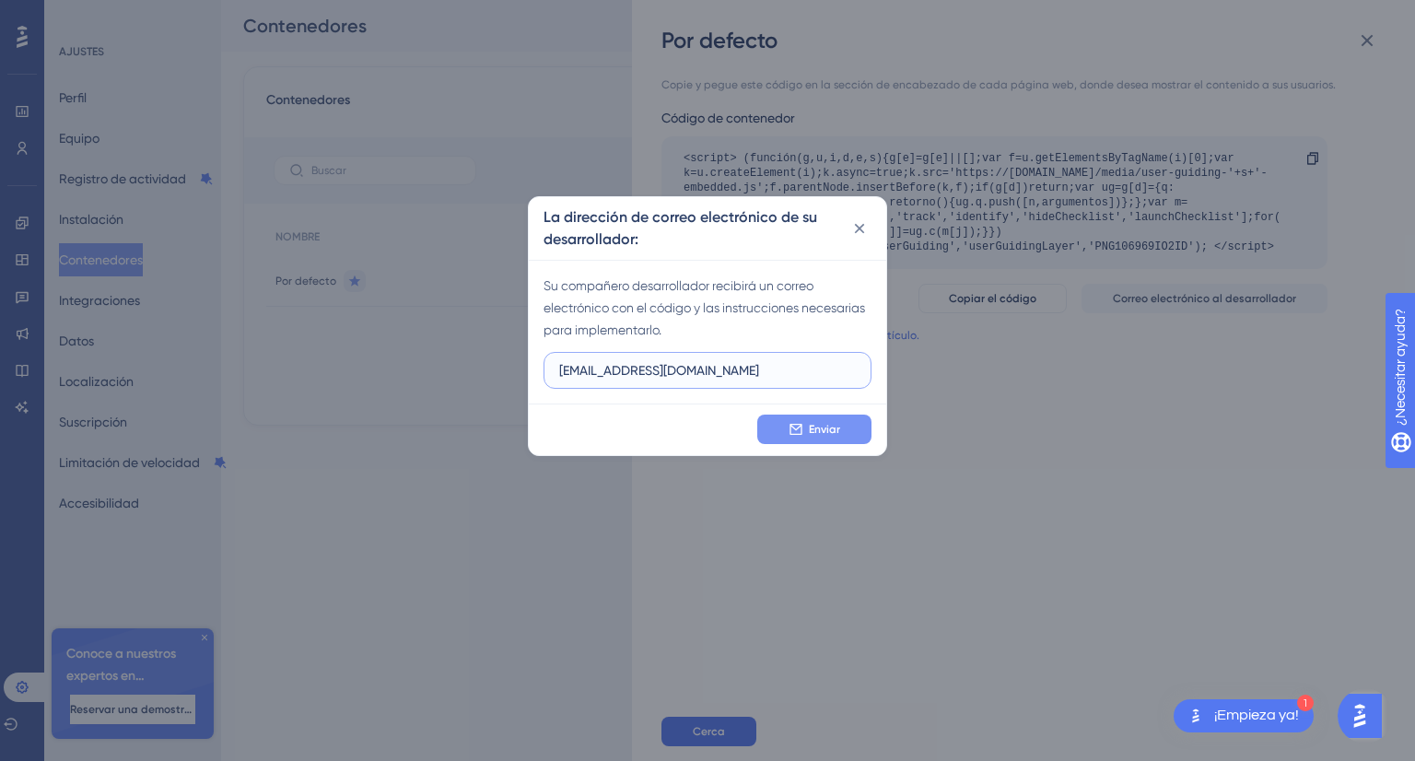
type input "vdenisse4809@gmail.com"
click at [818, 428] on font "Enviar" at bounding box center [824, 429] width 31 height 13
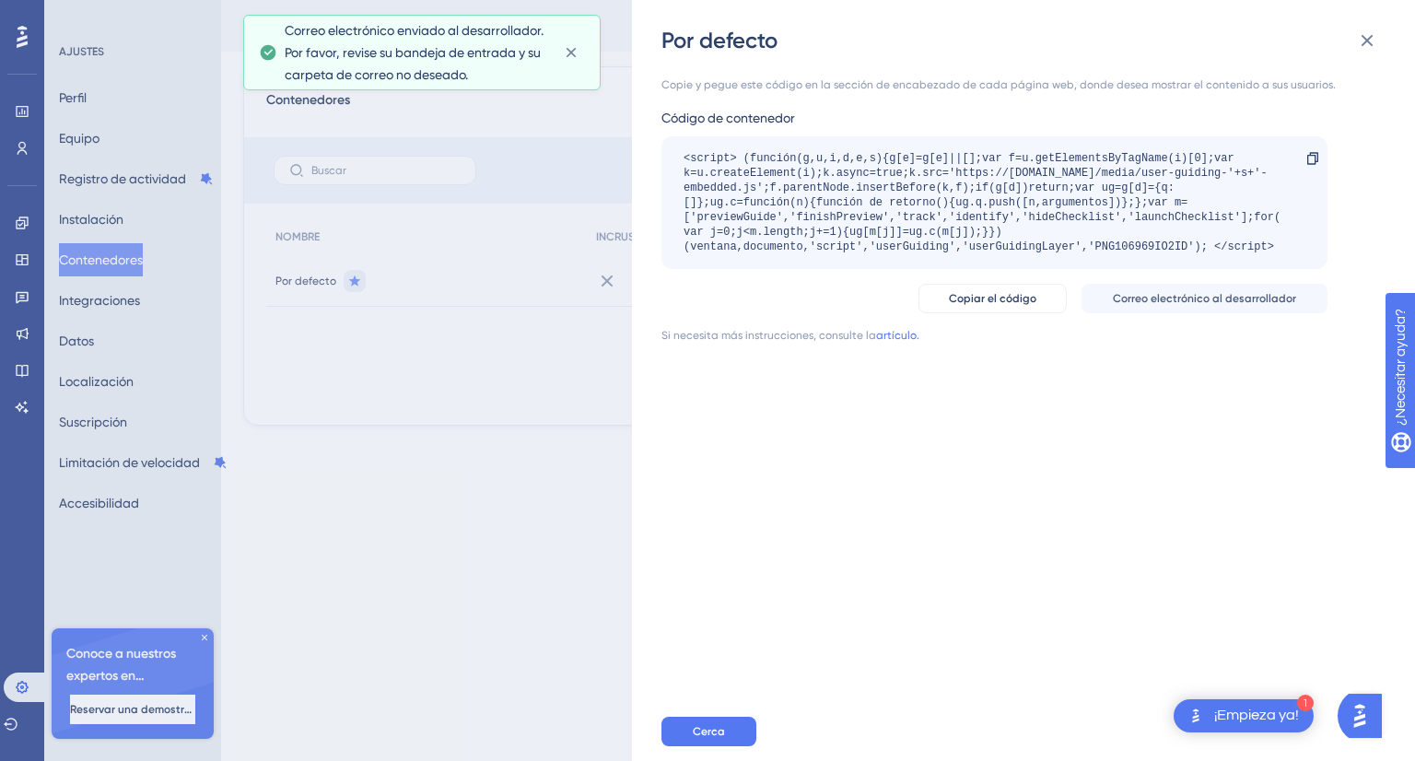
click at [1239, 702] on div "1 ¡Empieza ya!" at bounding box center [1244, 715] width 140 height 33
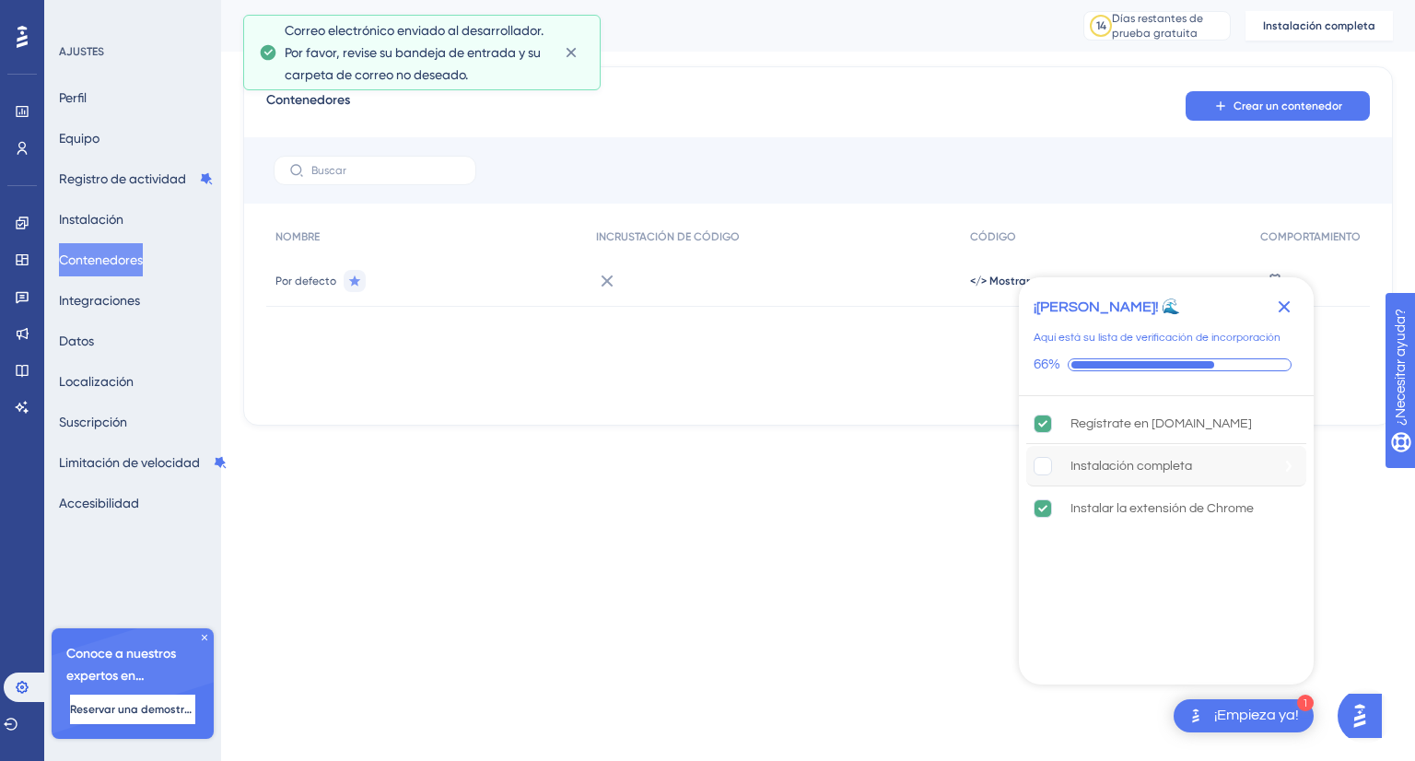
click at [1043, 462] on rect "Completar La instalación está incompleta." at bounding box center [1044, 466] width 18 height 18
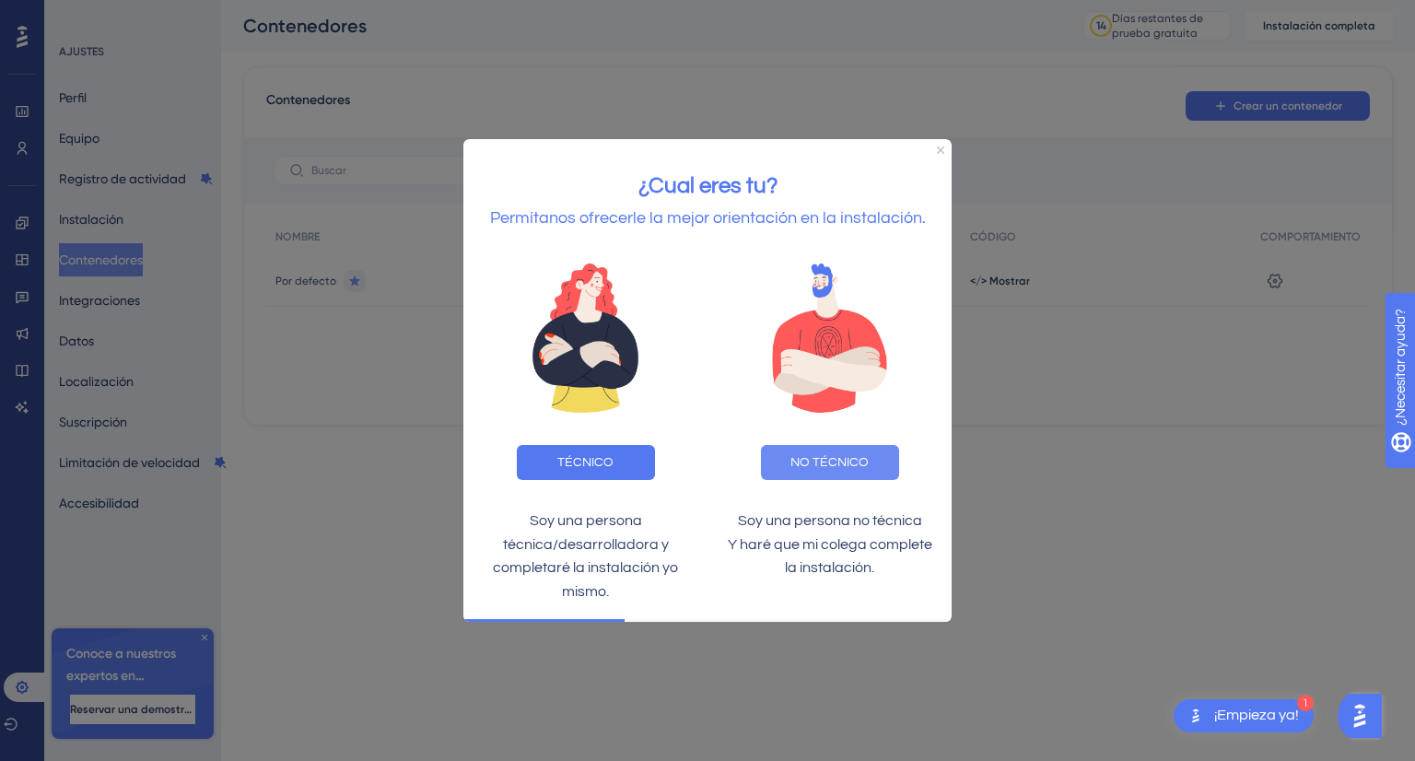
click at [808, 463] on font "NO TÉCNICO" at bounding box center [830, 461] width 78 height 13
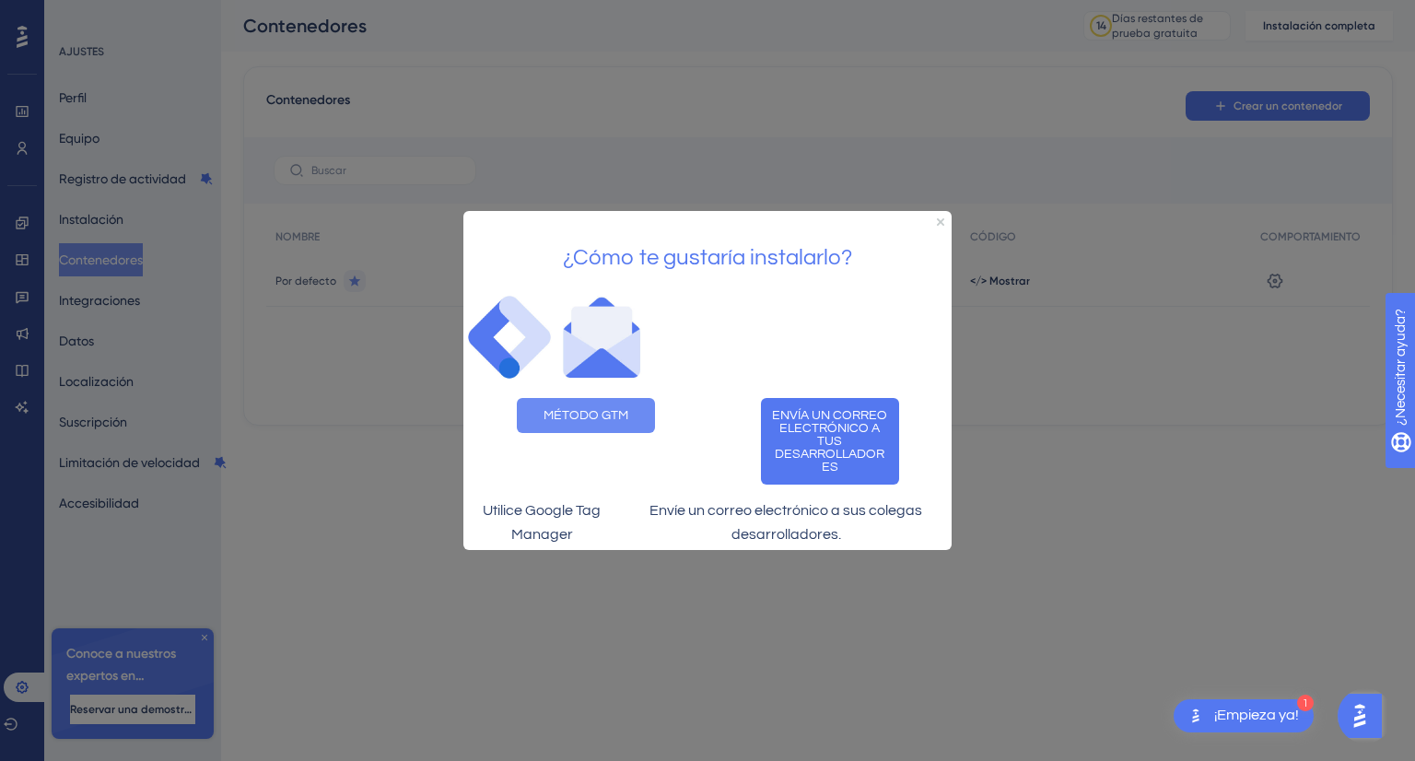
click at [628, 400] on button "MÉTODO GTM" at bounding box center [586, 415] width 138 height 35
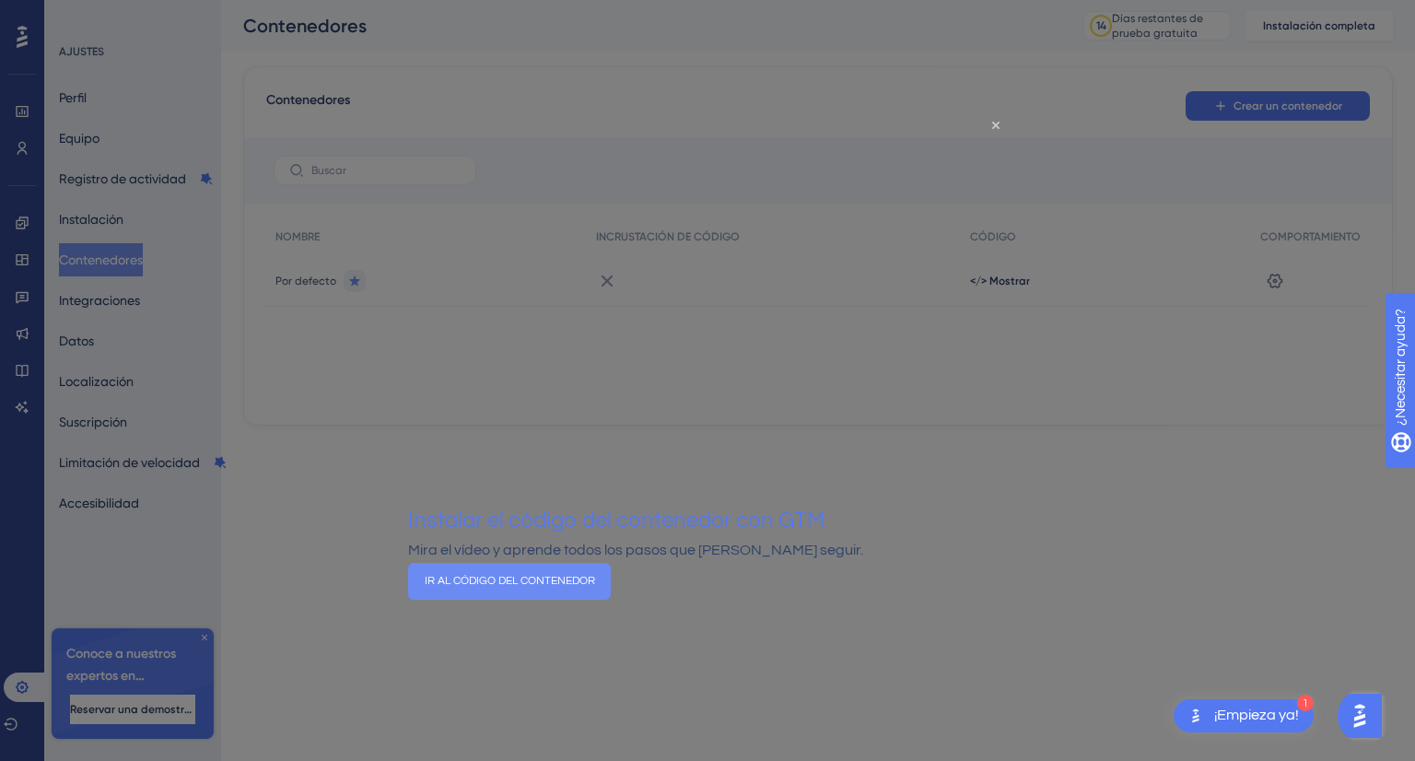
click at [611, 590] on button "IR AL CÓDIGO DEL CONTENEDOR" at bounding box center [509, 581] width 203 height 37
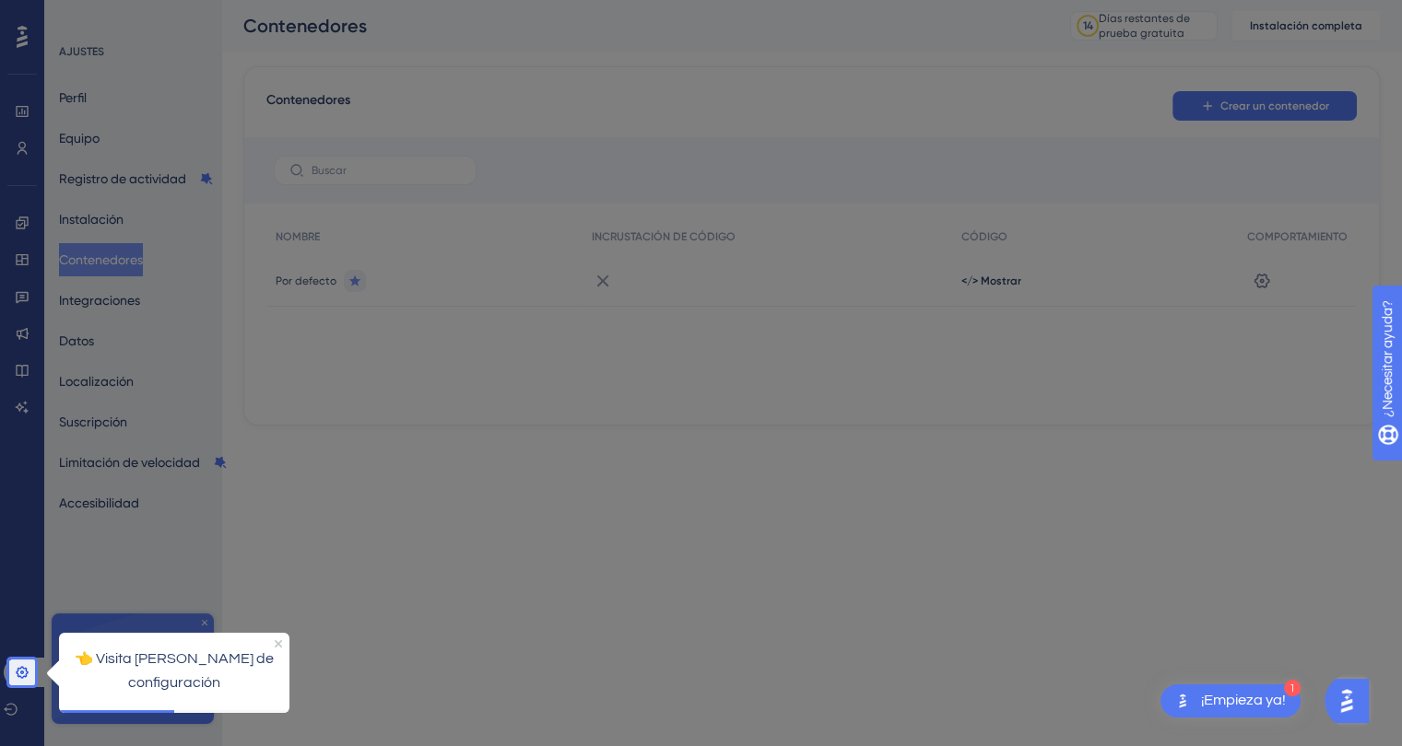
click at [25, 659] on div at bounding box center [22, 330] width 26 height 660
click at [117, 259] on div at bounding box center [725, 380] width 1380 height 761
click at [15, 668] on icon at bounding box center [22, 672] width 15 height 15
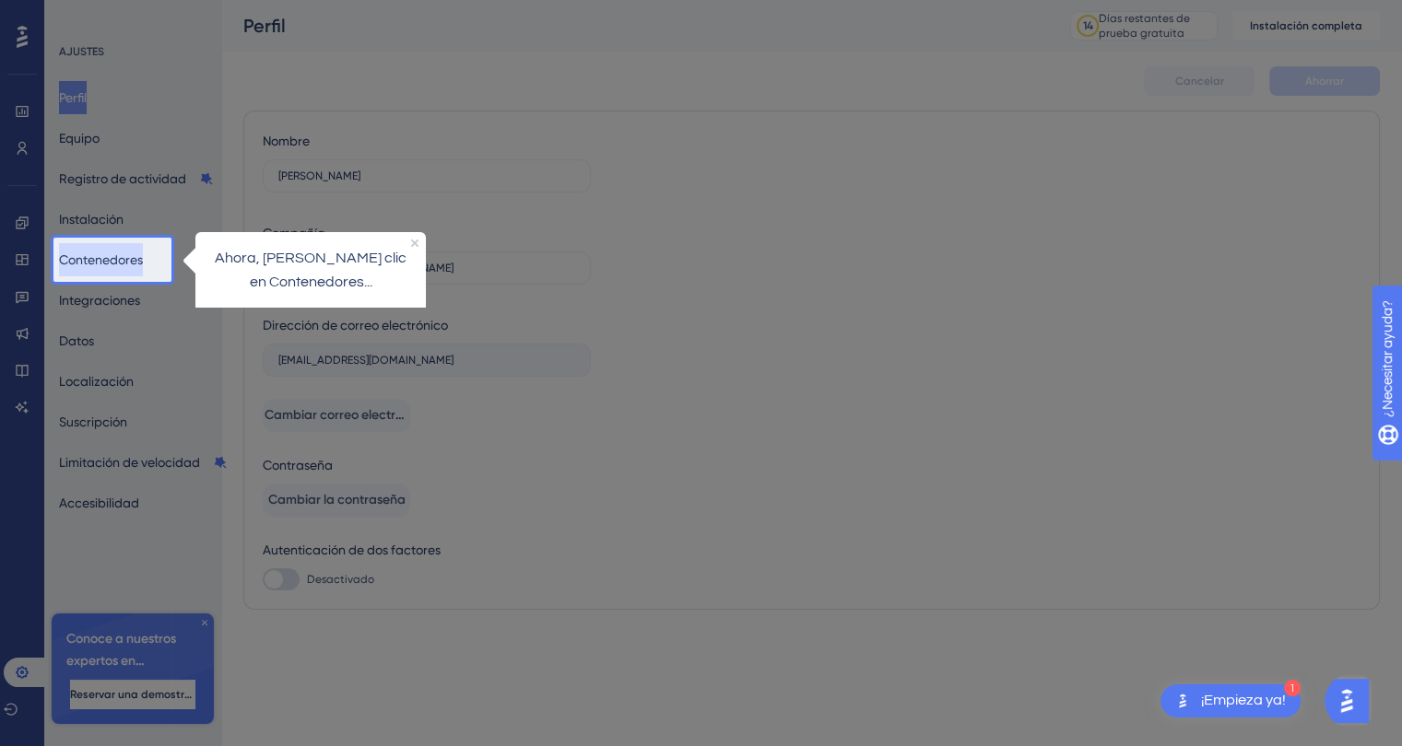
click at [103, 262] on font "Contenedores" at bounding box center [101, 259] width 84 height 15
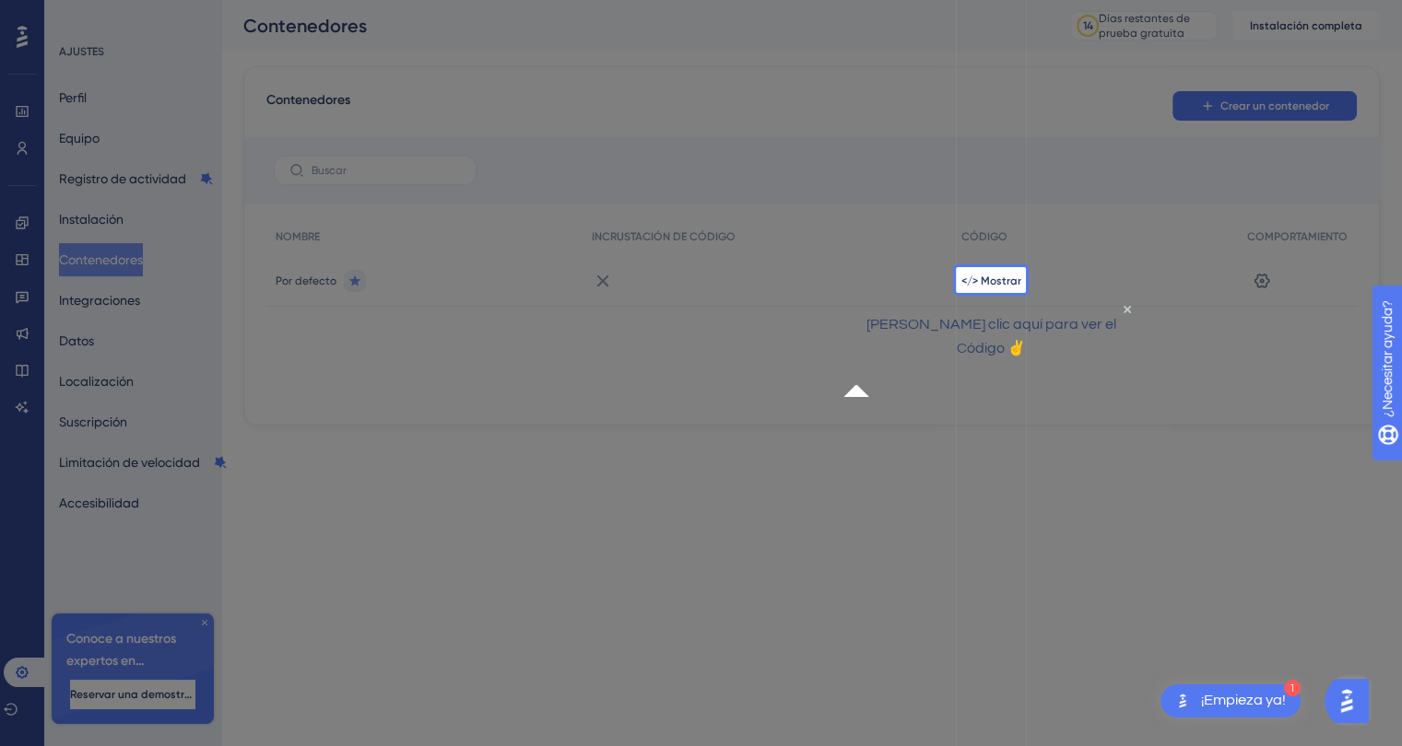
scroll to position [15, 0]
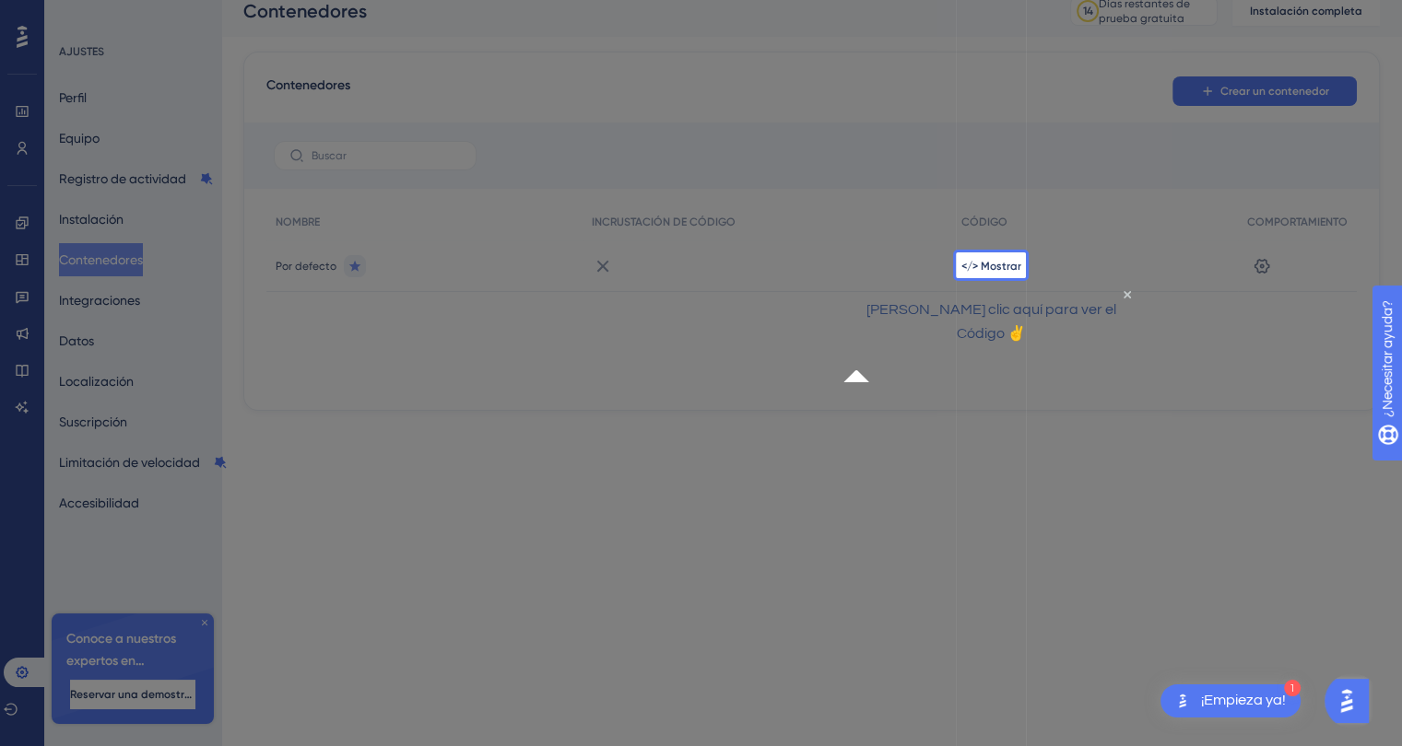
click at [1018, 258] on div "</> Mostrar" at bounding box center [1095, 267] width 286 height 52
click at [988, 268] on font "</> Mostrar" at bounding box center [991, 266] width 60 height 13
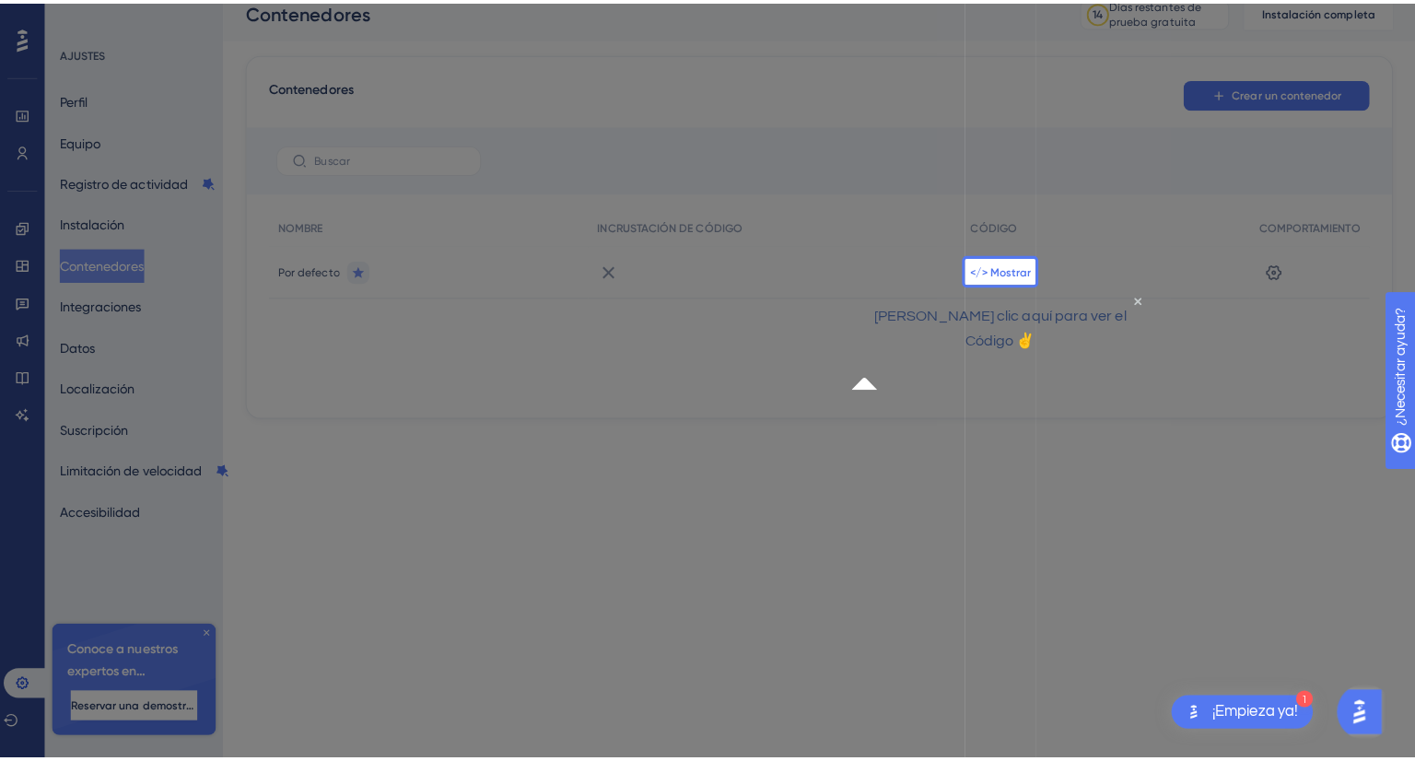
scroll to position [0, 0]
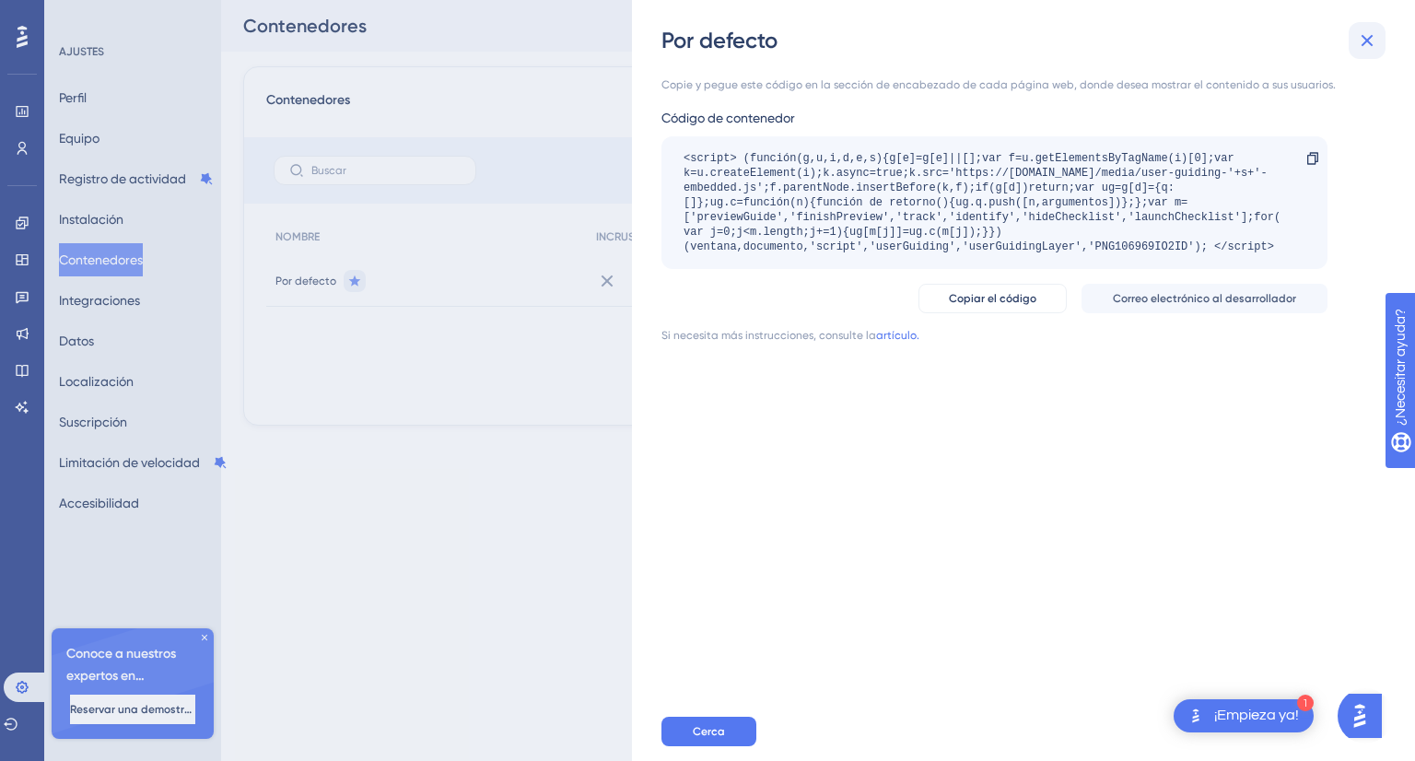
click at [1359, 54] on button at bounding box center [1367, 40] width 37 height 37
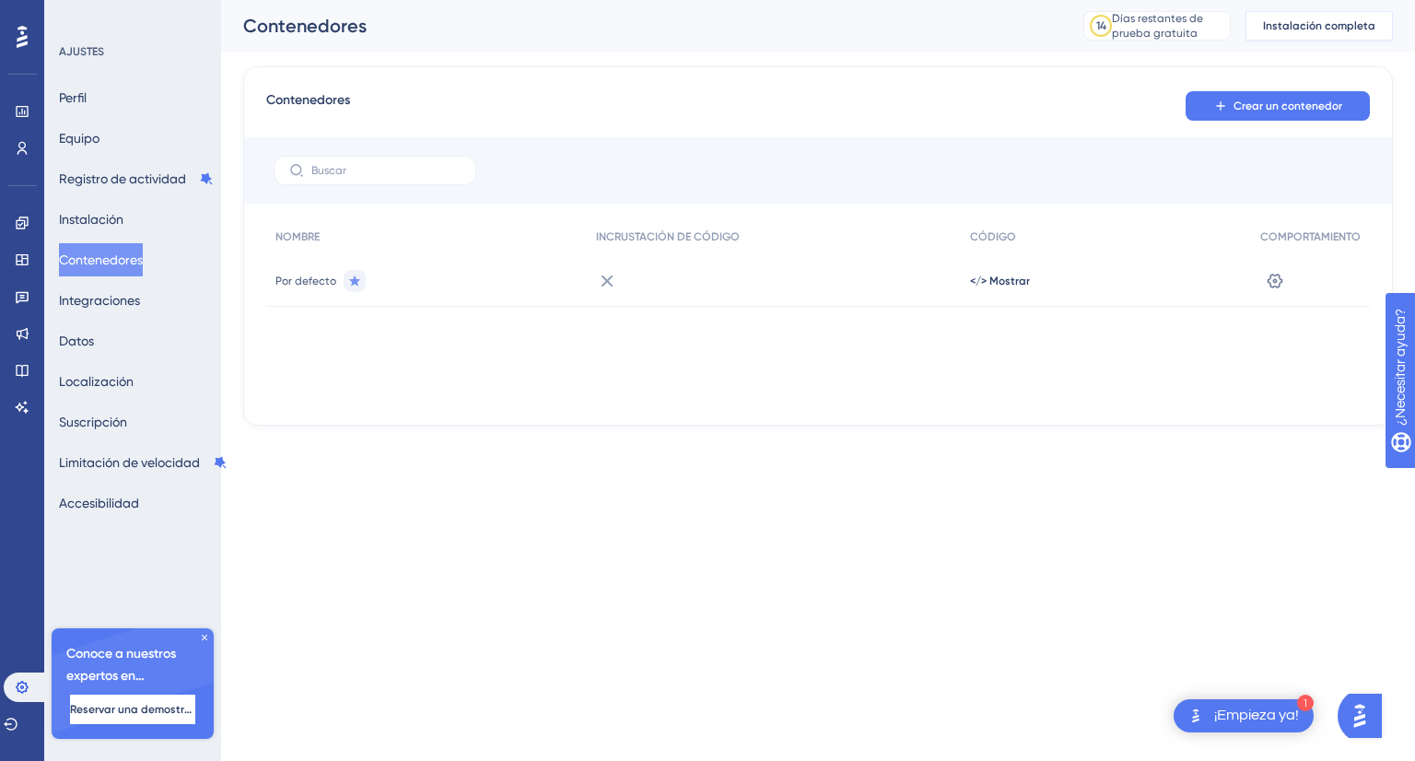
click at [1320, 29] on font "Instalación completa" at bounding box center [1319, 25] width 112 height 13
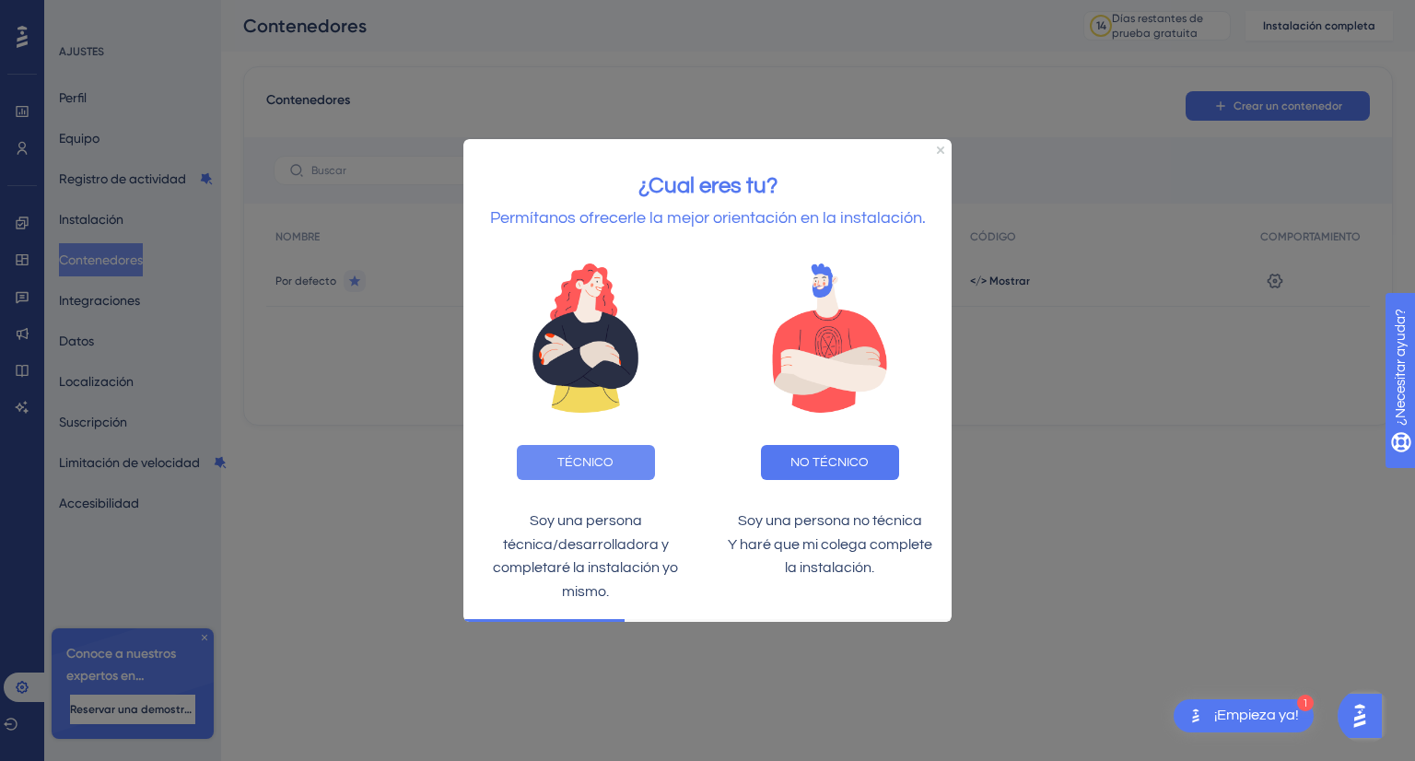
click at [615, 459] on button "TÉCNICO" at bounding box center [586, 461] width 138 height 35
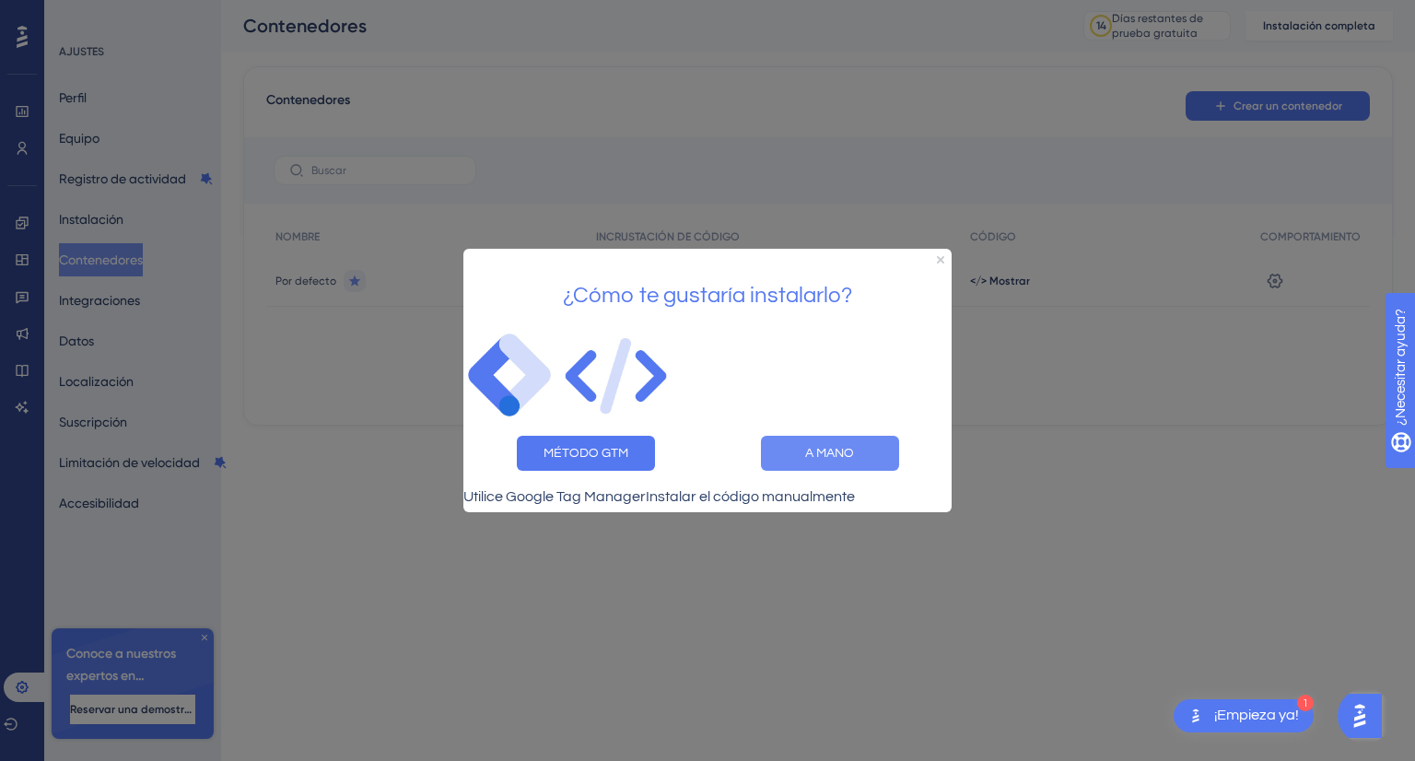
click at [868, 445] on button "A MANO" at bounding box center [830, 453] width 138 height 35
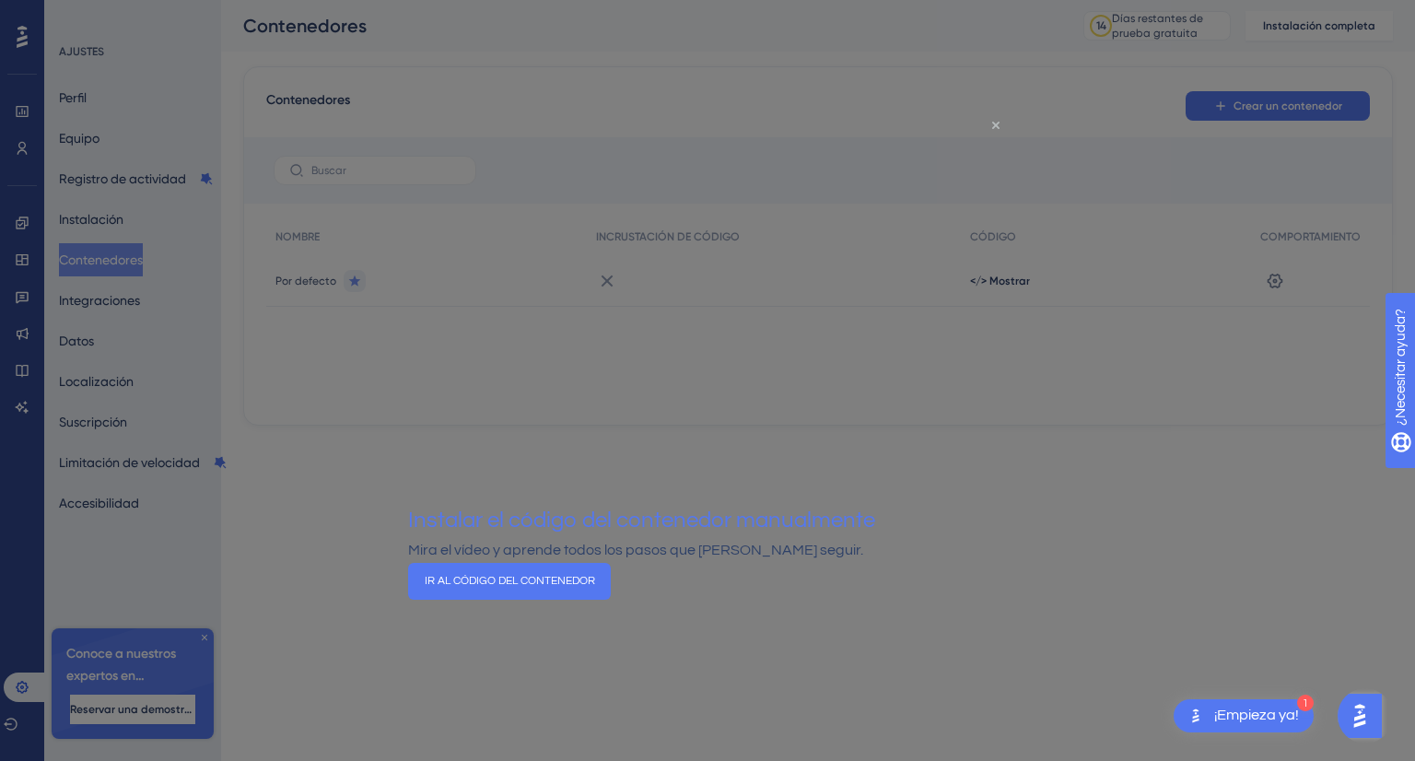
click at [995, 122] on icon "Cerrar vista previa" at bounding box center [995, 125] width 7 height 7
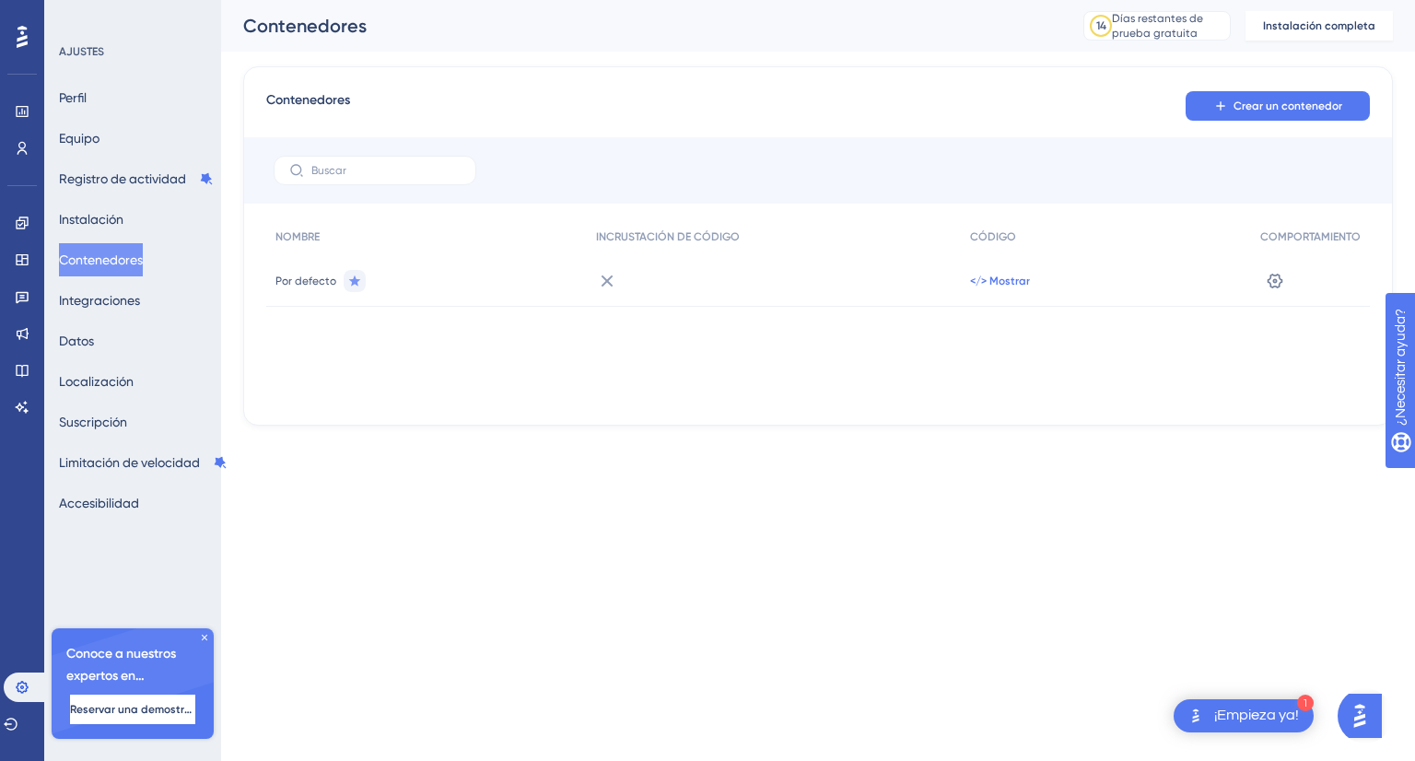
click at [995, 284] on font "</> Mostrar" at bounding box center [1000, 281] width 60 height 13
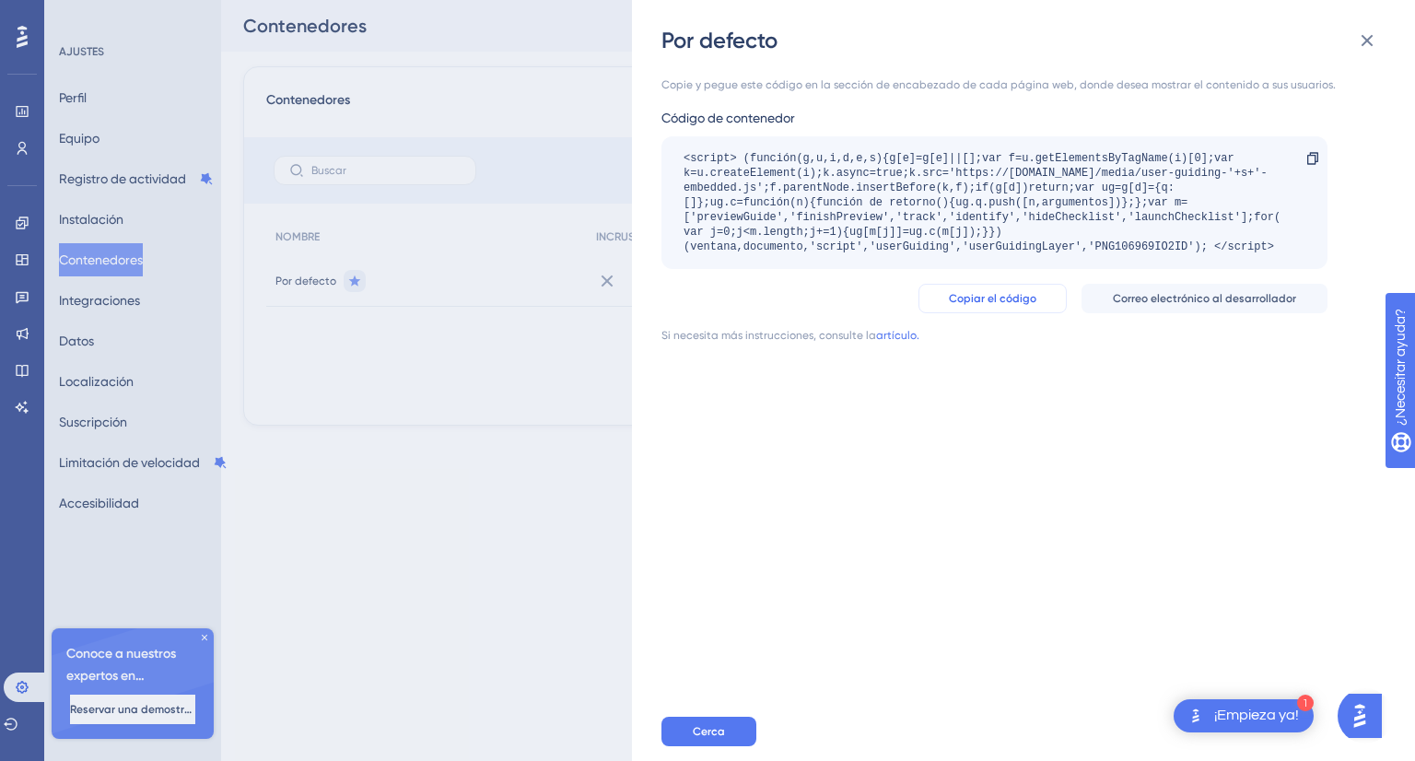
click at [1051, 304] on button "Copiar el código" at bounding box center [993, 298] width 148 height 29
